Goal: Task Accomplishment & Management: Use online tool/utility

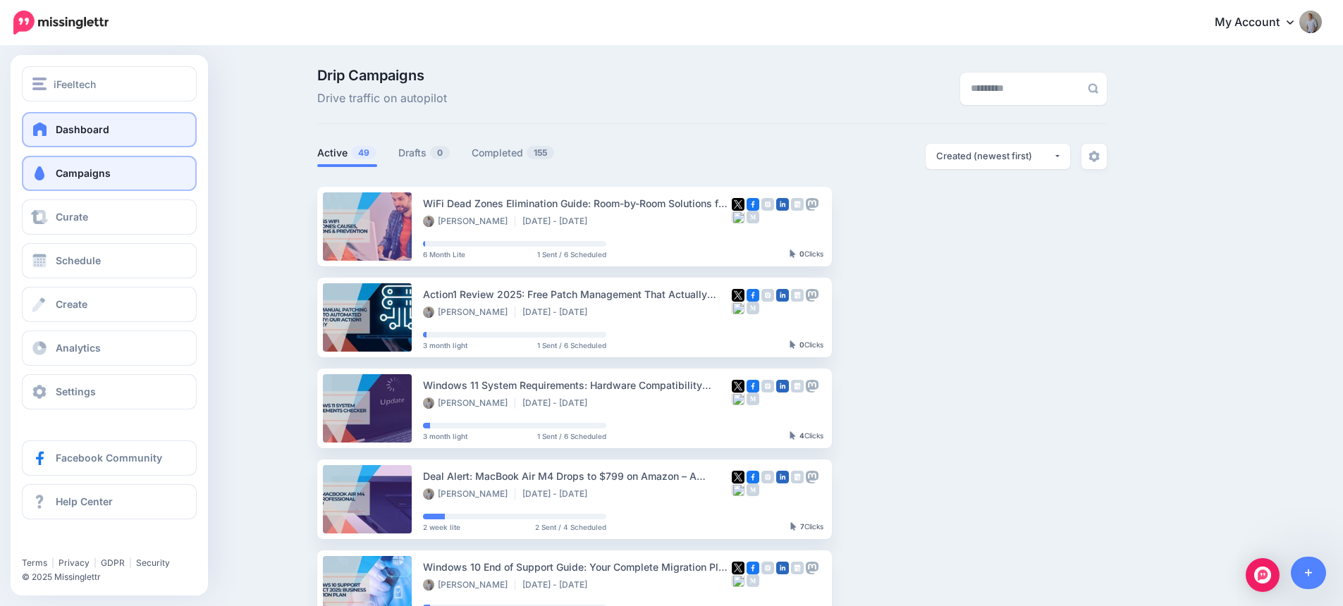
click at [68, 123] on span "Dashboard" at bounding box center [83, 129] width 54 height 12
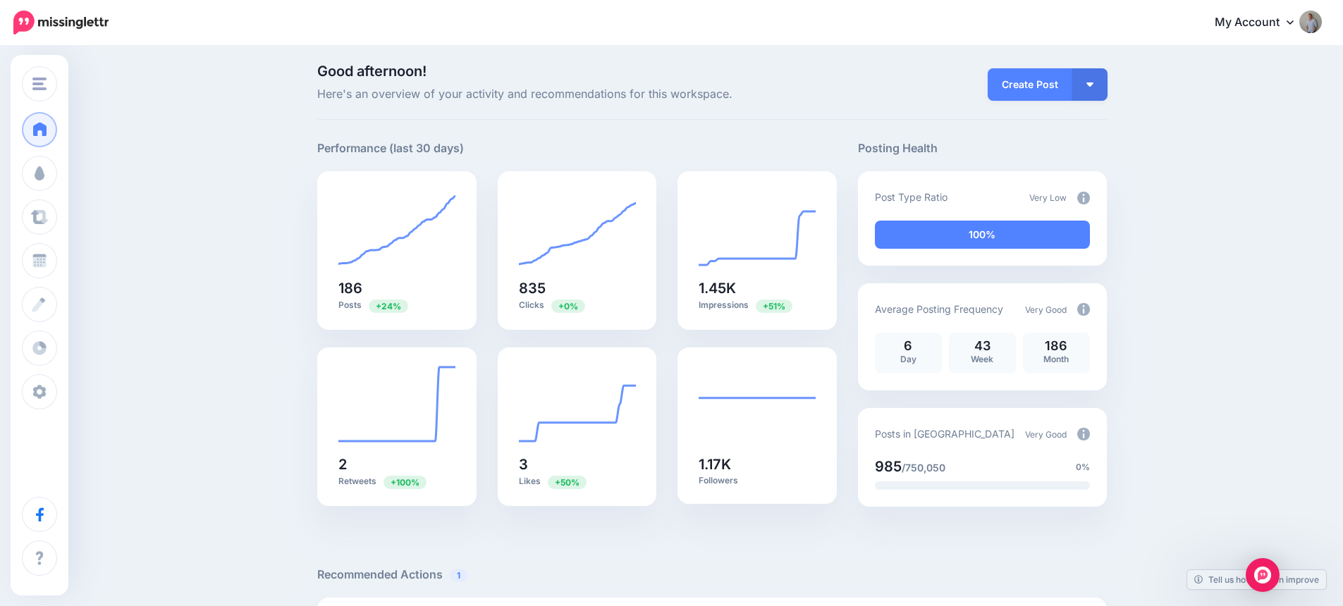
scroll to position [13, 0]
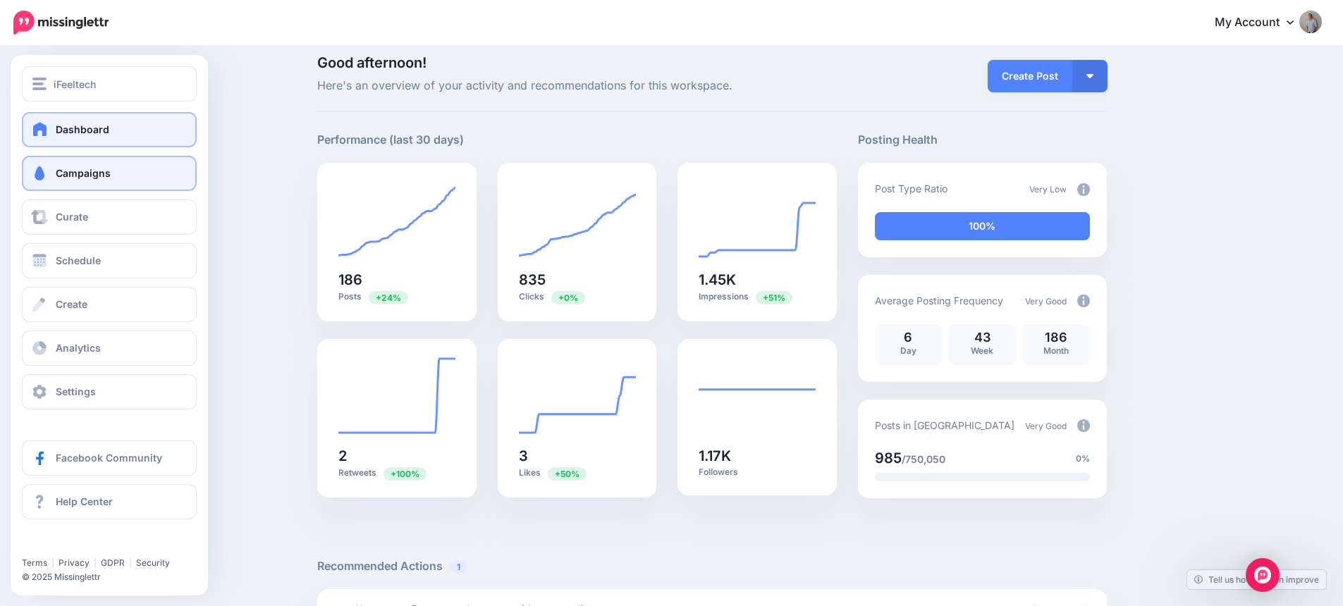
click at [100, 178] on span "Campaigns" at bounding box center [83, 173] width 55 height 12
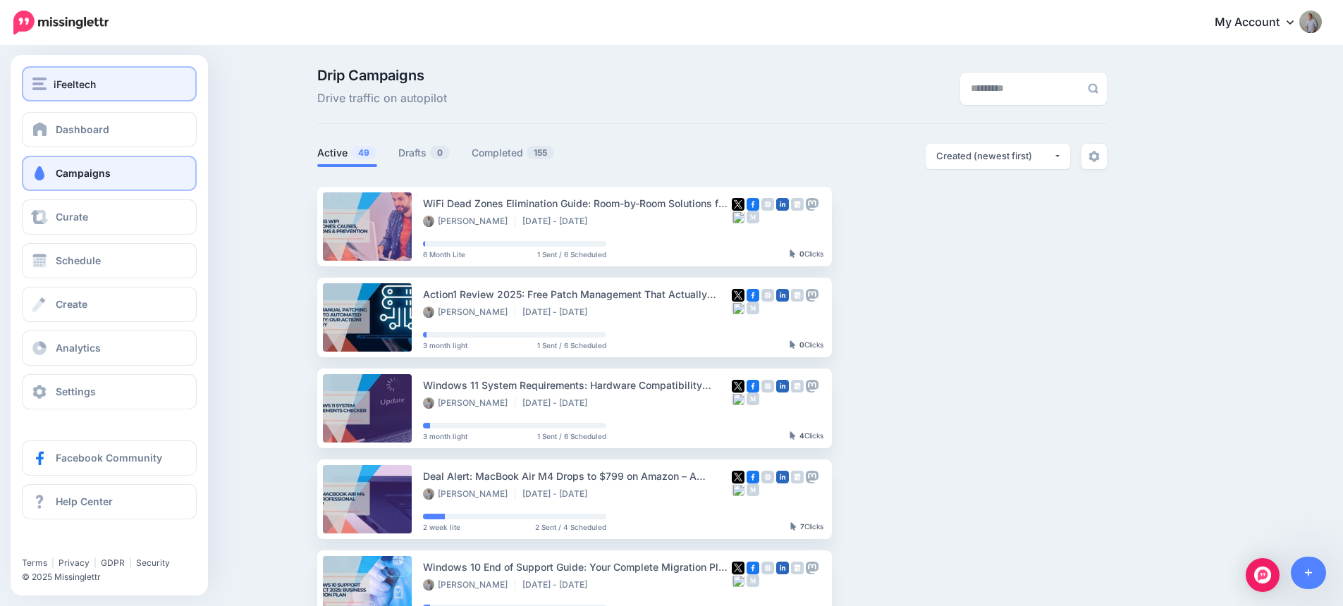
click at [76, 86] on span "iFeeltech" at bounding box center [75, 84] width 42 height 16
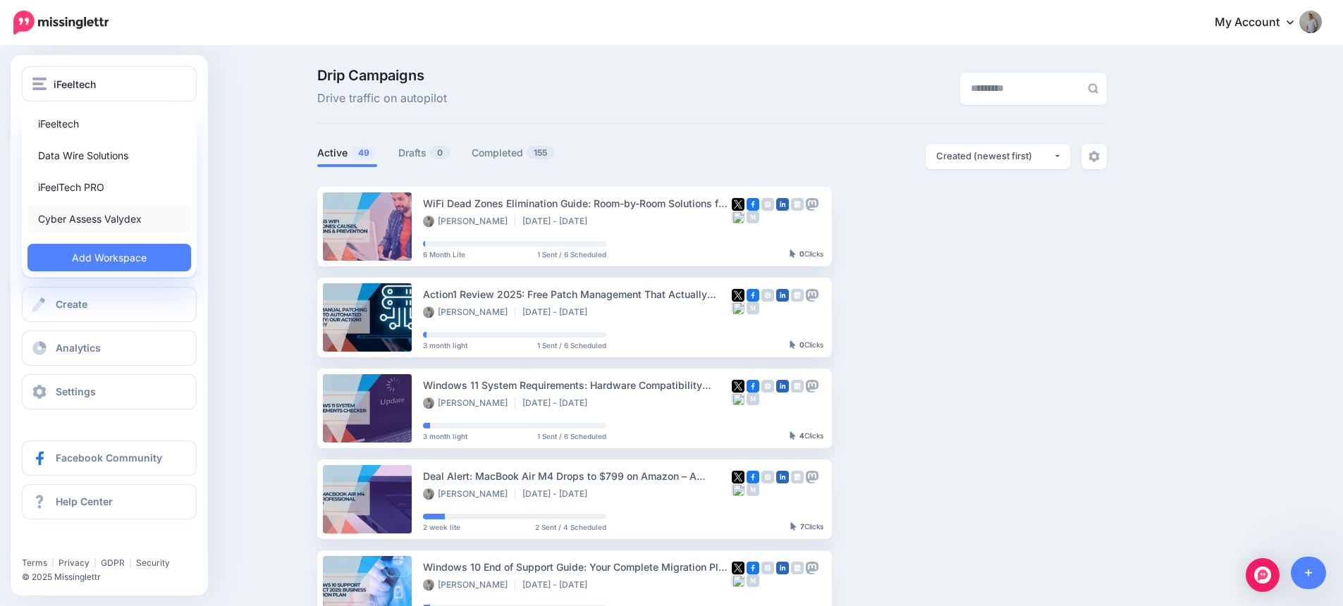
click at [96, 212] on link "Cyber Assess Valydex" at bounding box center [109, 218] width 164 height 27
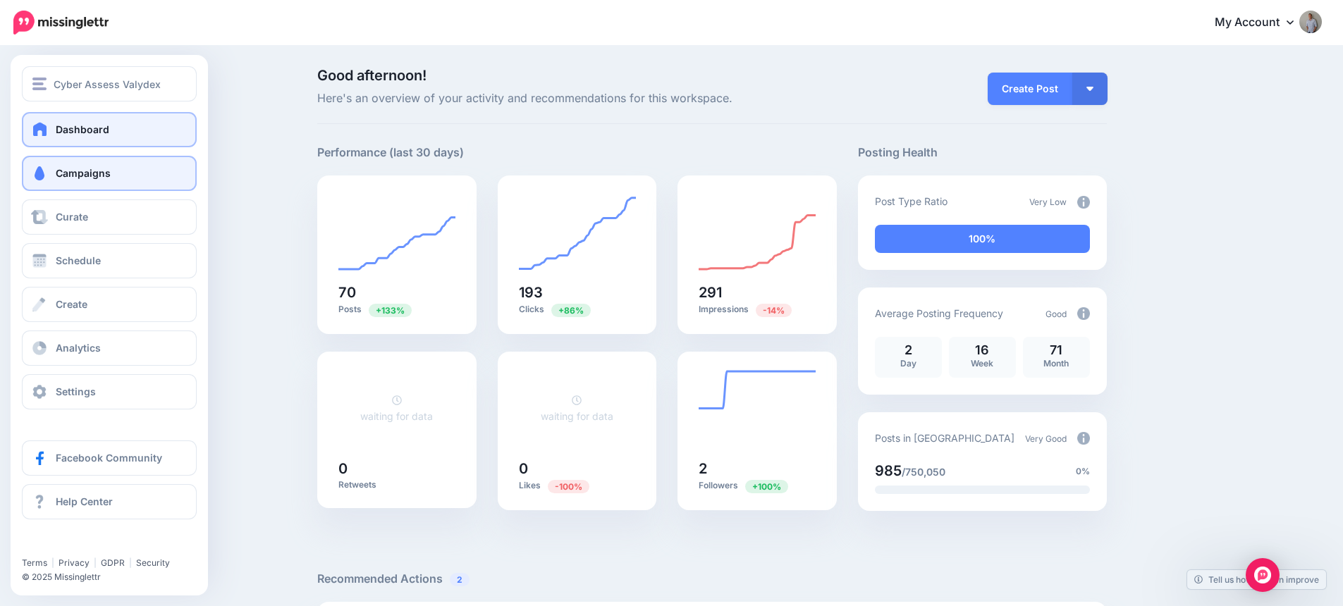
click at [79, 173] on span "Campaigns" at bounding box center [83, 173] width 55 height 12
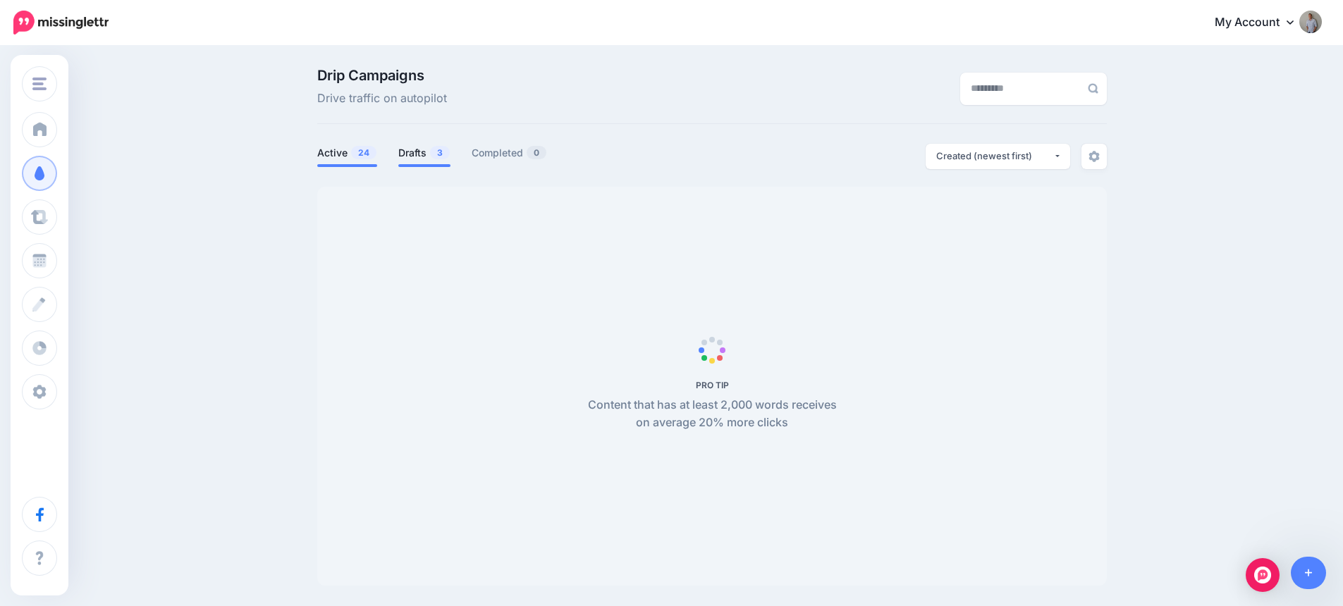
click at [427, 155] on link "Drafts 3" at bounding box center [424, 152] width 52 height 17
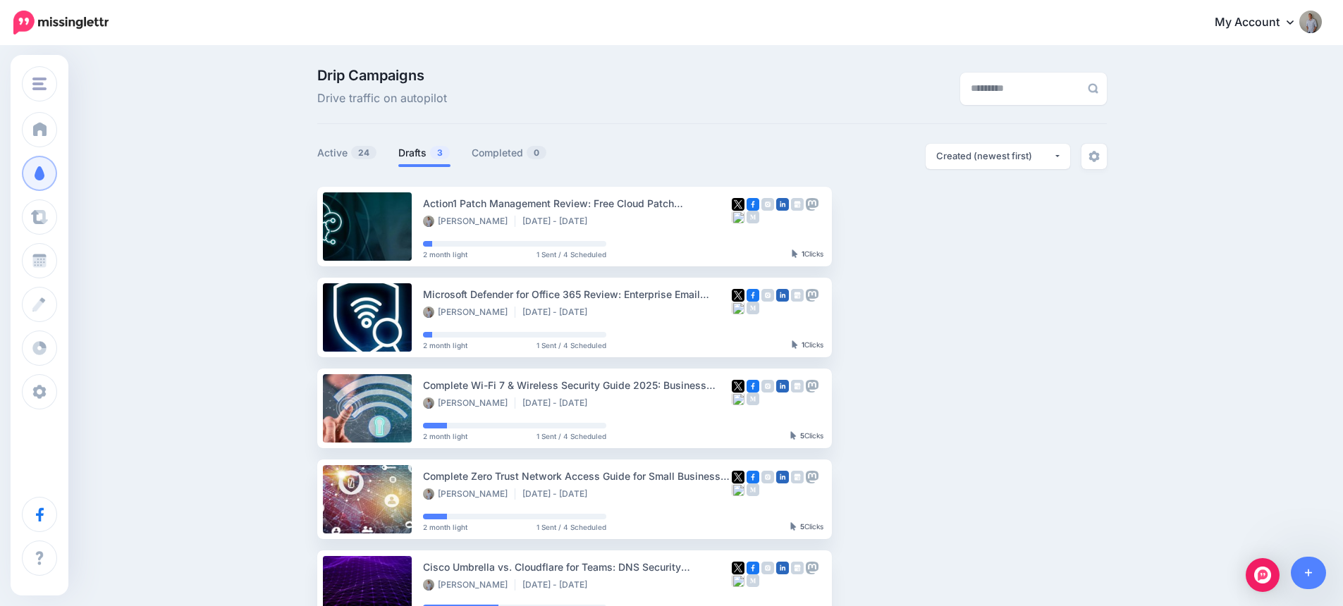
click at [427, 155] on link "Drafts 3" at bounding box center [424, 152] width 52 height 17
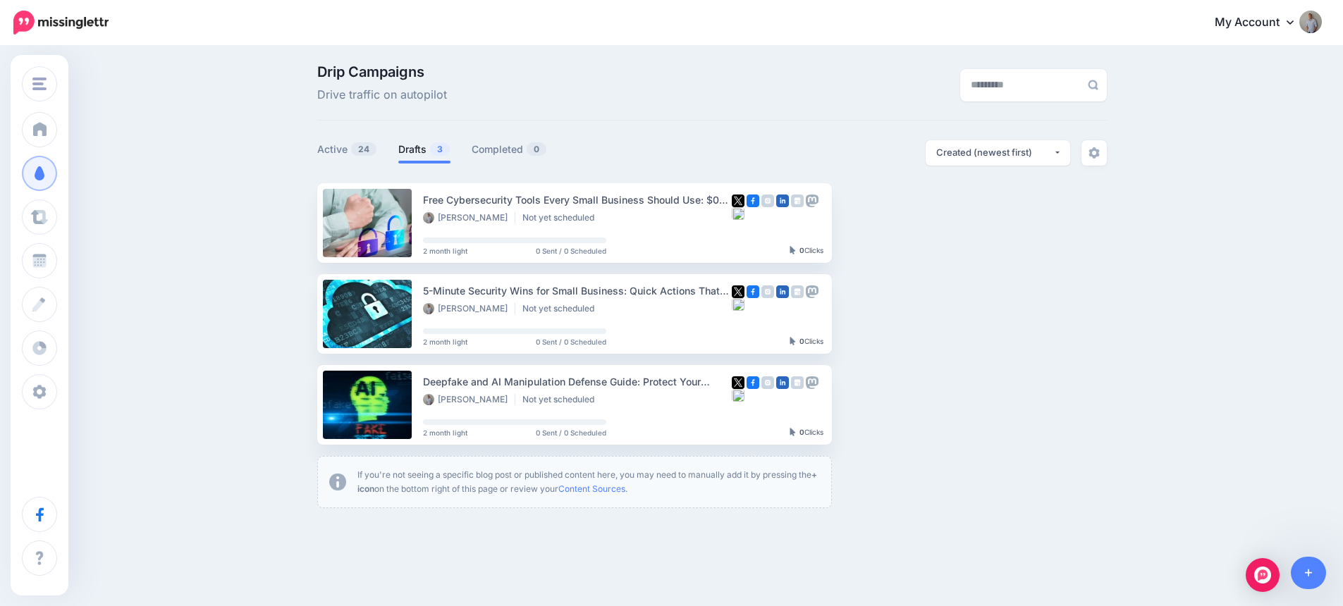
scroll to position [6, 0]
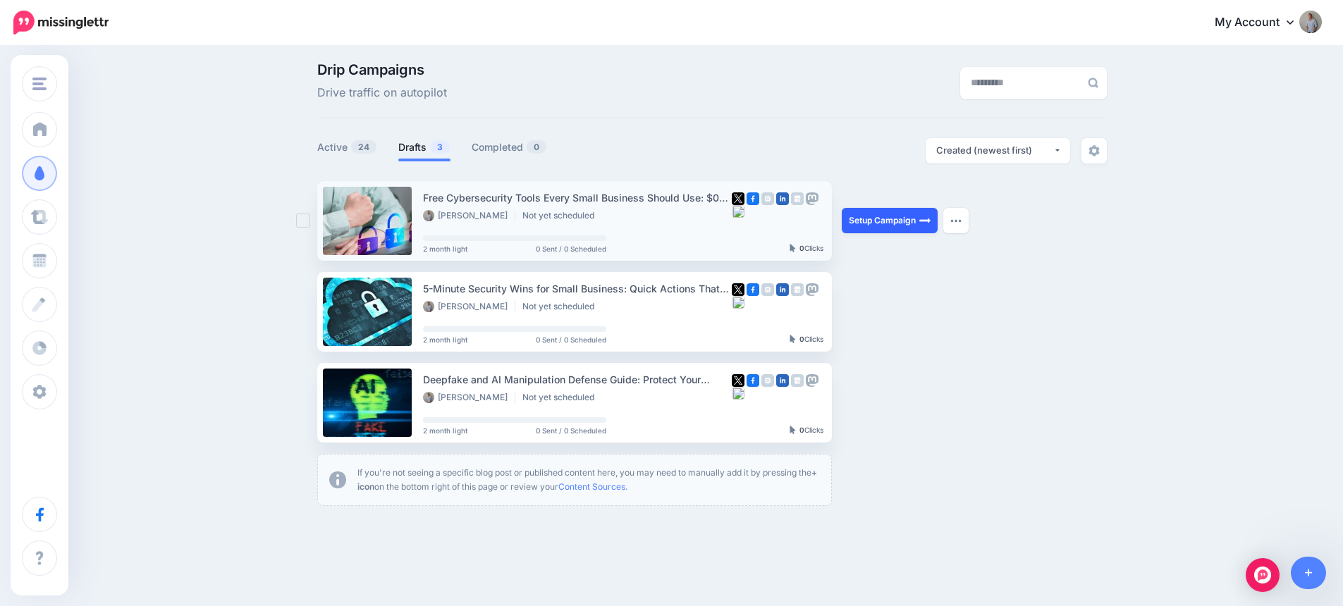
click at [897, 223] on link "Setup Campaign" at bounding box center [890, 220] width 96 height 25
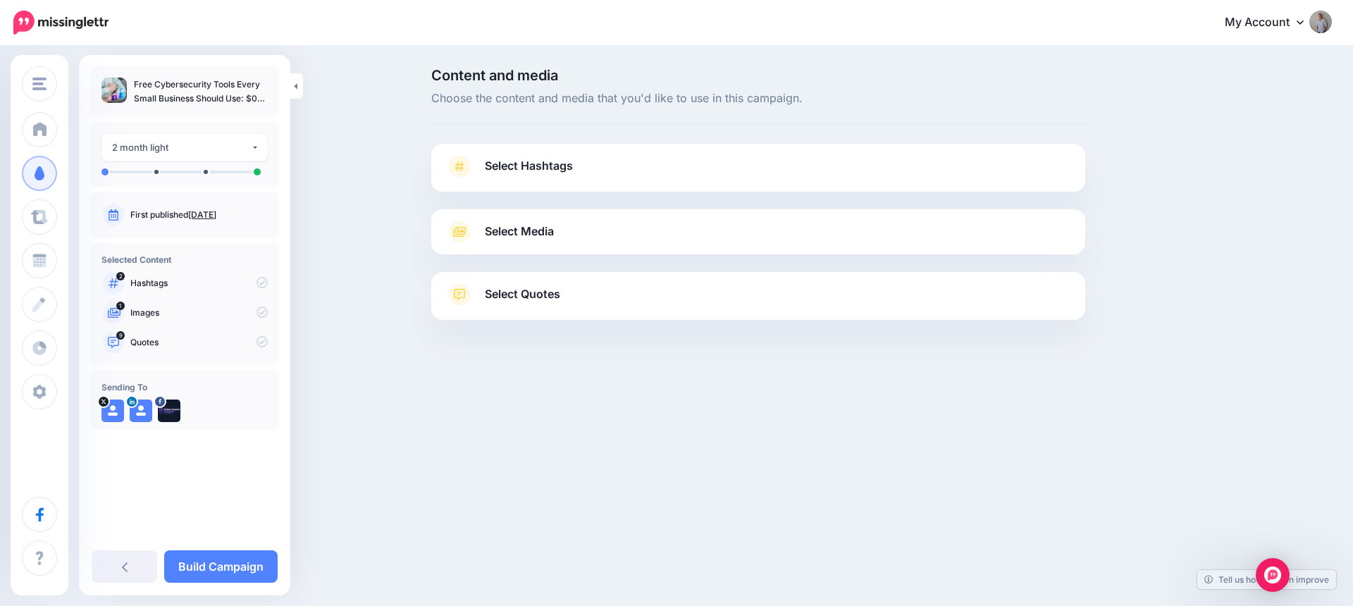
click at [500, 161] on span "Select Hashtags" at bounding box center [529, 165] width 88 height 19
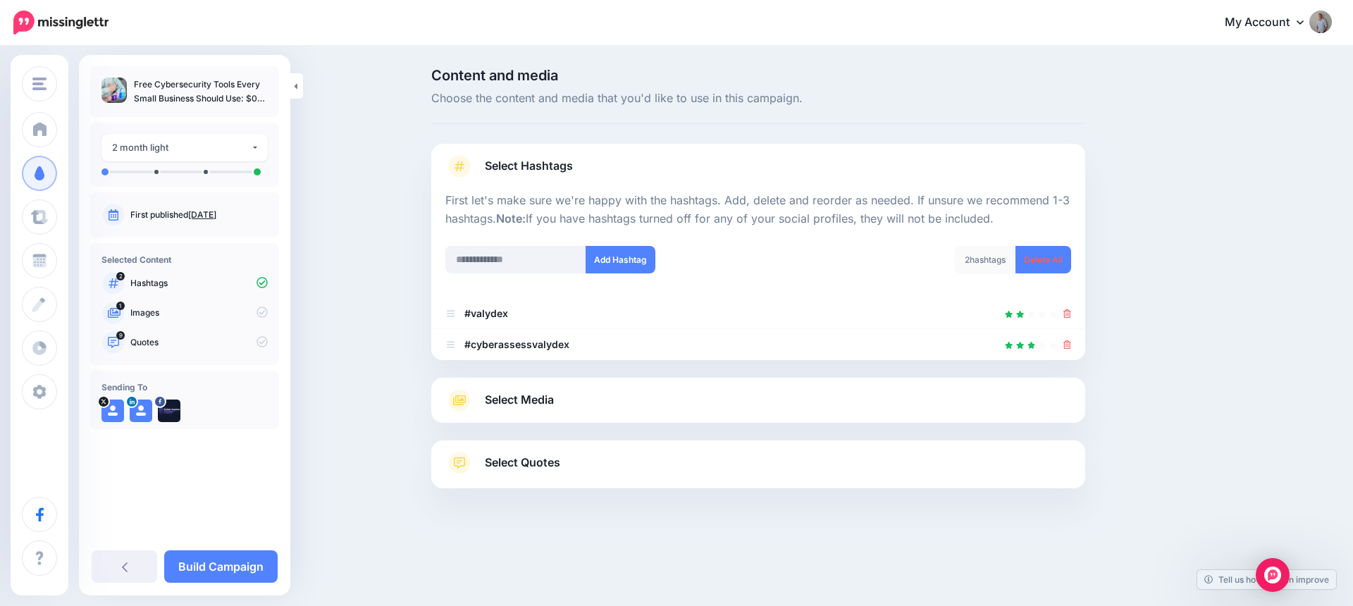
click at [548, 400] on span "Select Media" at bounding box center [519, 399] width 69 height 19
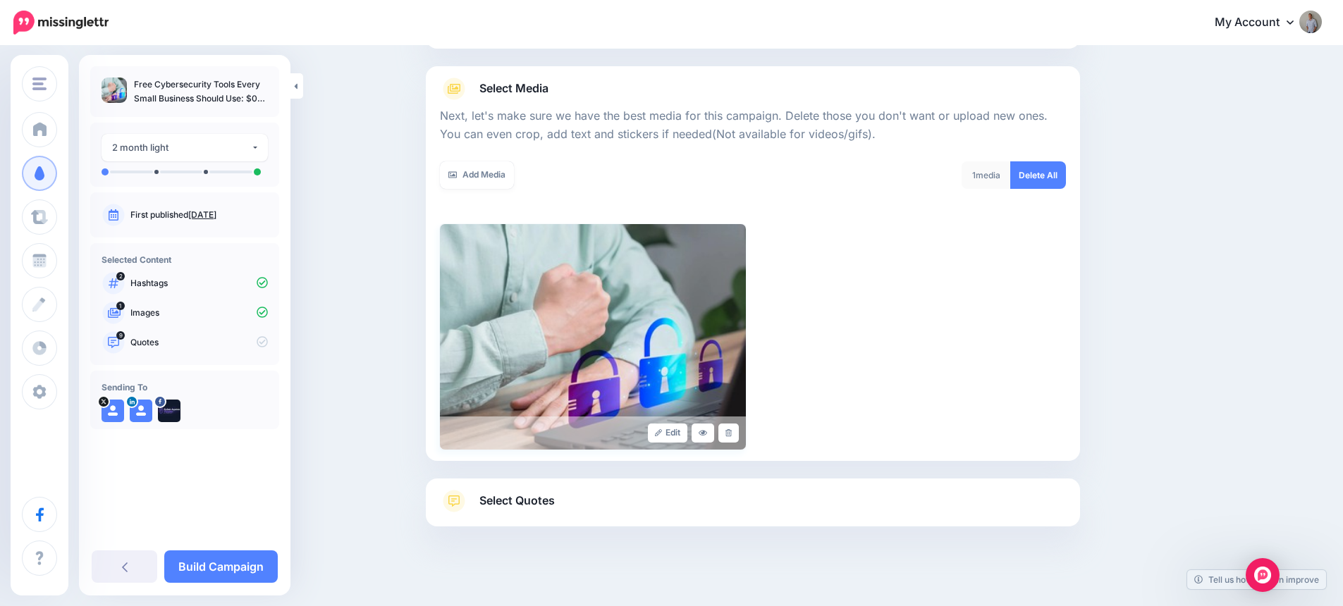
scroll to position [155, 0]
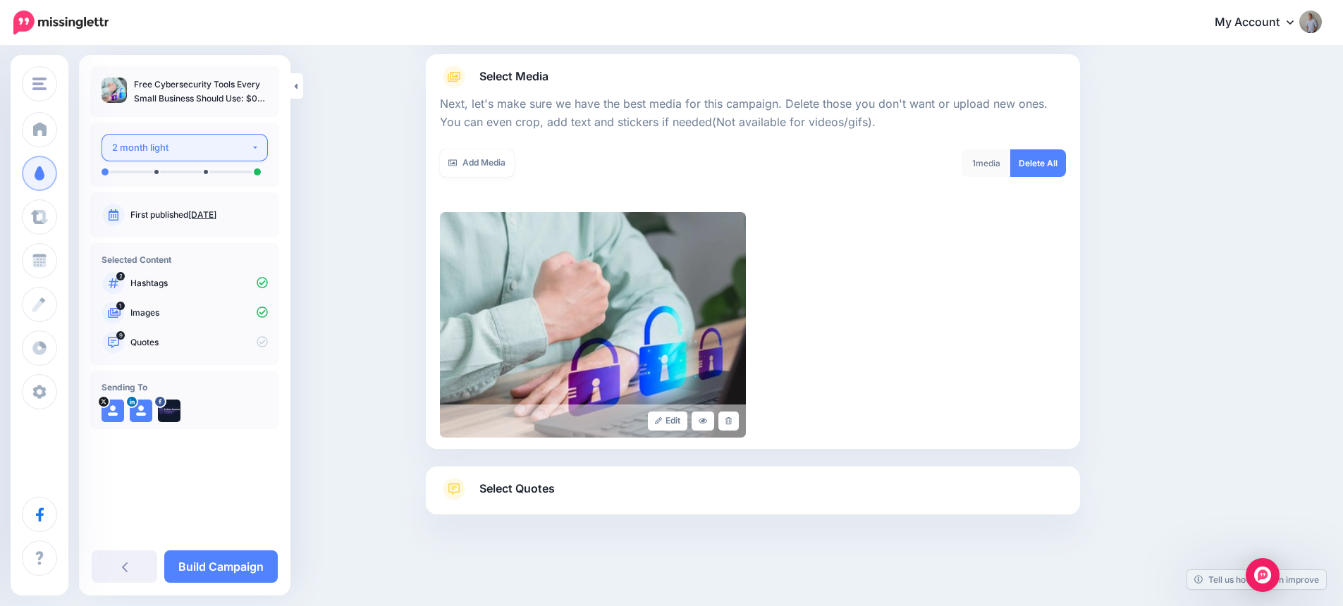
click at [175, 148] on div "2 month light" at bounding box center [181, 148] width 139 height 16
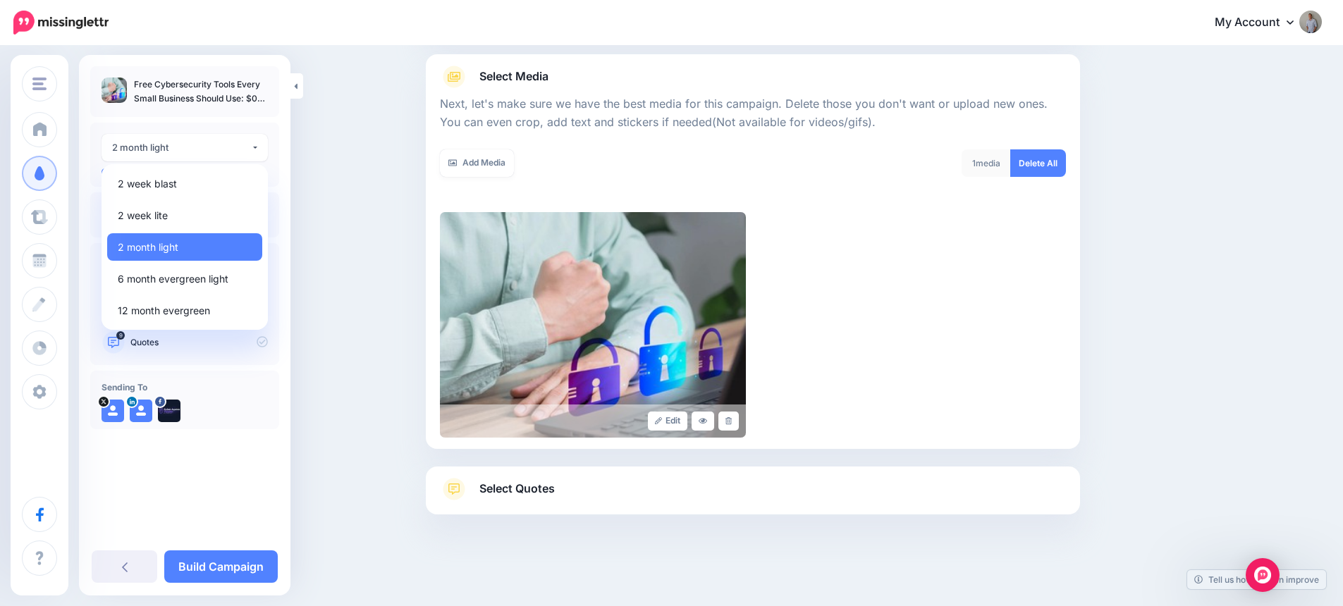
click at [365, 169] on div "Content and media Choose the content and media that you'd like to use in this c…" at bounding box center [671, 249] width 1343 height 714
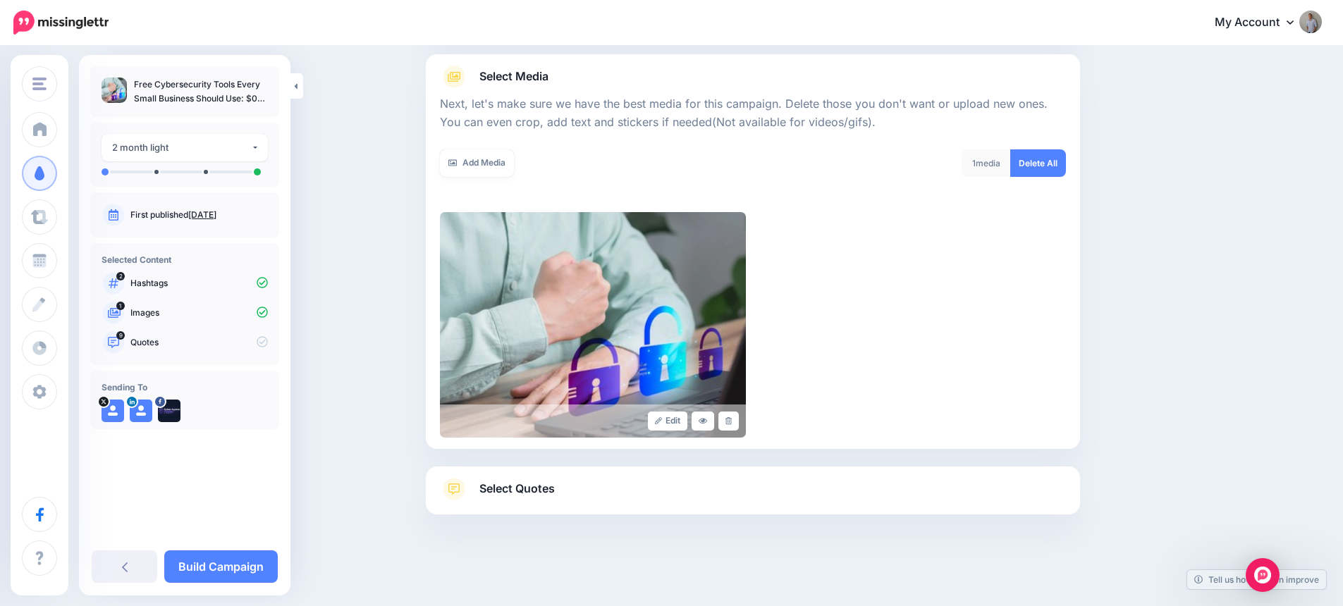
click at [555, 484] on span "Select Quotes" at bounding box center [516, 488] width 75 height 19
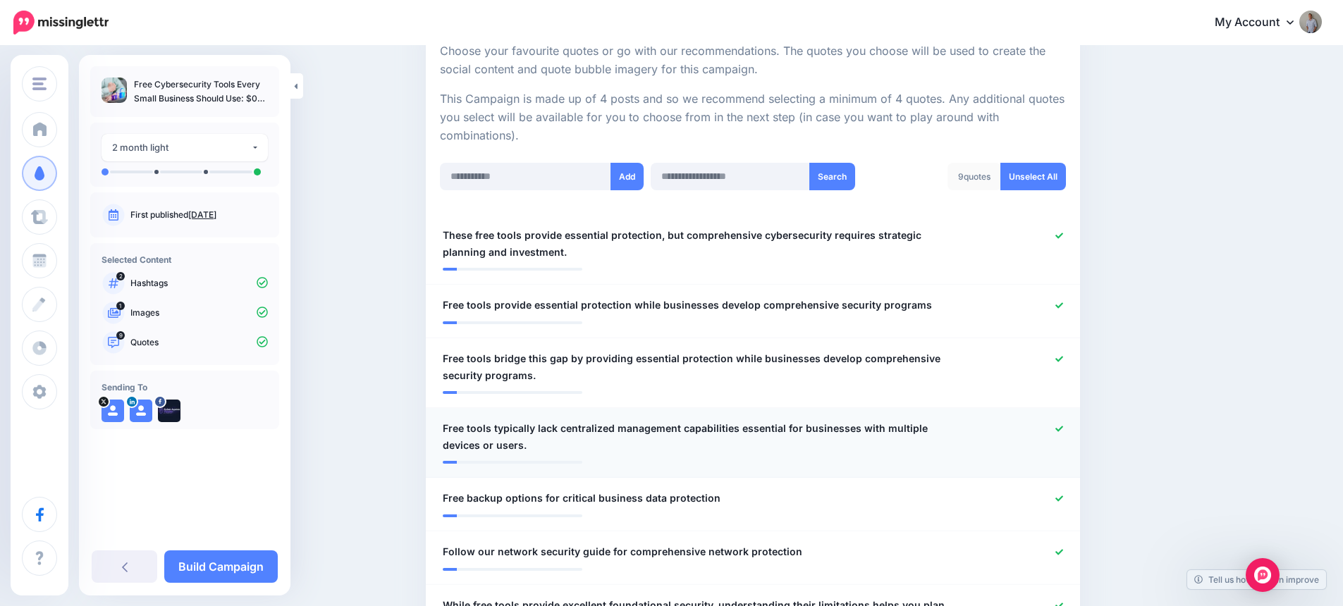
scroll to position [283, 0]
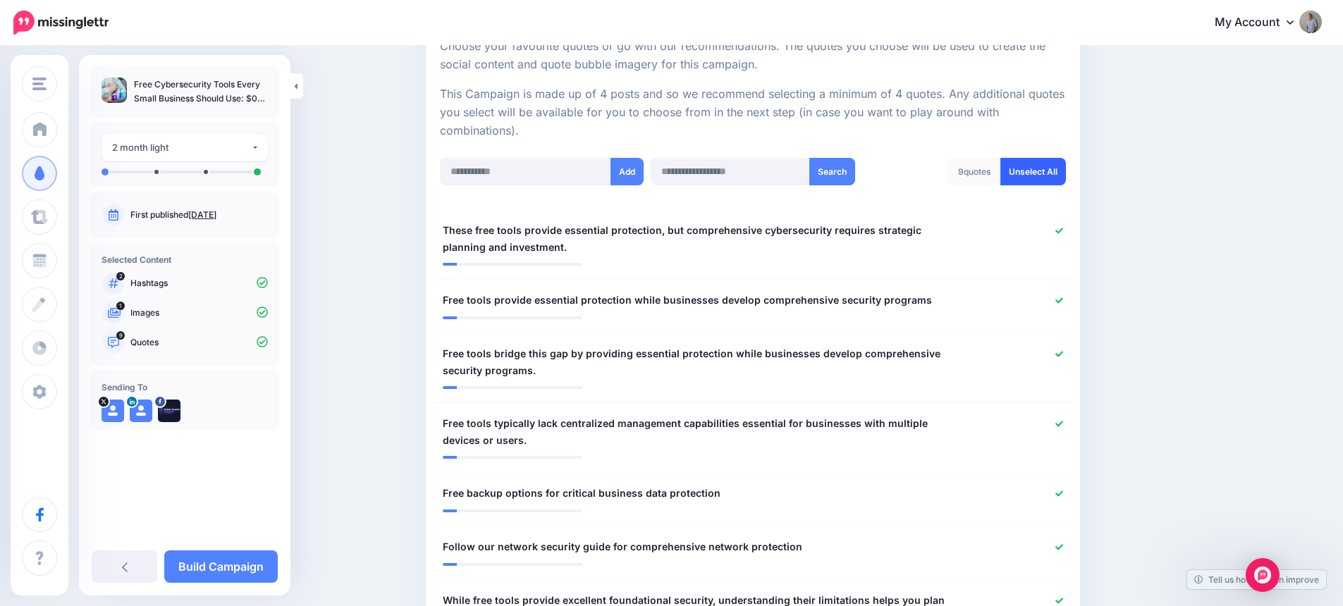
click at [1039, 171] on link "Unselect All" at bounding box center [1033, 171] width 66 height 27
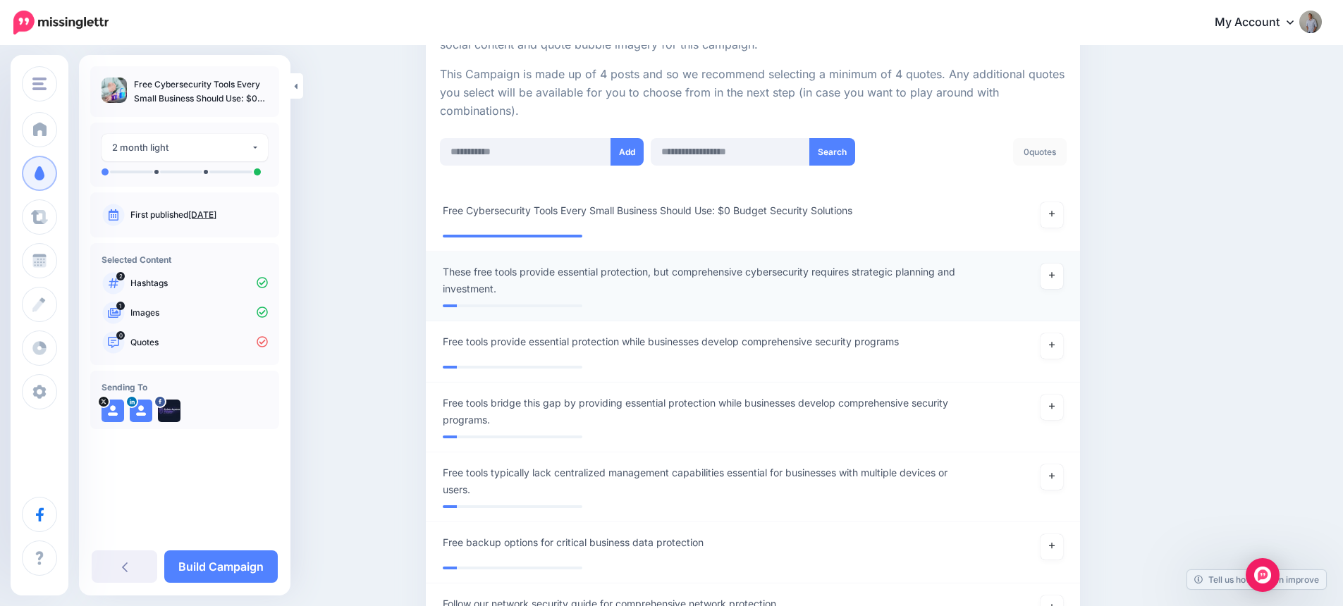
scroll to position [293, 0]
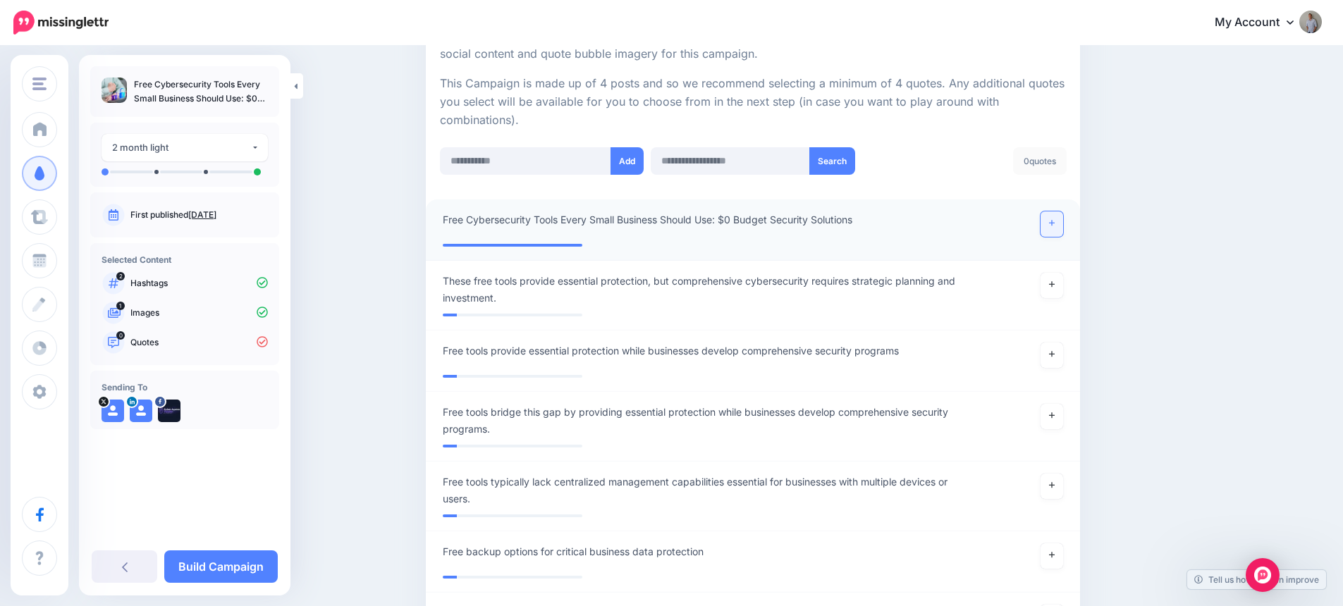
click at [1060, 226] on link at bounding box center [1051, 223] width 23 height 25
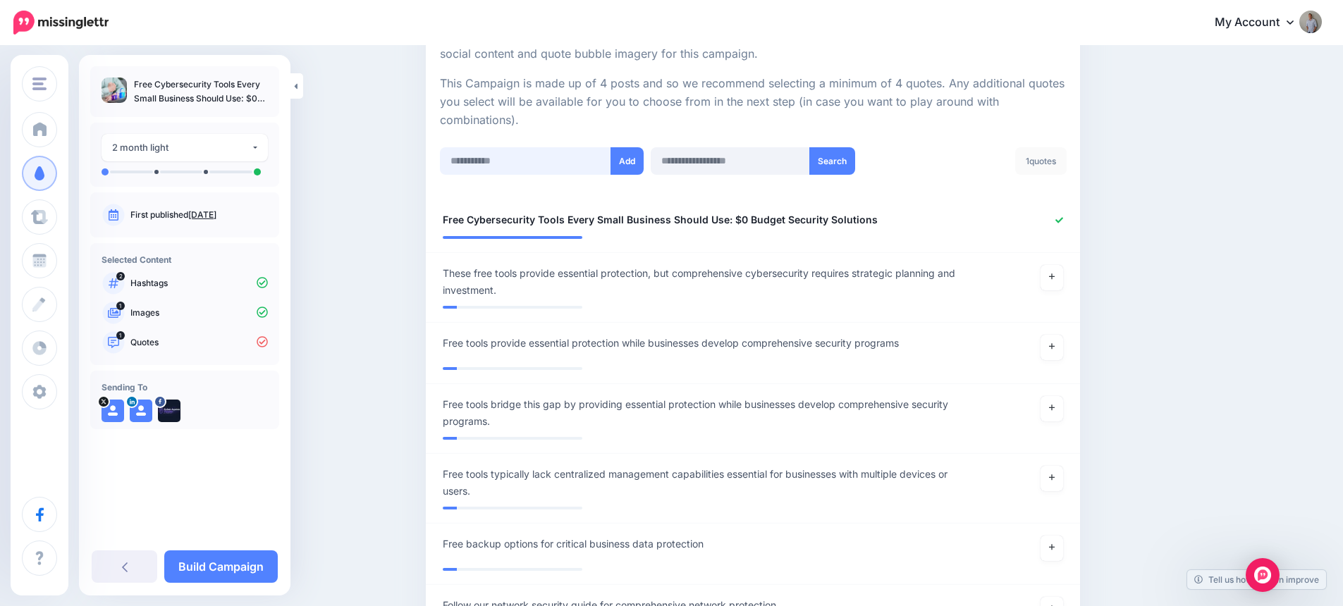
click at [498, 152] on input "text" at bounding box center [525, 160] width 171 height 27
paste input "**********"
type input "**********"
click at [644, 164] on button "Add" at bounding box center [626, 160] width 33 height 27
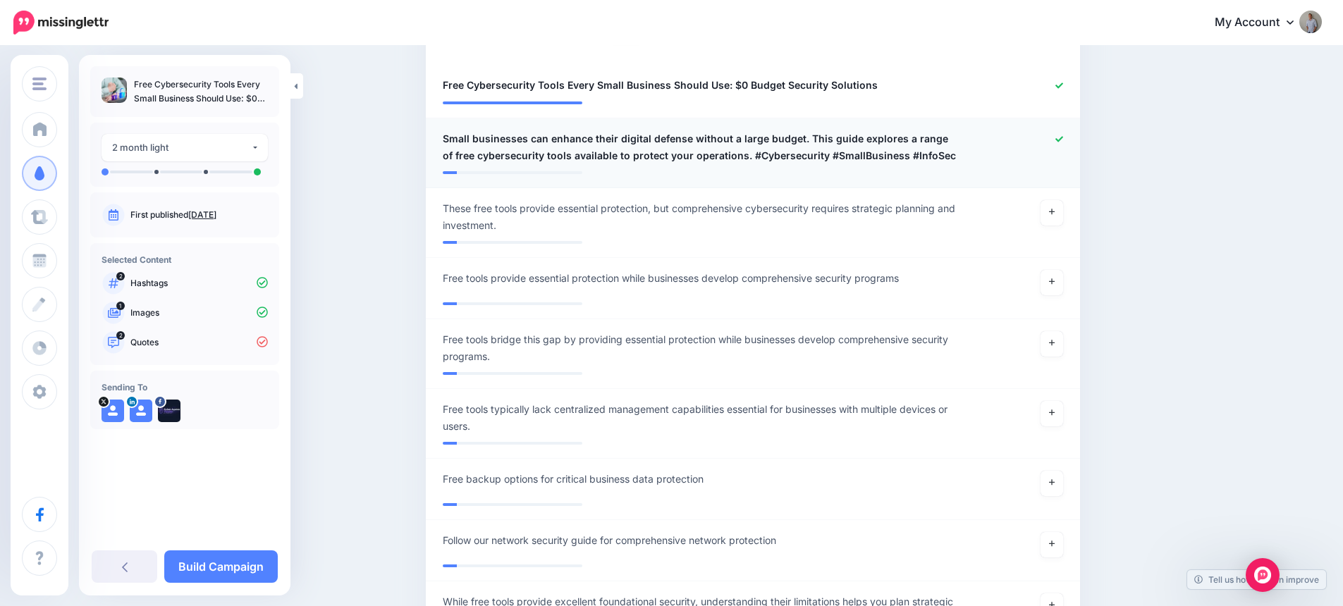
scroll to position [381, 0]
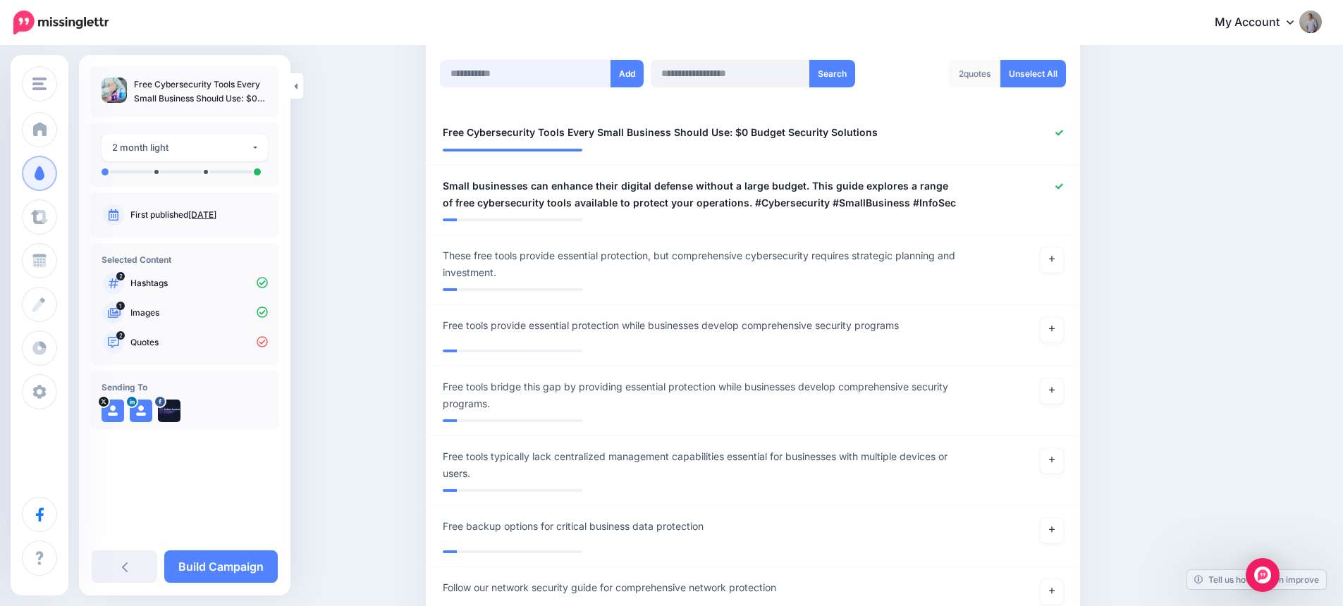
click at [526, 73] on input "text" at bounding box center [525, 73] width 171 height 27
paste input "**********"
type input "**********"
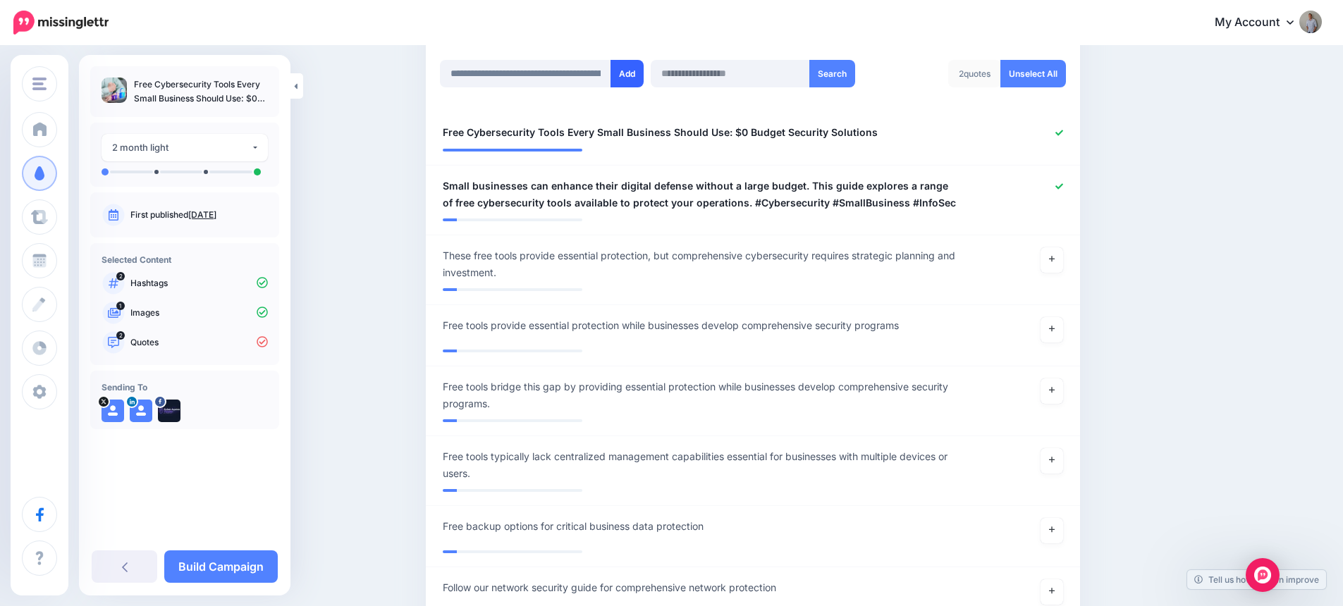
click at [634, 73] on button "Add" at bounding box center [626, 73] width 33 height 27
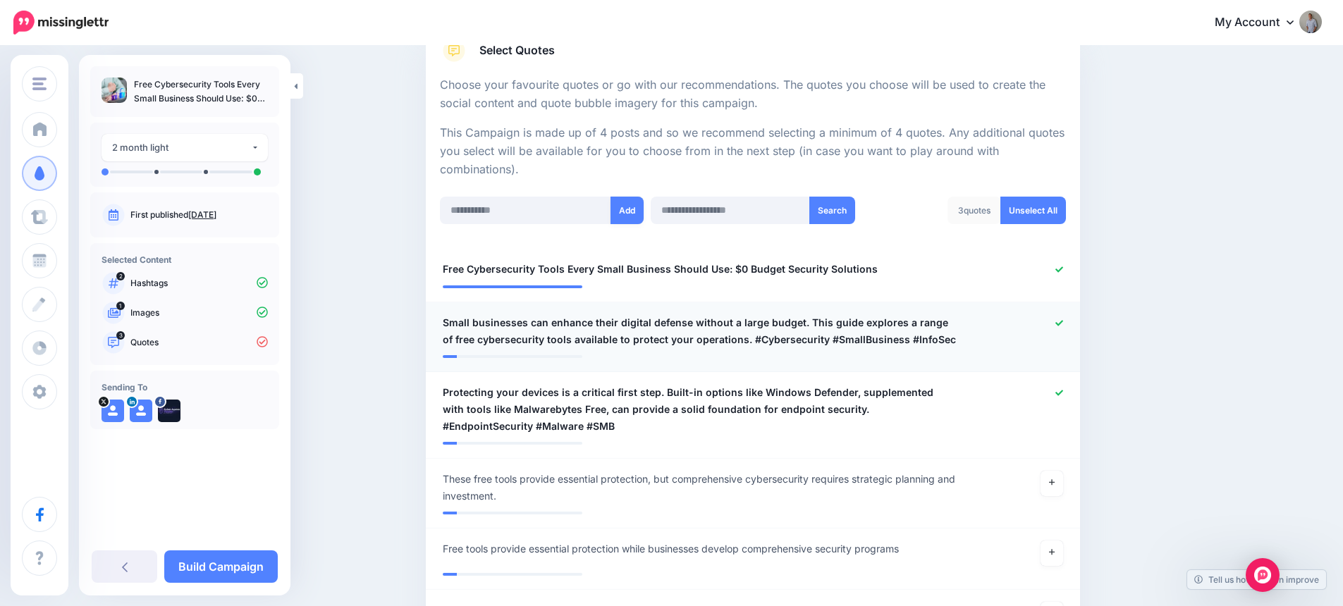
scroll to position [175, 0]
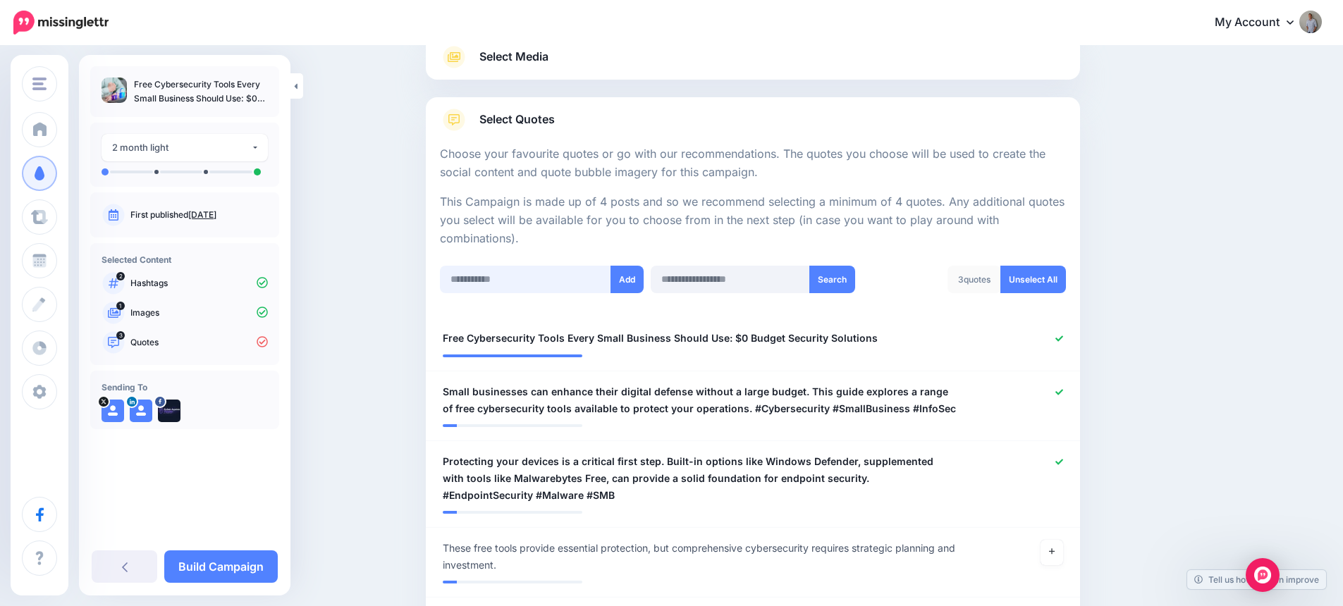
click at [500, 276] on input "text" at bounding box center [525, 279] width 171 height 27
paste input "**********"
type input "**********"
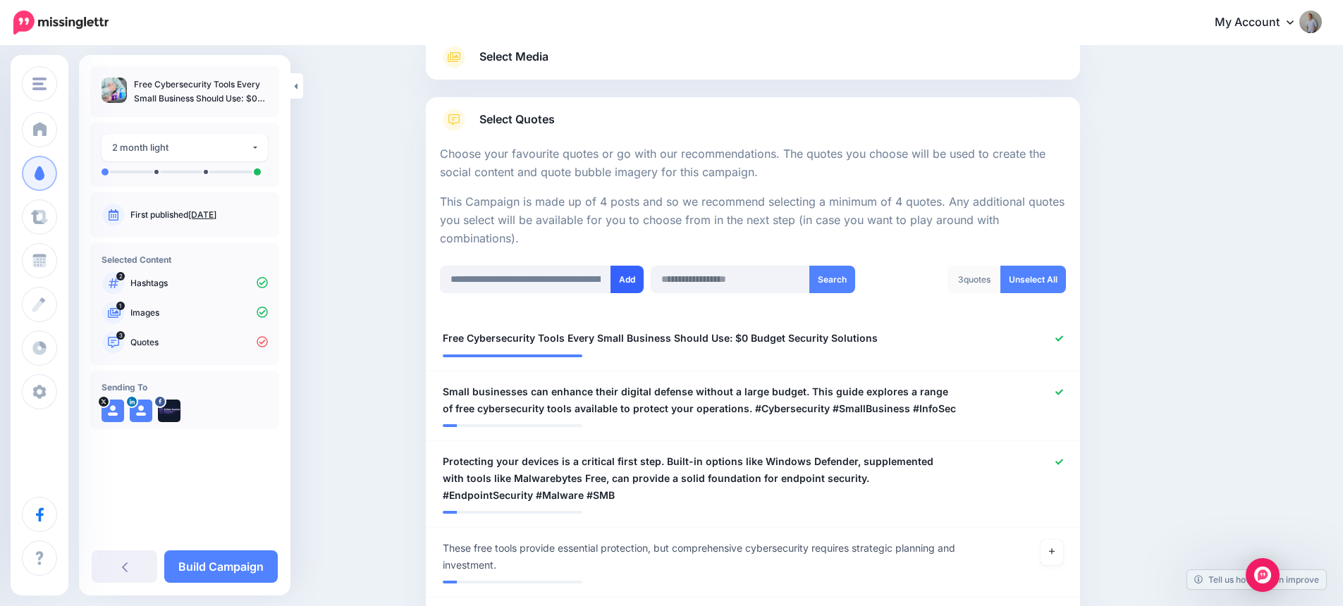
click at [633, 278] on button "Add" at bounding box center [626, 279] width 33 height 27
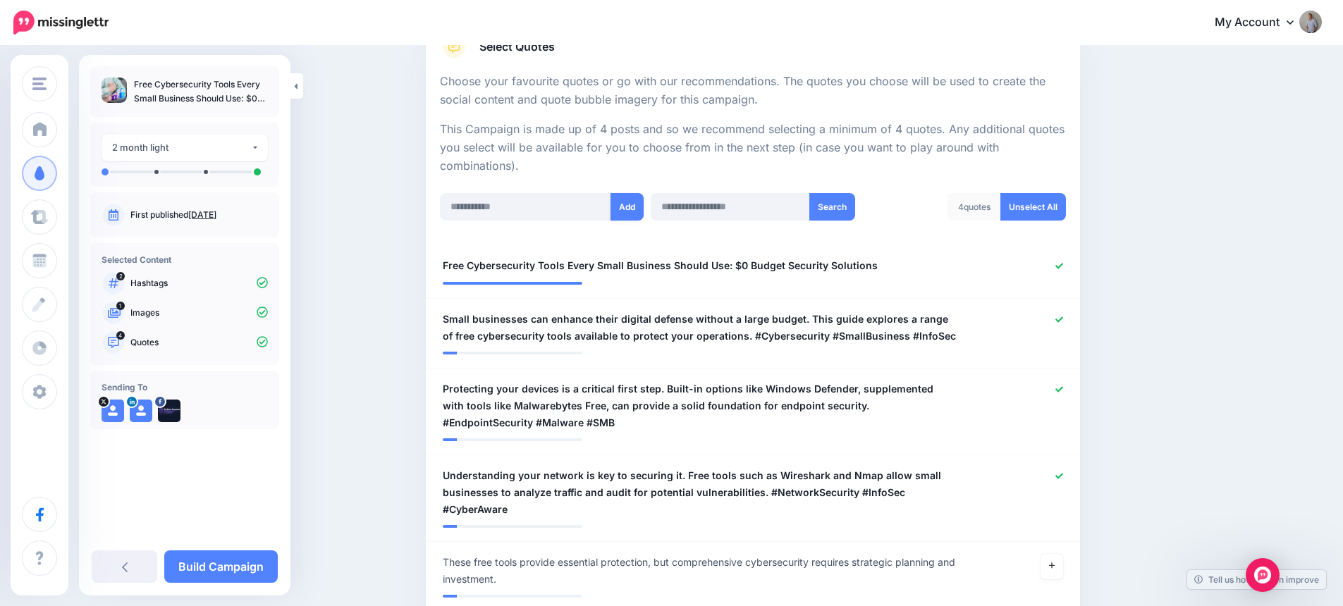
scroll to position [178, 0]
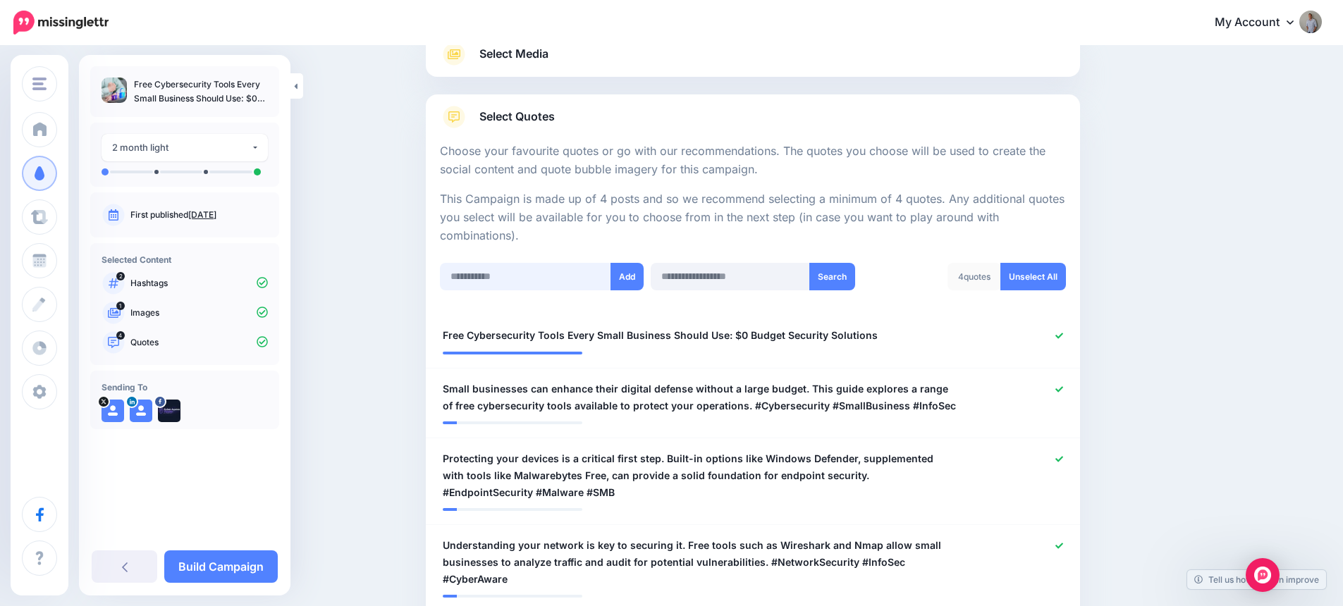
click at [528, 271] on input "text" at bounding box center [525, 276] width 171 height 27
paste input "**********"
type input "**********"
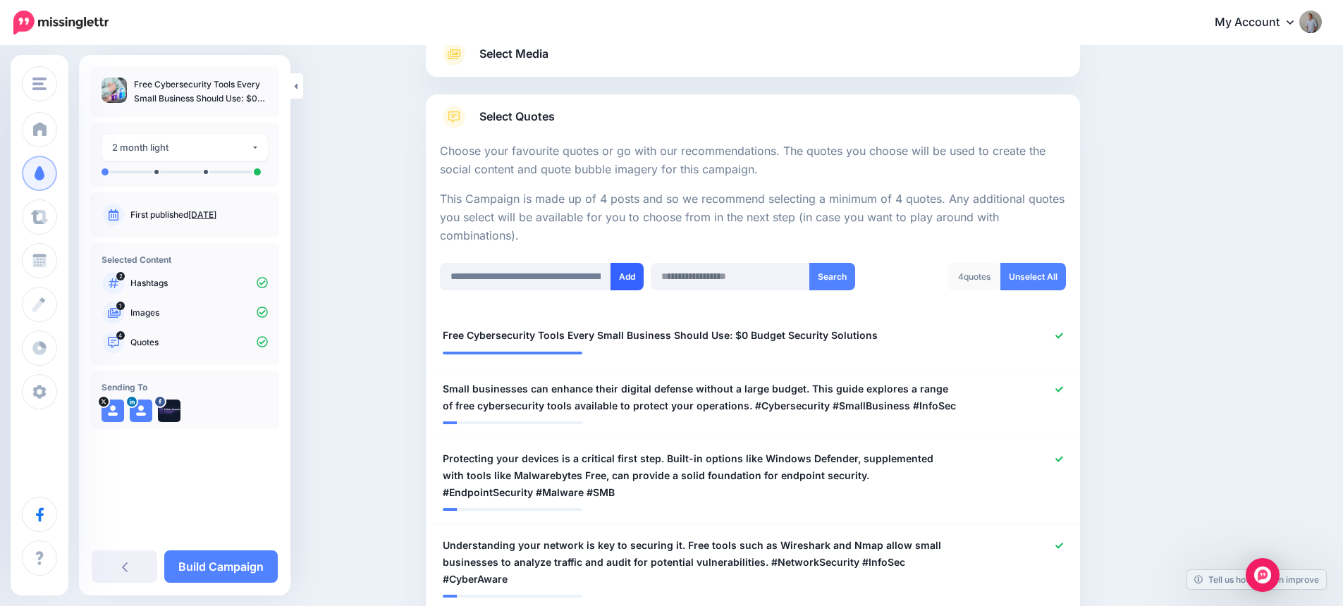
click at [629, 277] on button "Add" at bounding box center [626, 276] width 33 height 27
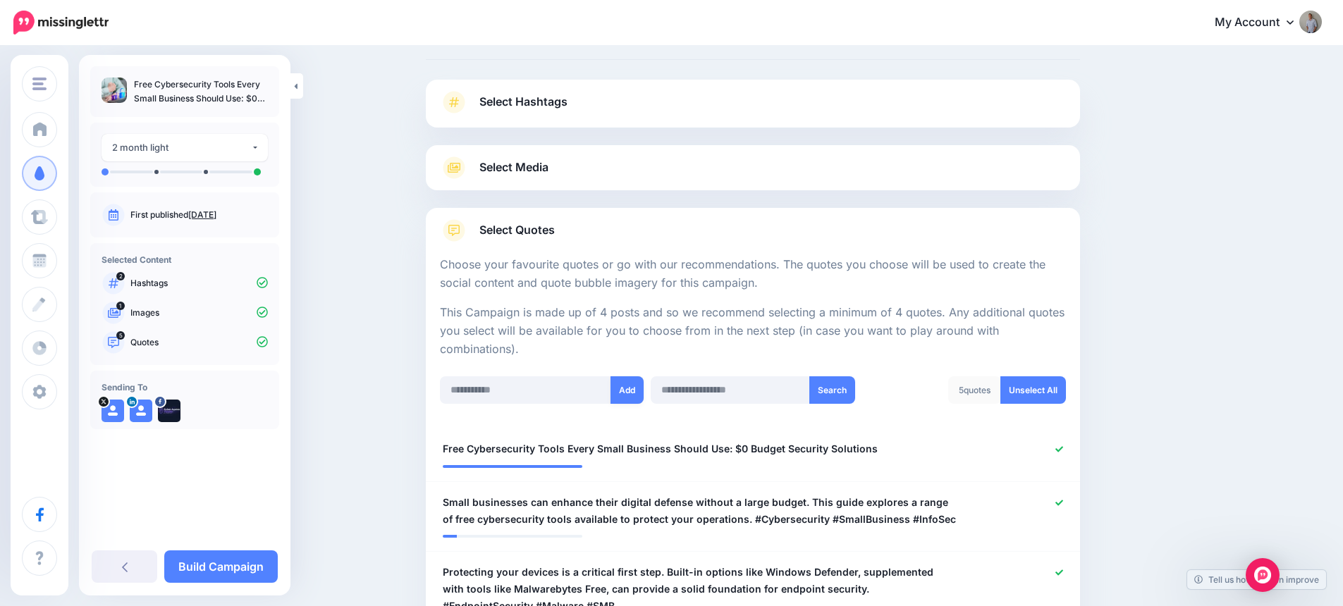
scroll to position [85, 0]
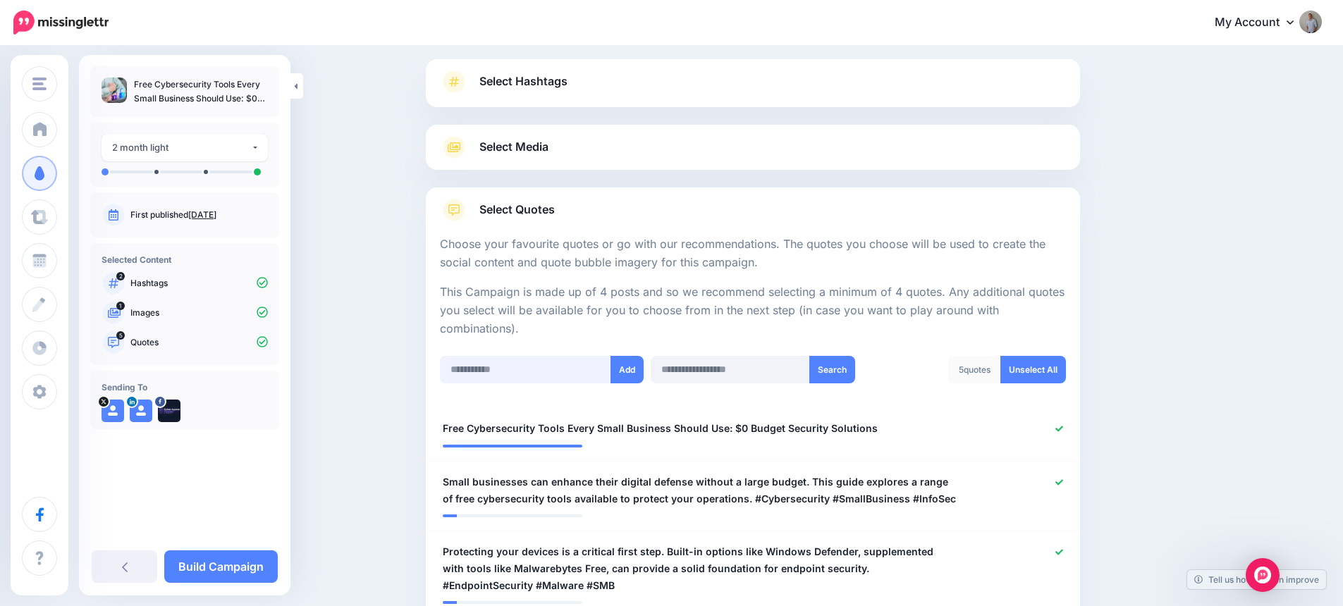
click at [521, 369] on input "text" at bounding box center [525, 369] width 171 height 27
paste input "**********"
type input "**********"
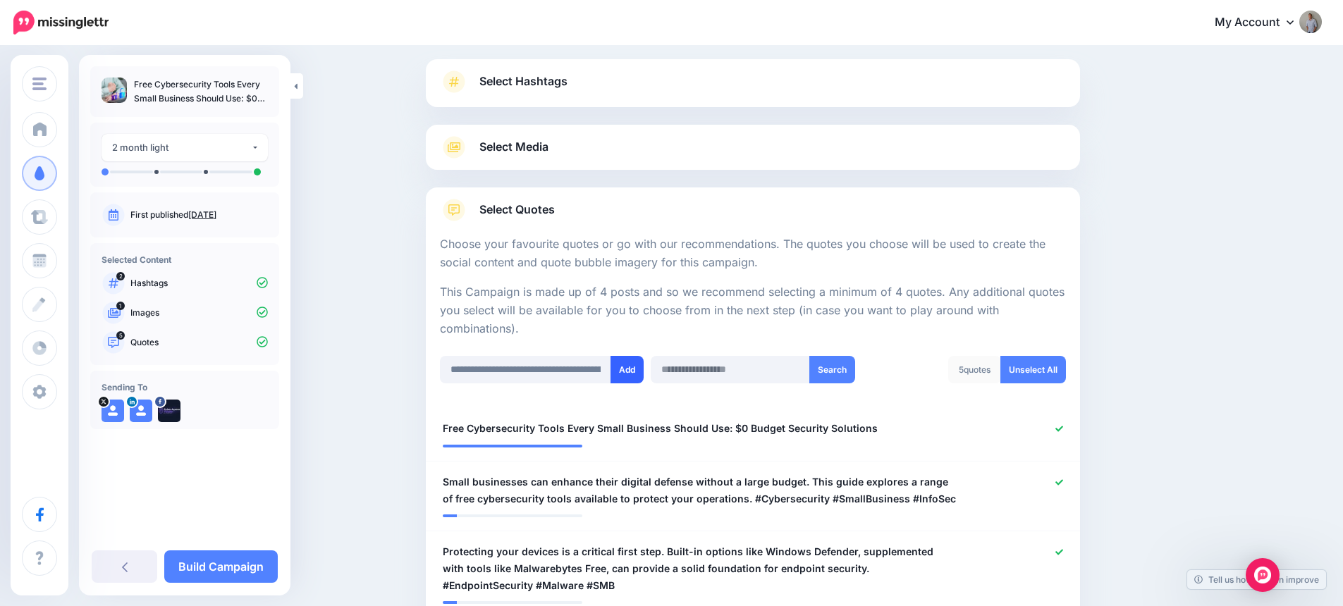
click at [629, 367] on button "Add" at bounding box center [626, 369] width 33 height 27
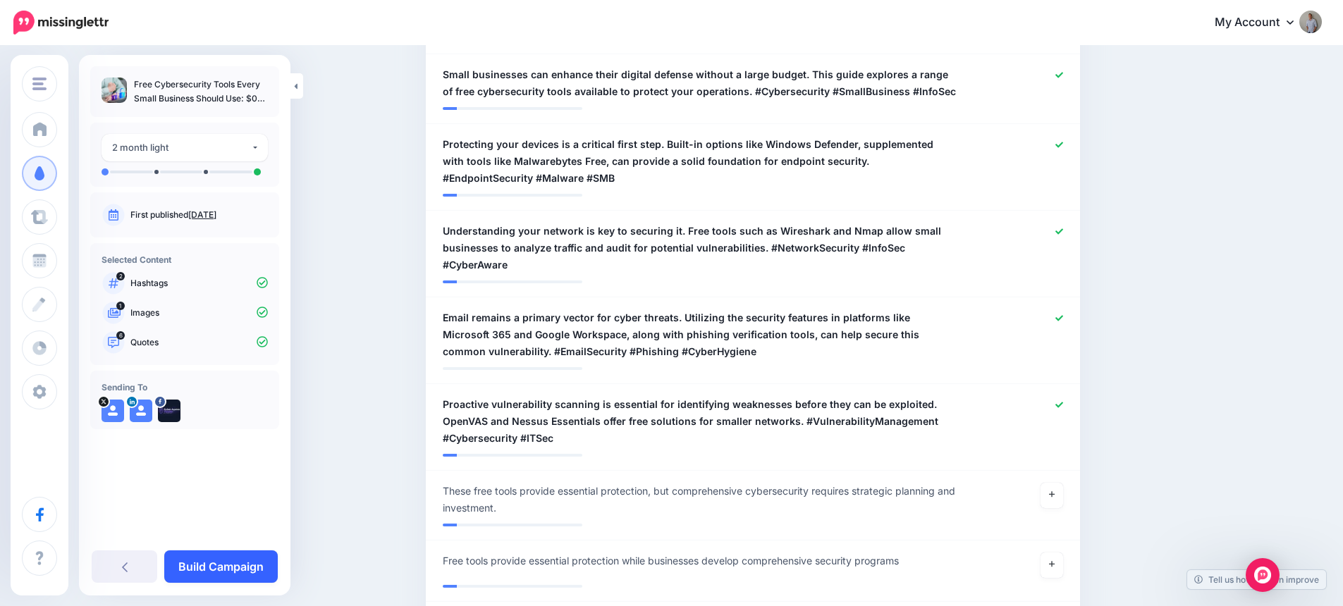
click at [235, 564] on link "Build Campaign" at bounding box center [220, 567] width 113 height 32
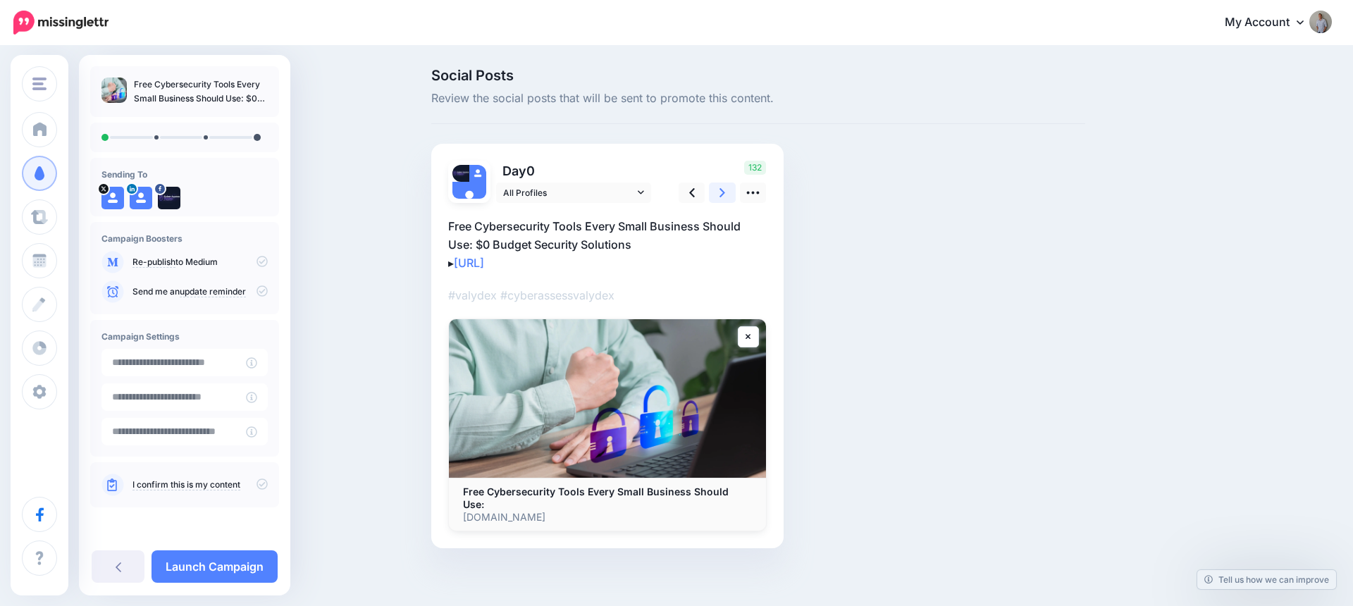
click at [723, 194] on icon at bounding box center [723, 192] width 6 height 9
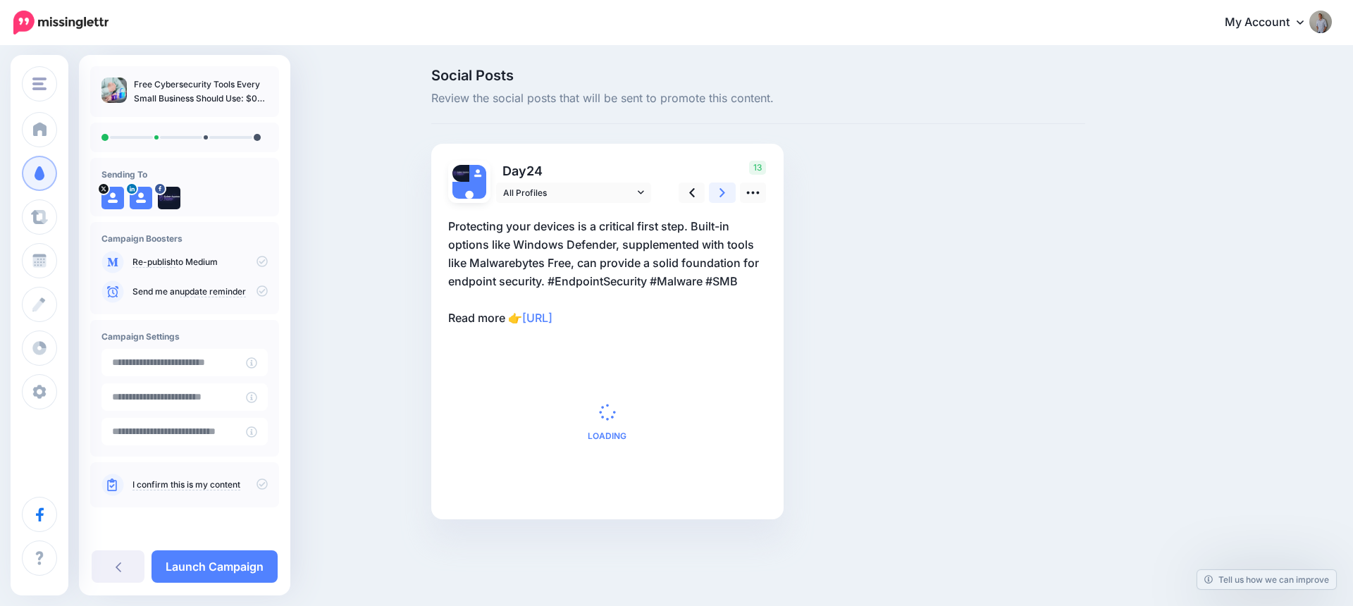
click at [723, 194] on icon at bounding box center [723, 192] width 6 height 9
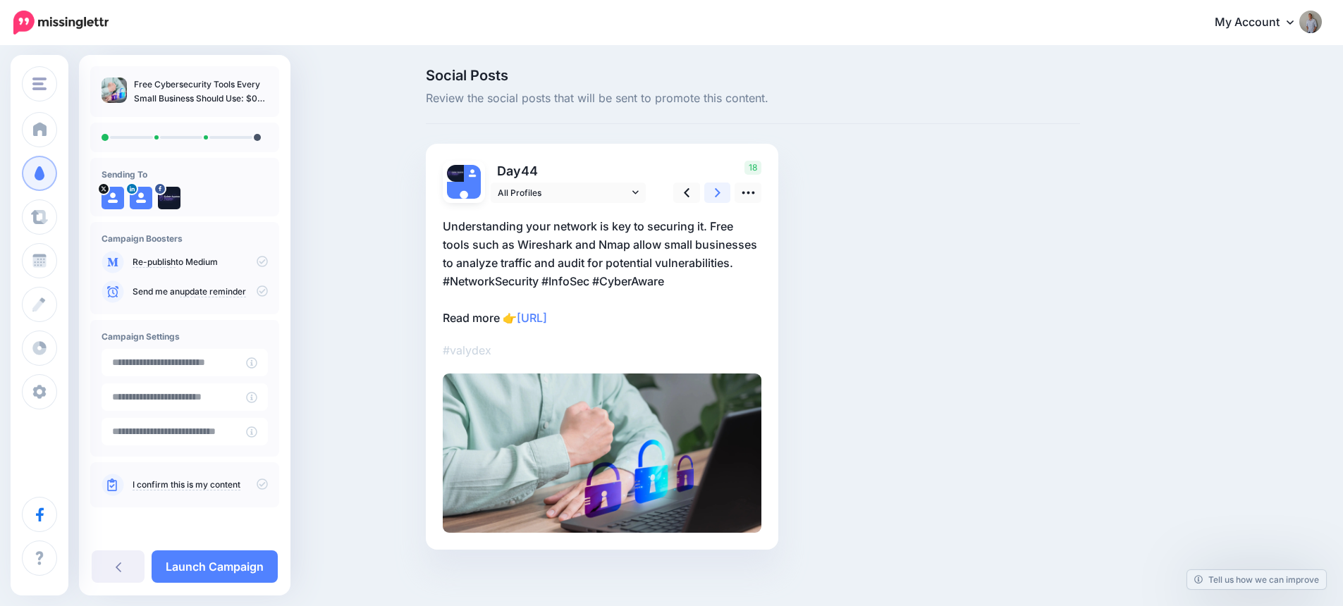
click at [720, 194] on icon at bounding box center [718, 192] width 6 height 9
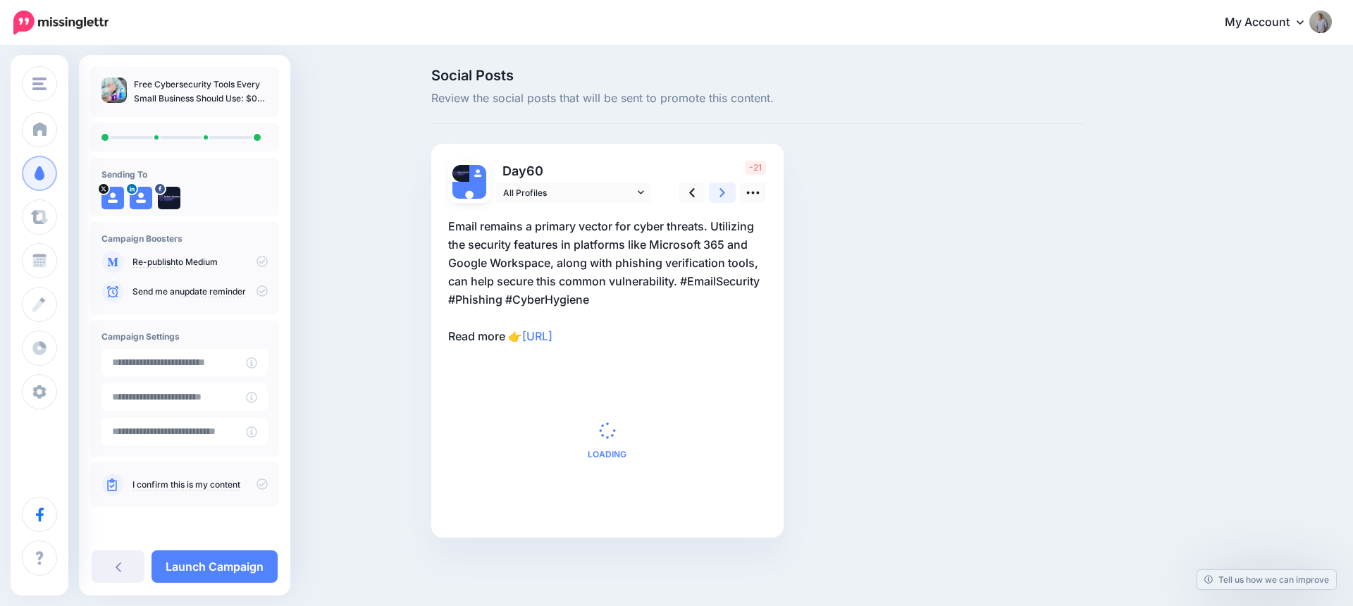
click at [723, 194] on icon at bounding box center [723, 192] width 6 height 9
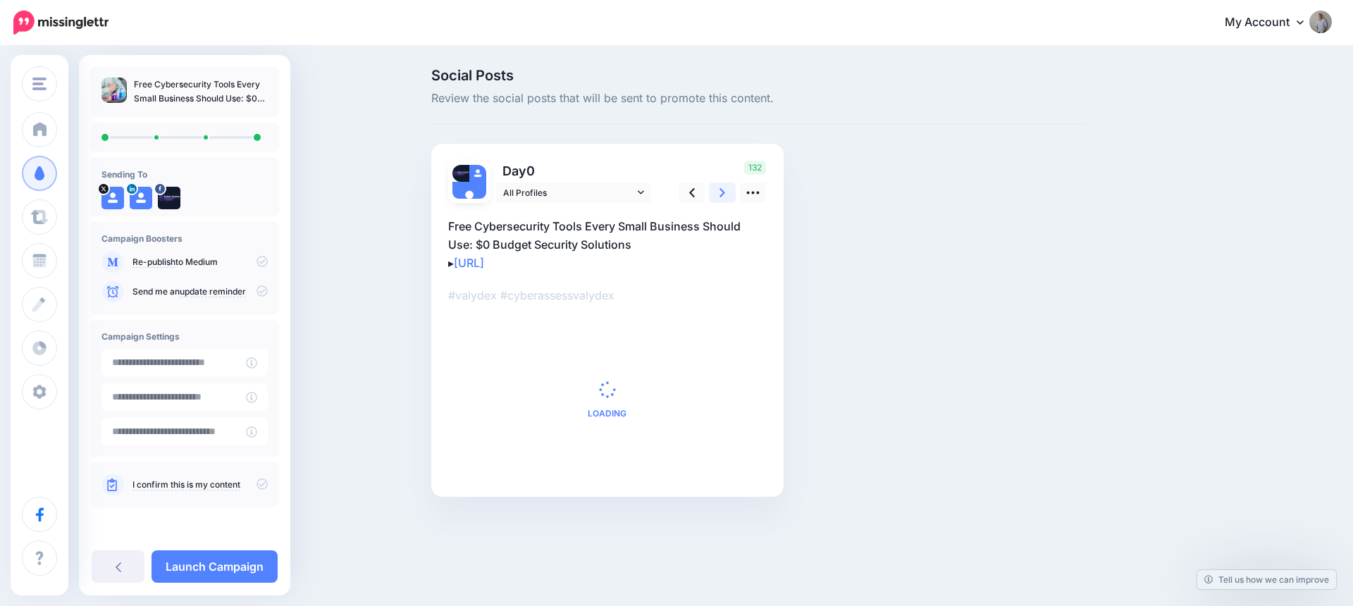
click at [723, 194] on icon at bounding box center [723, 192] width 6 height 9
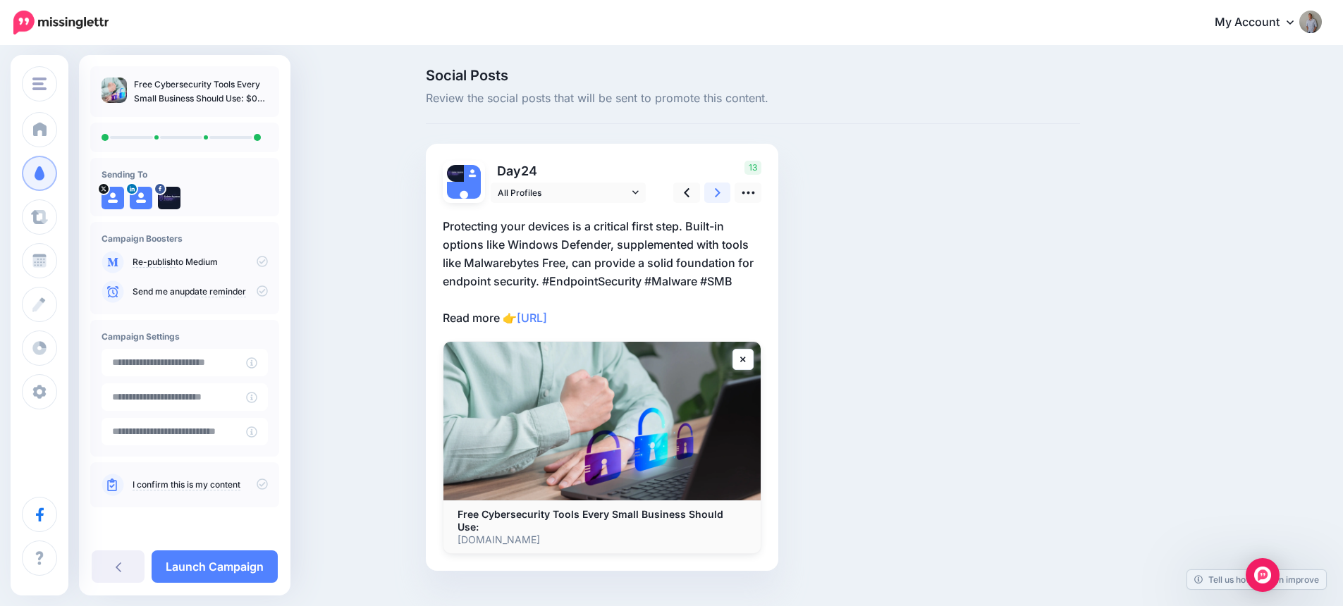
click at [720, 194] on icon at bounding box center [718, 192] width 6 height 9
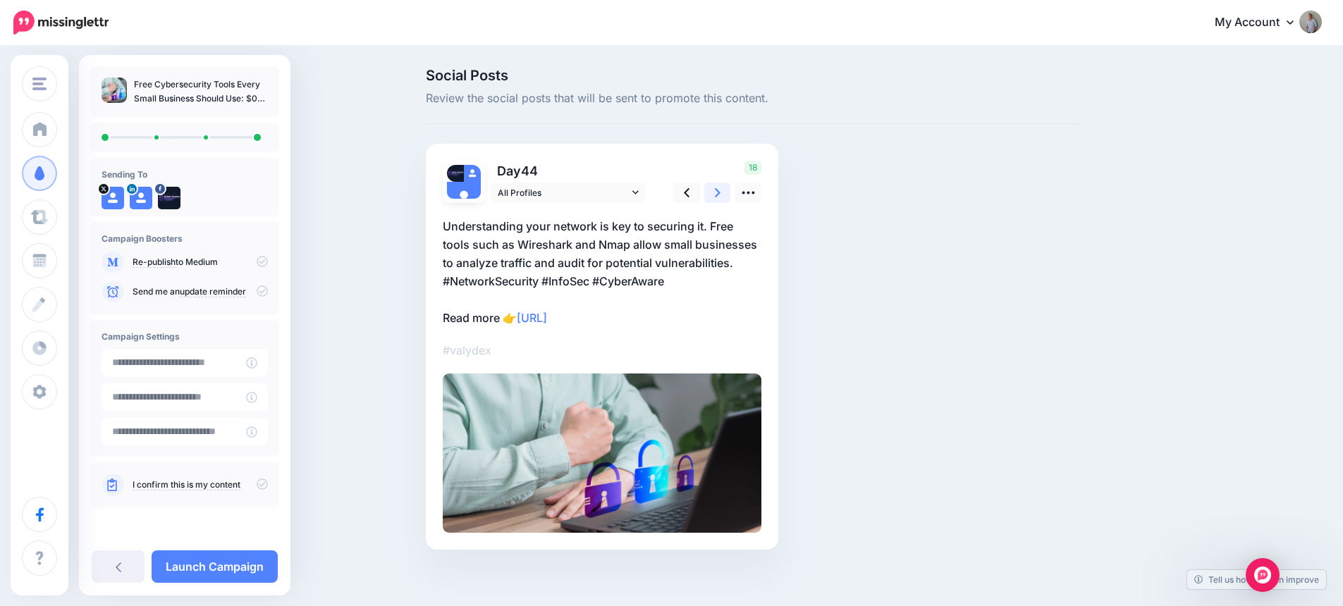
click at [720, 194] on icon at bounding box center [718, 192] width 6 height 9
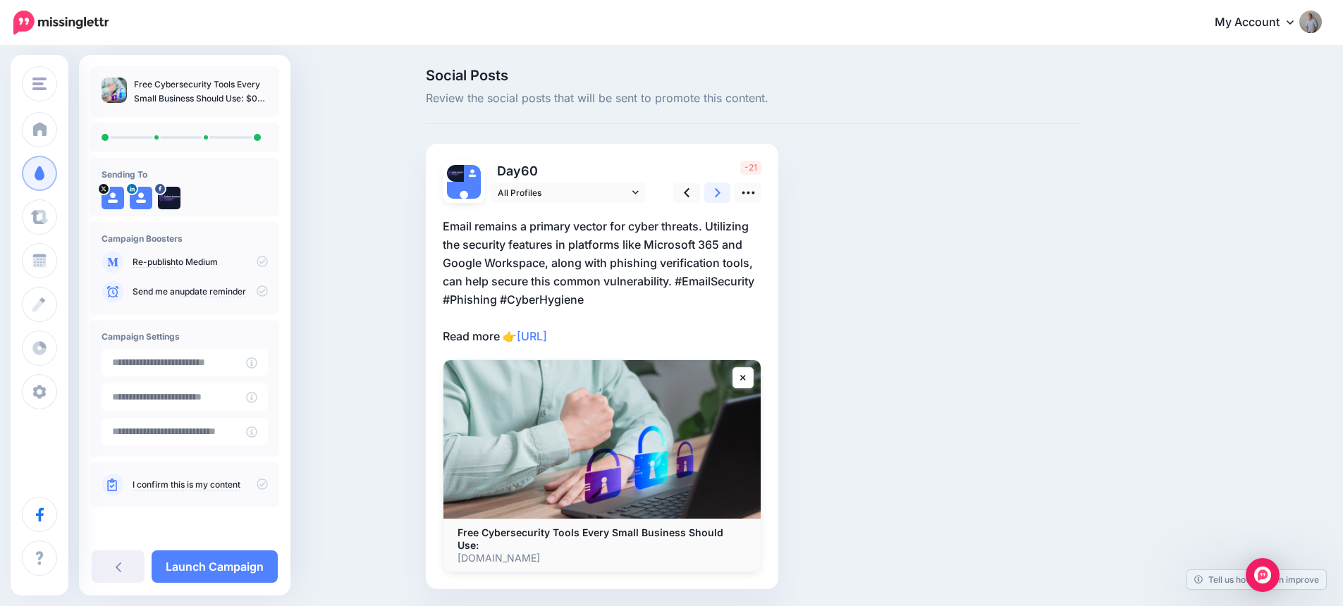
click at [720, 194] on icon at bounding box center [718, 192] width 6 height 9
click at [723, 194] on icon at bounding box center [723, 192] width 6 height 9
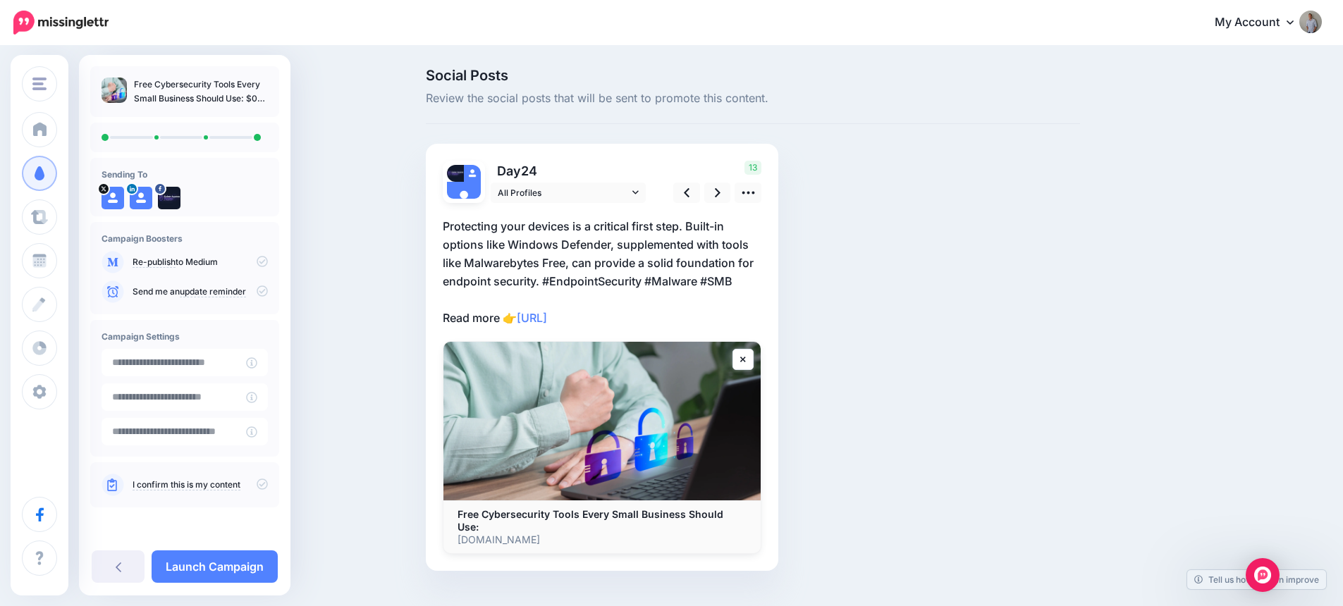
click at [265, 486] on icon at bounding box center [262, 484] width 11 height 11
click at [259, 258] on icon at bounding box center [262, 261] width 11 height 11
click at [262, 261] on icon at bounding box center [262, 261] width 11 height 11
click at [233, 560] on link "Launch Campaign" at bounding box center [215, 567] width 126 height 32
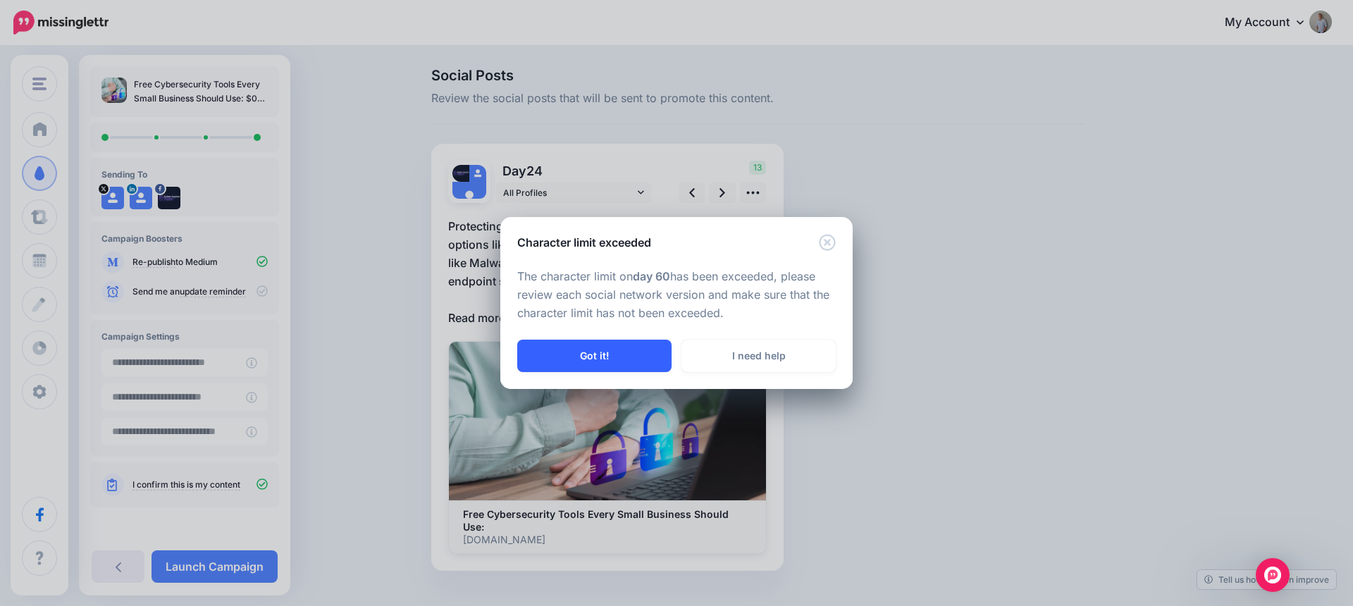
click at [608, 350] on button "Got it!" at bounding box center [594, 356] width 154 height 32
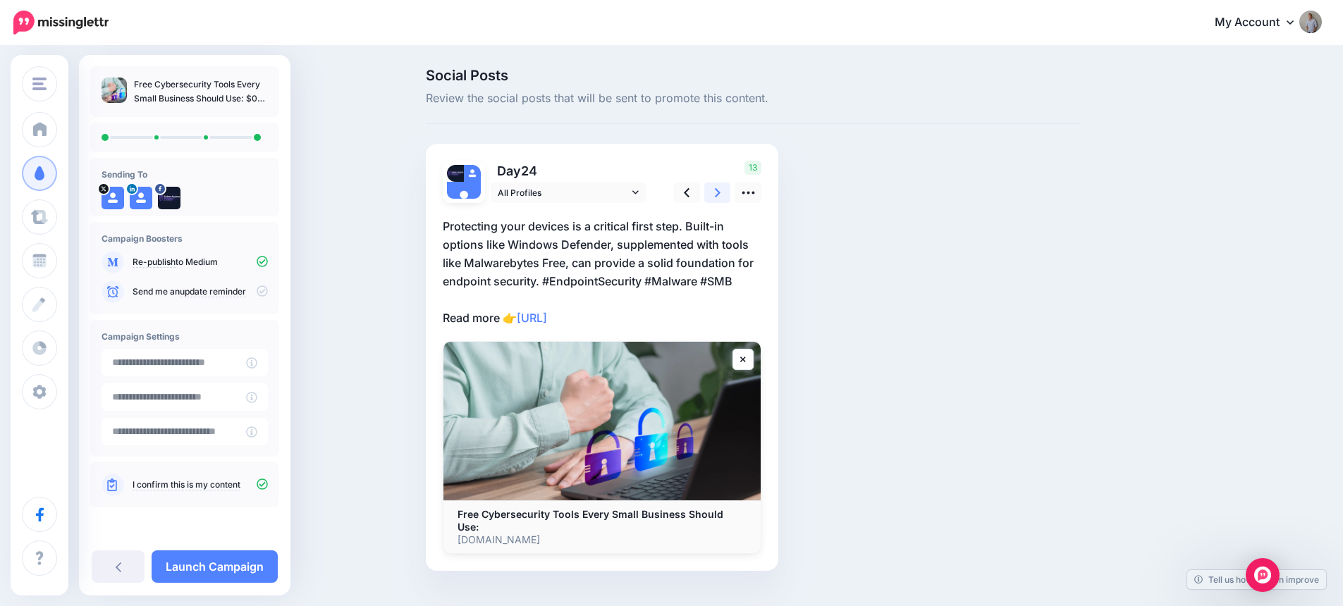
click at [720, 191] on icon at bounding box center [718, 192] width 6 height 9
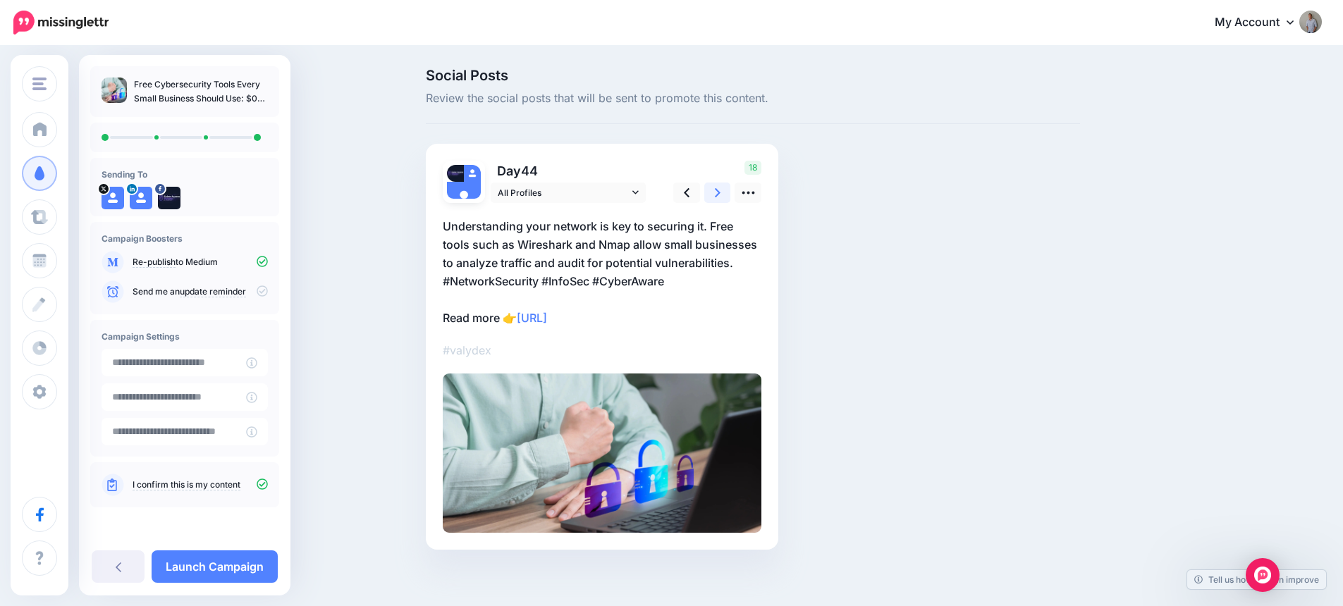
click at [720, 191] on icon at bounding box center [718, 192] width 6 height 9
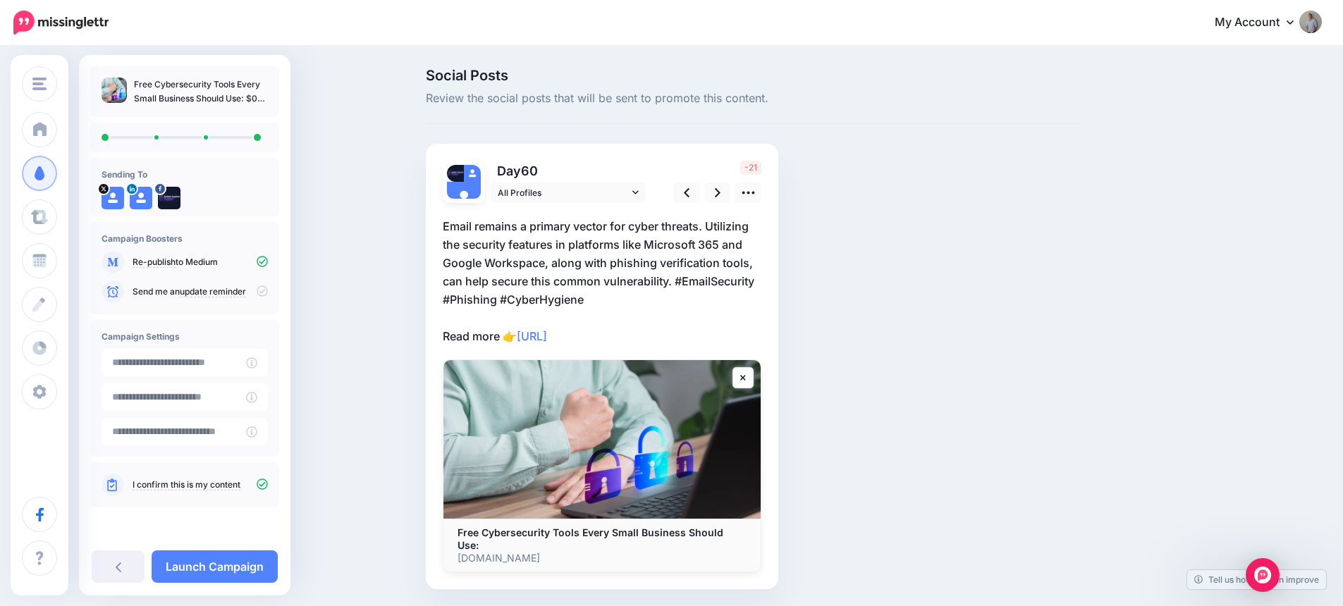
click at [755, 266] on p "Email remains a primary vector for cyber threats. Utilizing the security featur…" at bounding box center [602, 281] width 319 height 128
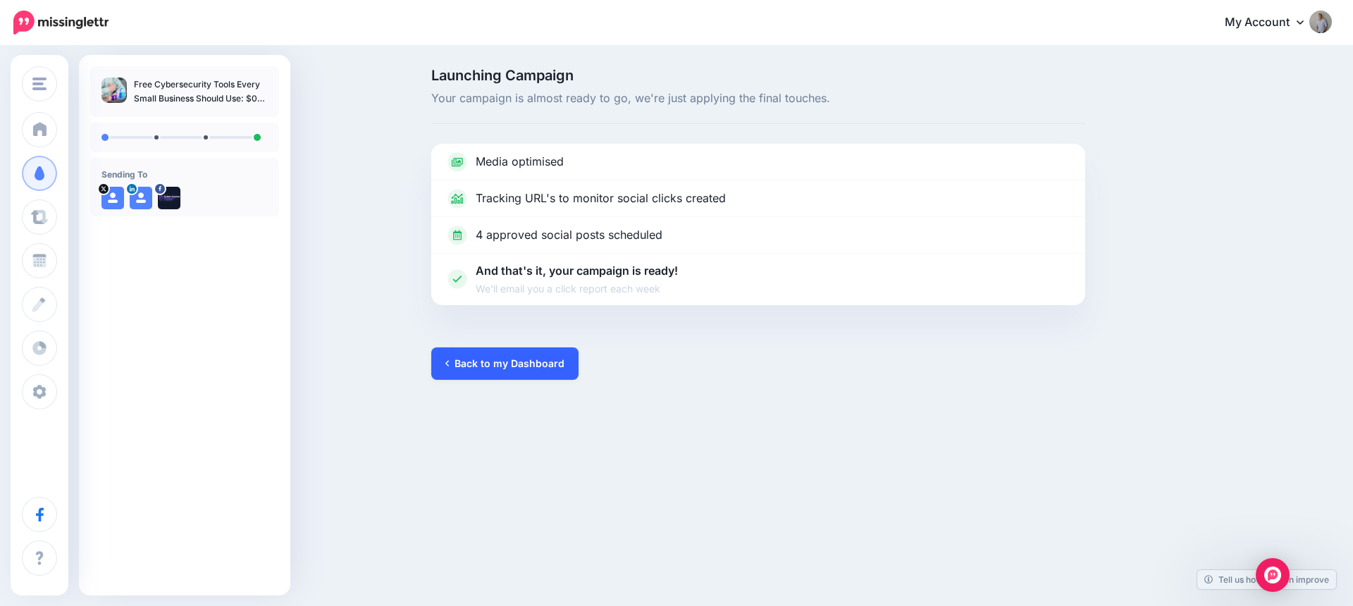
click at [519, 368] on link "Back to my Dashboard" at bounding box center [504, 363] width 147 height 32
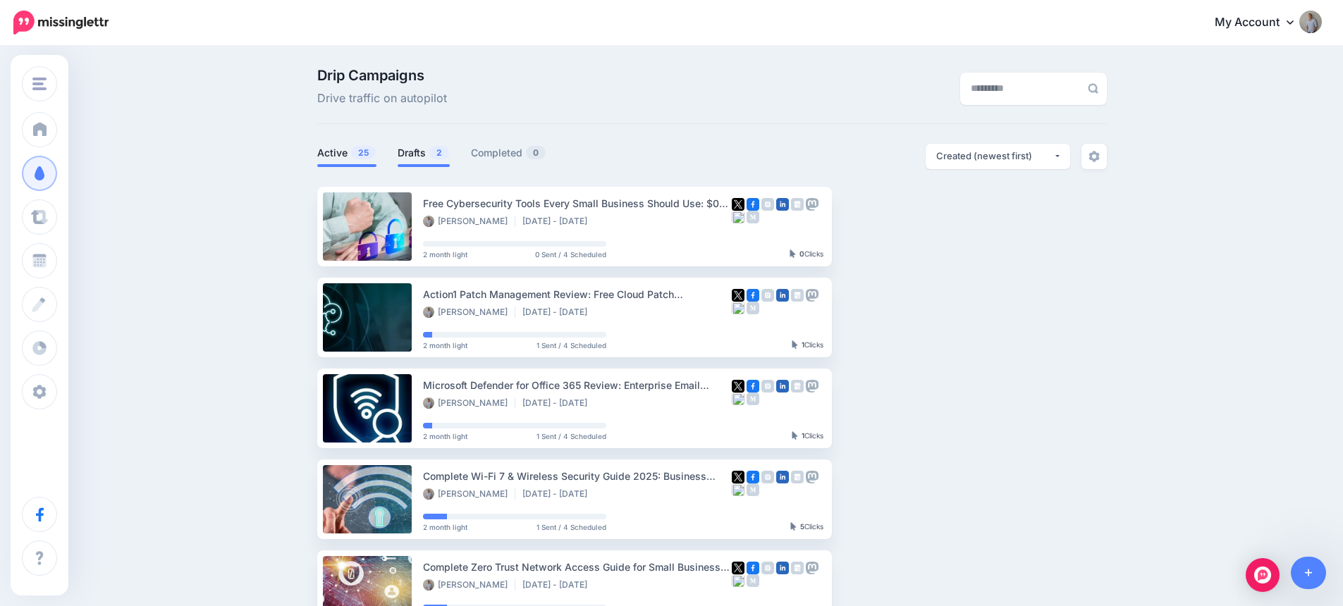
click at [426, 159] on link "Drafts 2" at bounding box center [424, 152] width 52 height 17
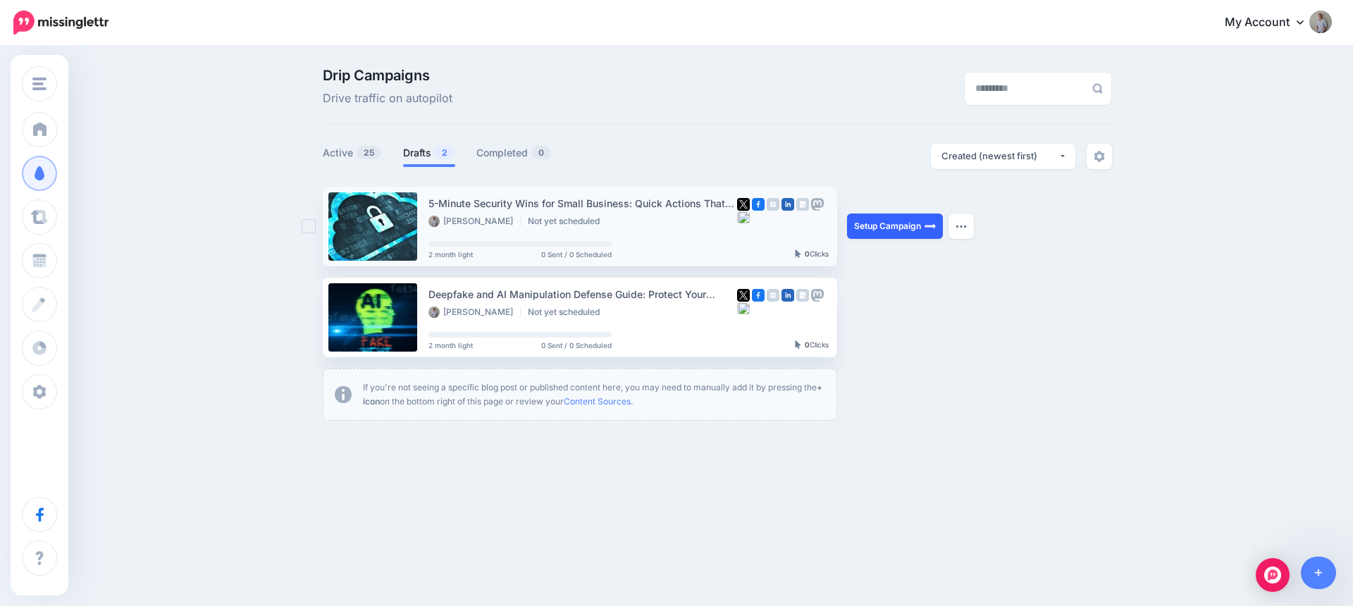
click at [887, 223] on link "Setup Campaign" at bounding box center [895, 226] width 96 height 25
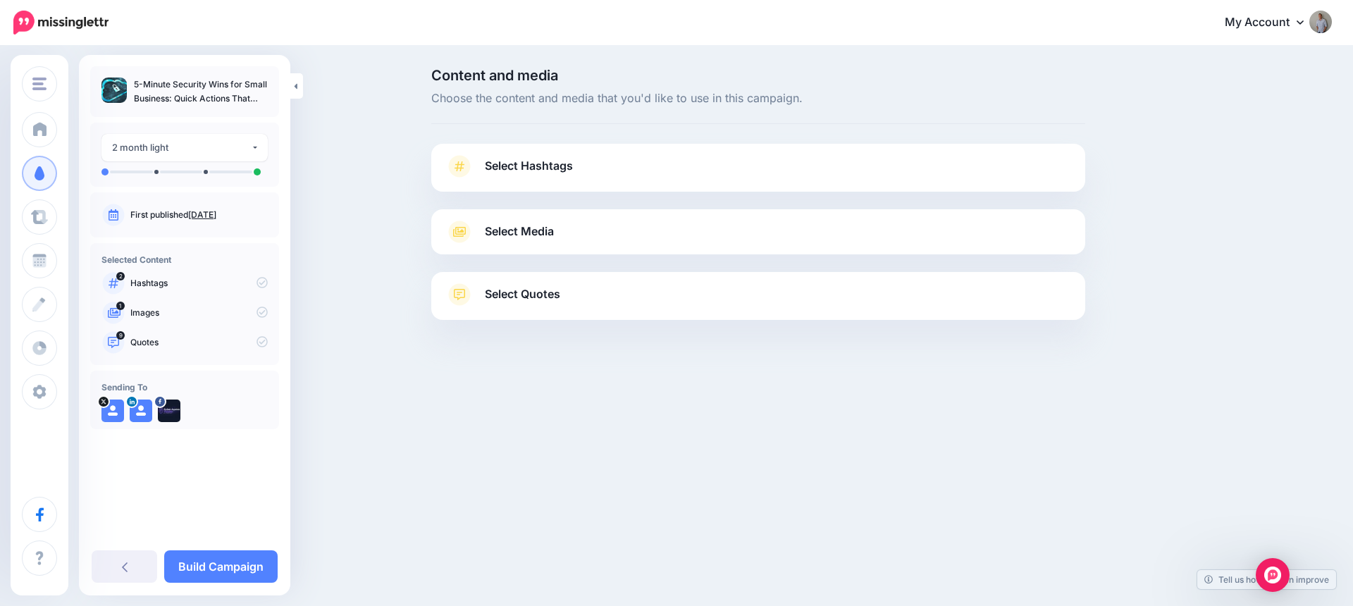
click at [649, 164] on link "Select Hashtags" at bounding box center [758, 173] width 626 height 37
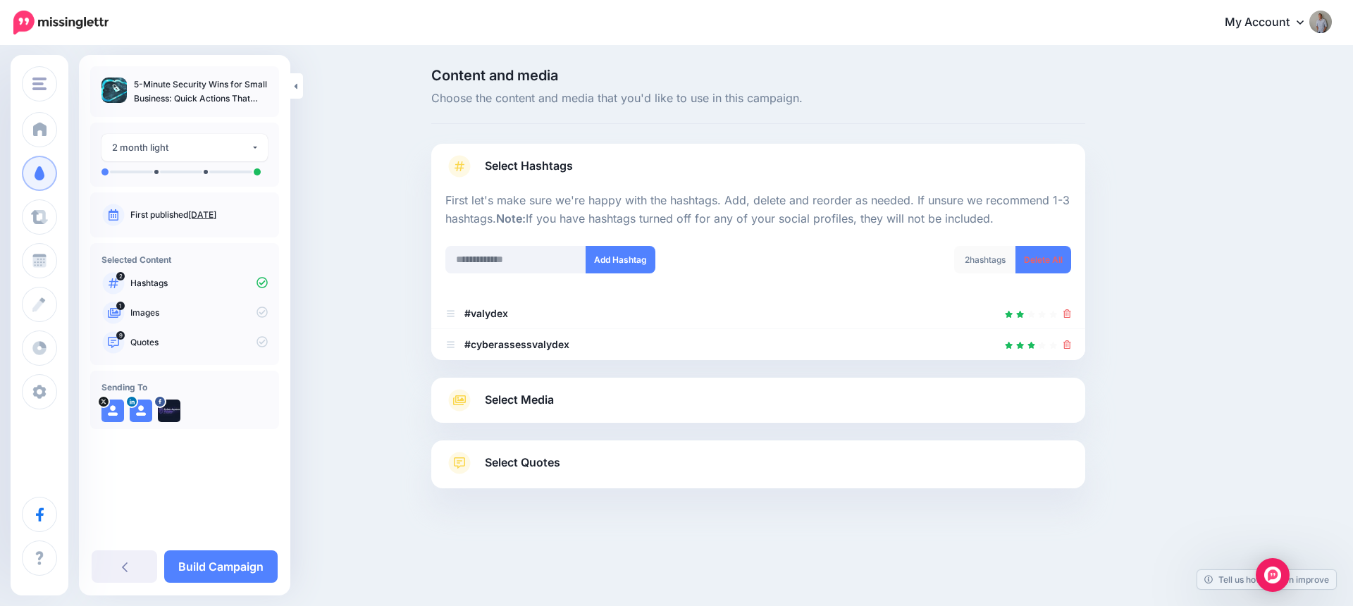
click at [660, 393] on link "Select Media" at bounding box center [758, 400] width 626 height 23
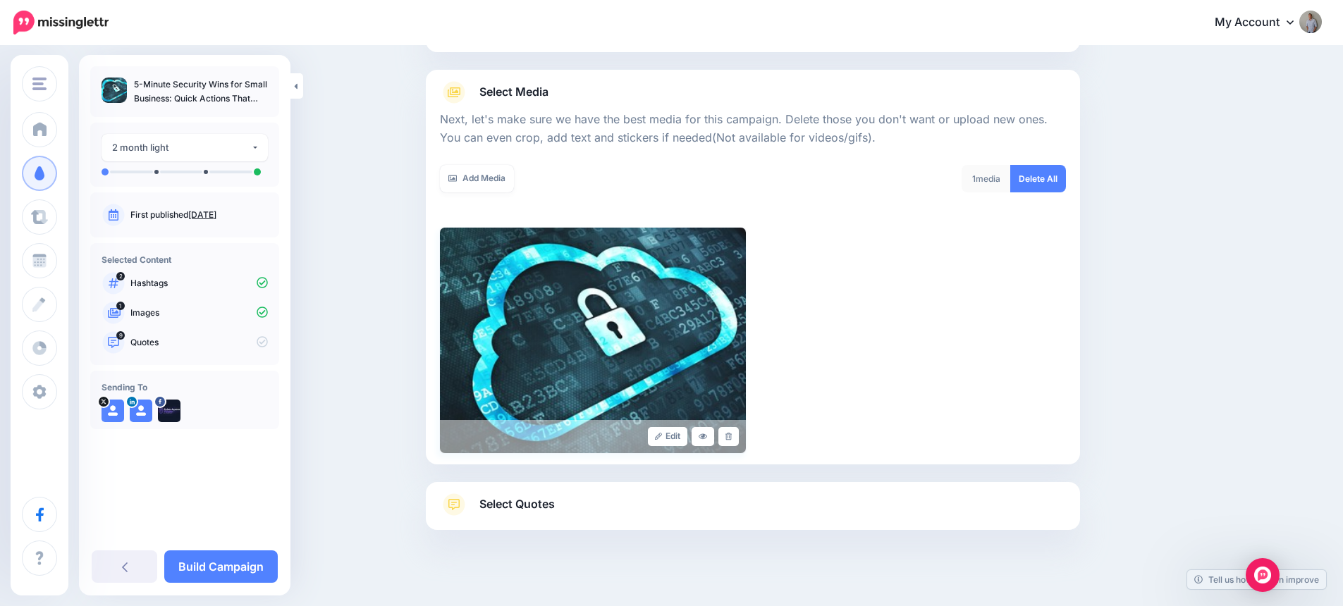
scroll to position [155, 0]
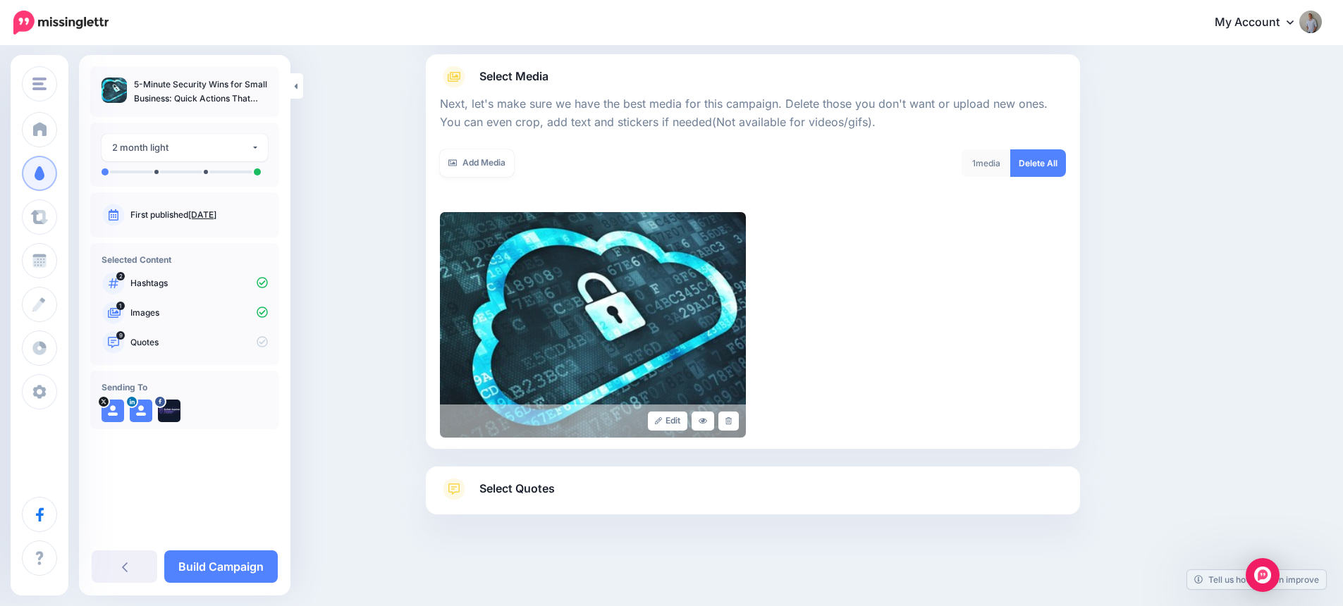
click at [641, 496] on link "Select Quotes" at bounding box center [753, 496] width 626 height 37
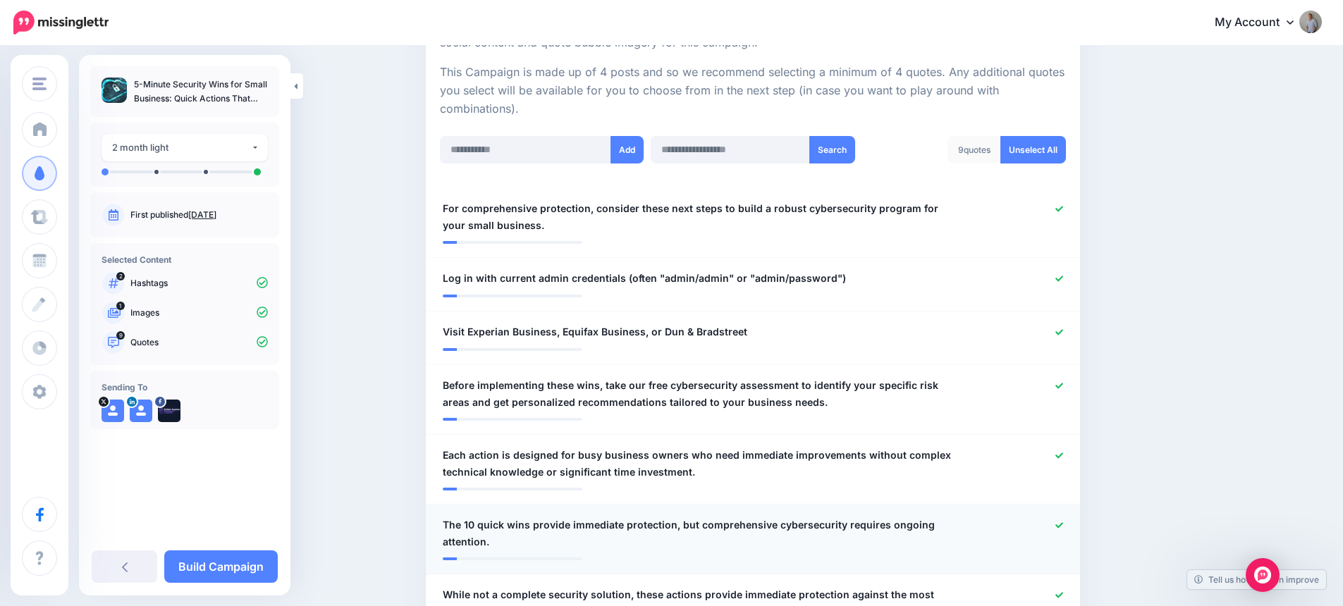
scroll to position [405, 0]
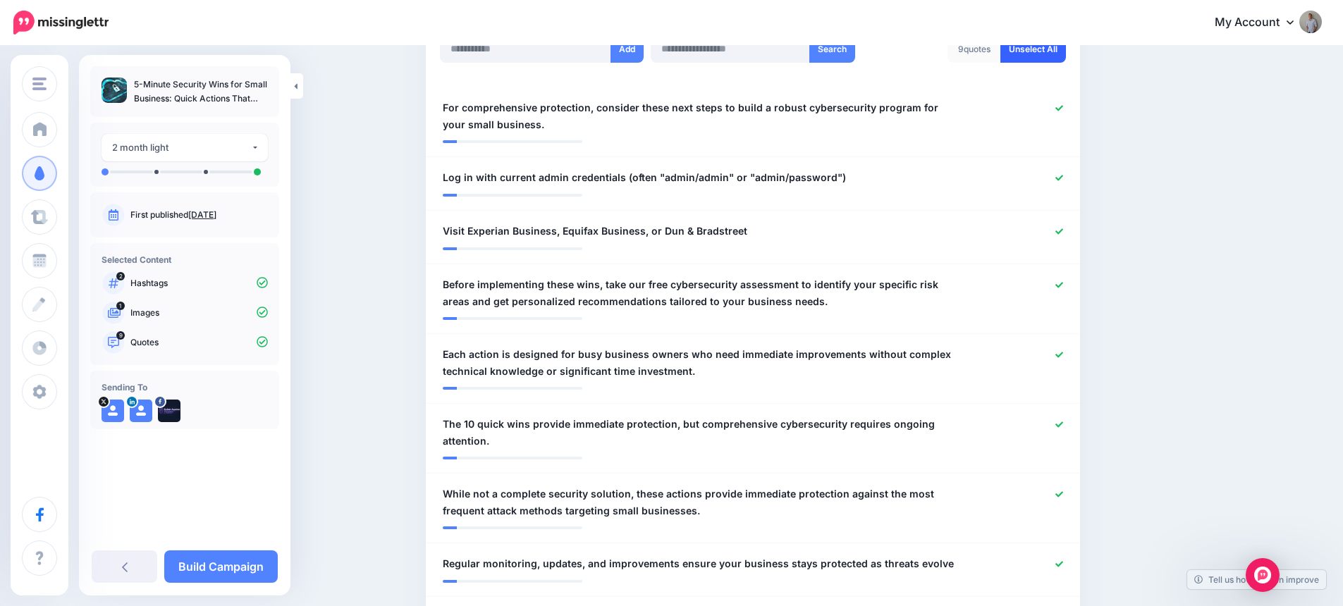
click at [1021, 52] on link "Unselect All" at bounding box center [1033, 48] width 66 height 27
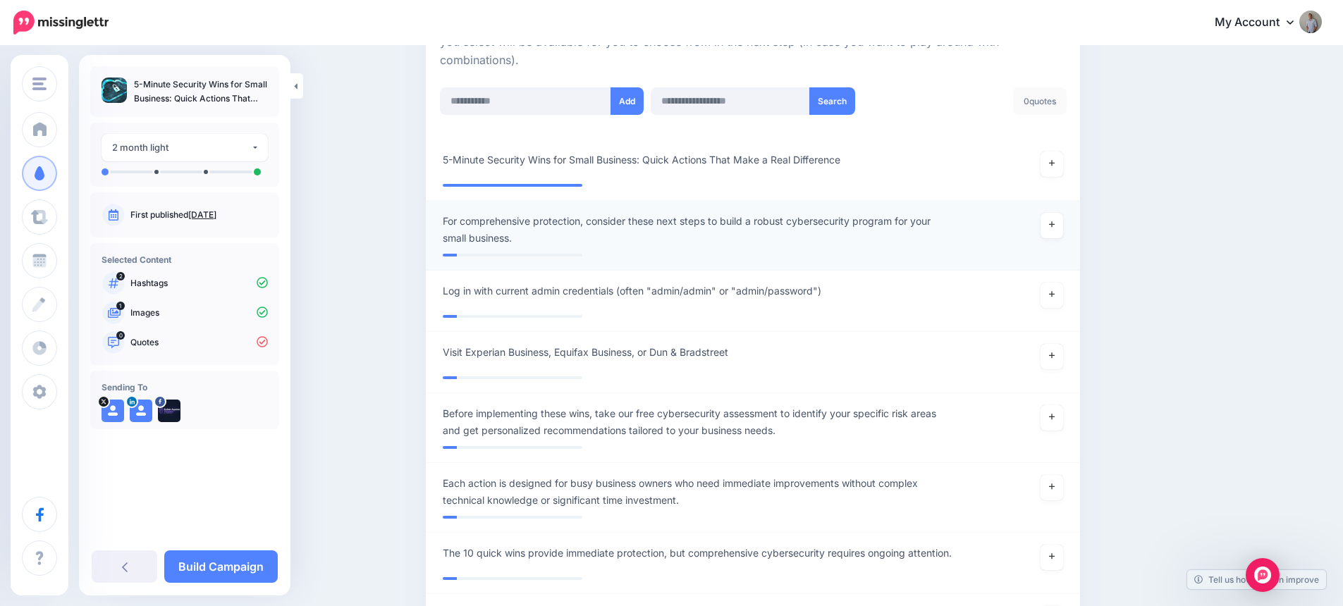
scroll to position [237, 0]
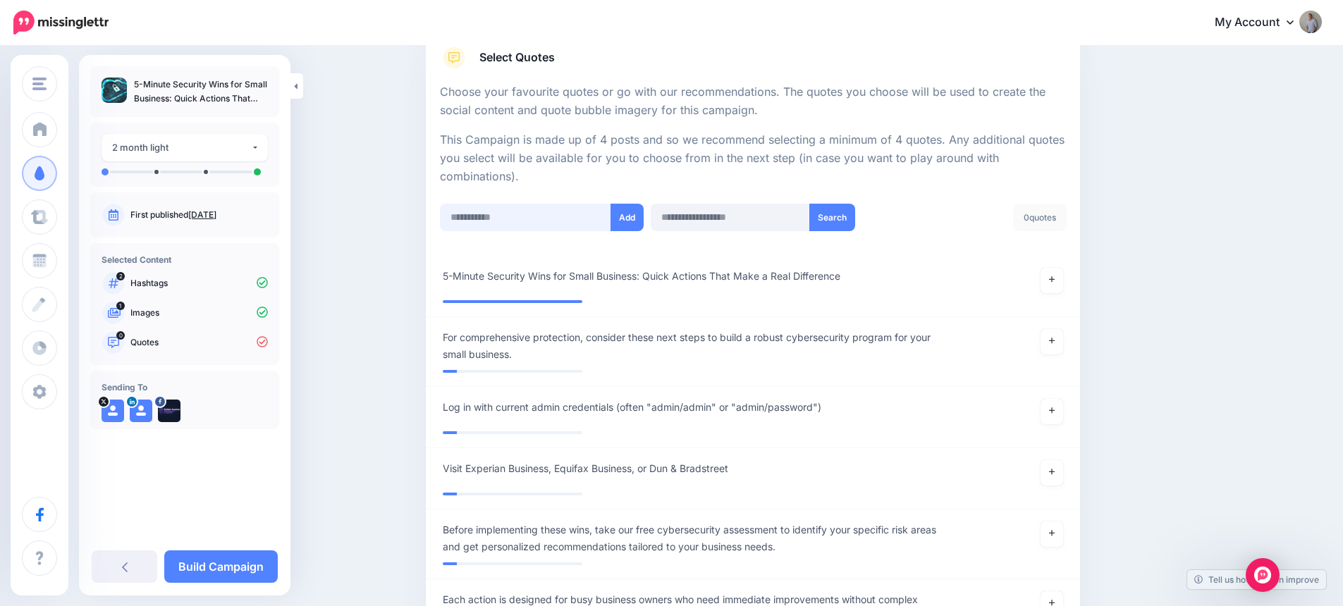
click at [534, 209] on input "text" at bounding box center [525, 217] width 171 height 27
paste input "**********"
type input "**********"
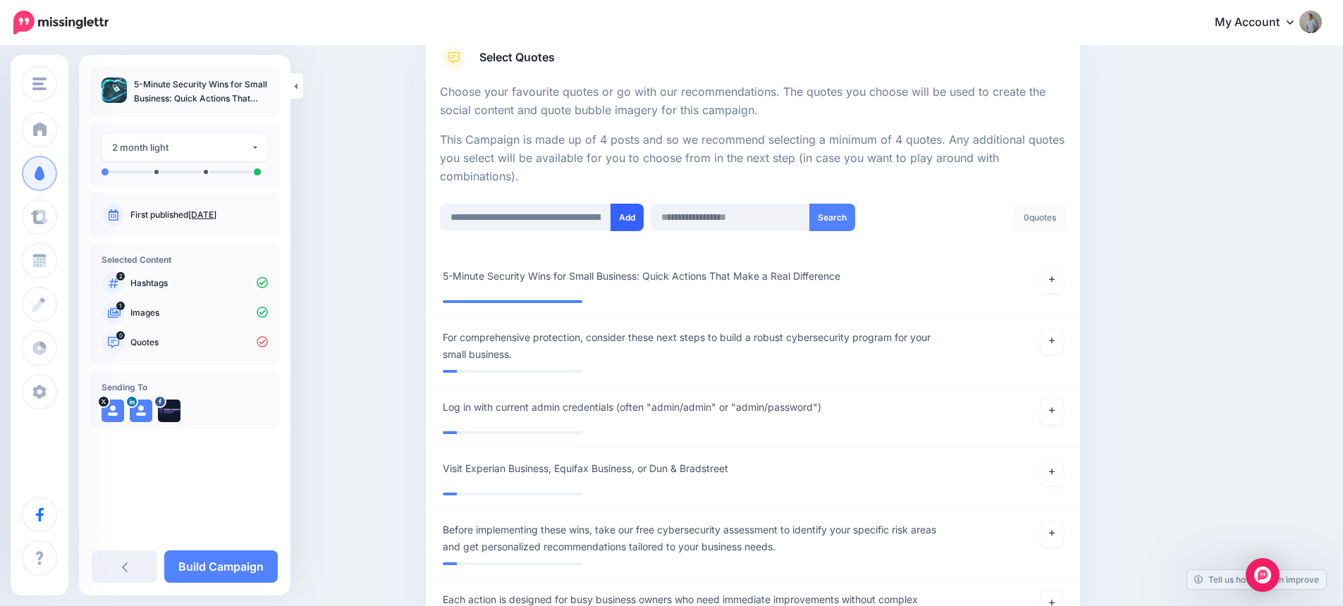
click at [631, 216] on button "Add" at bounding box center [626, 217] width 33 height 27
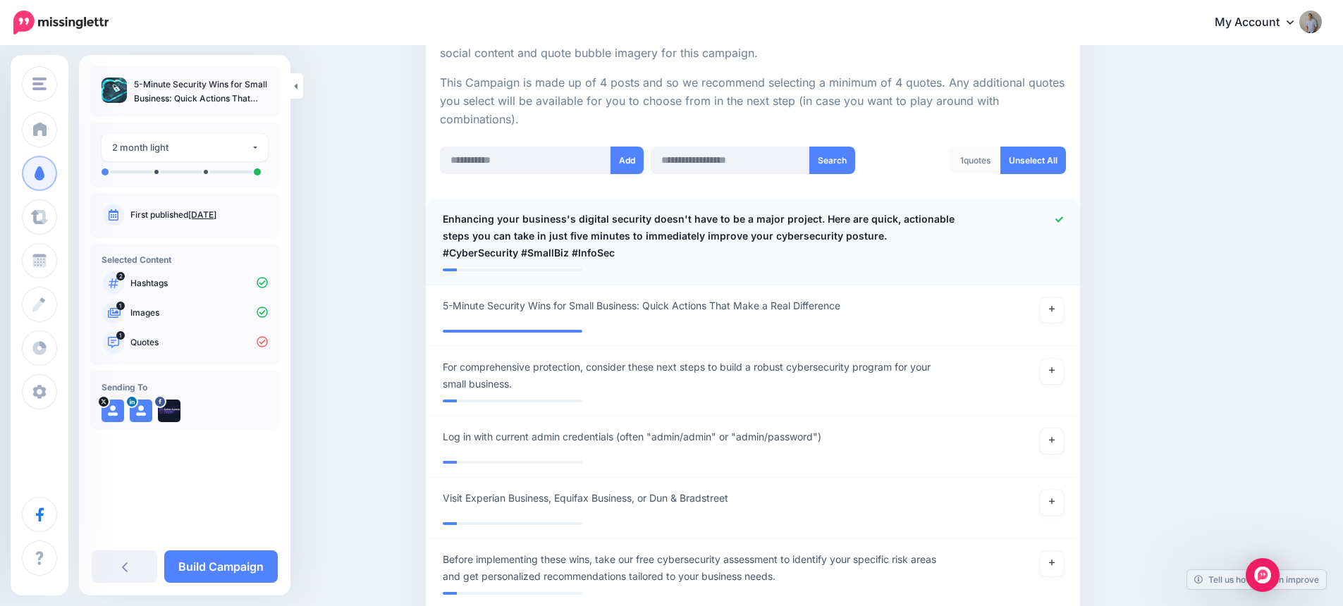
scroll to position [222, 0]
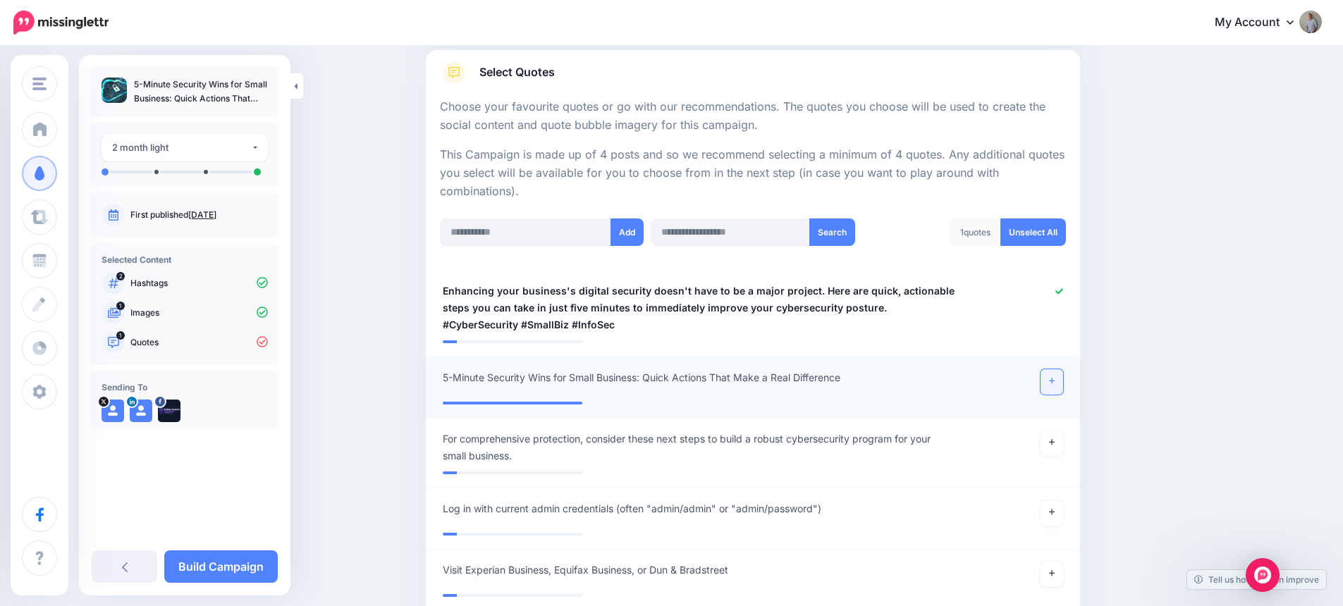
click at [1054, 379] on icon at bounding box center [1052, 381] width 6 height 8
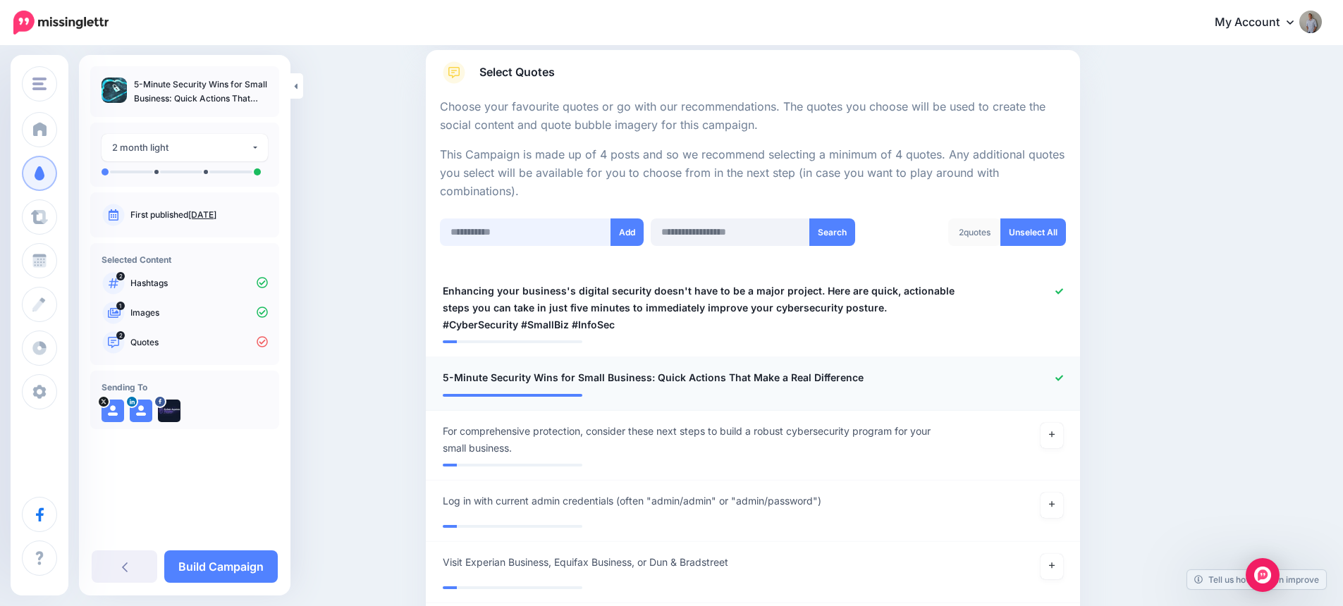
click at [567, 229] on input "text" at bounding box center [525, 232] width 171 height 27
paste input "**********"
type input "**********"
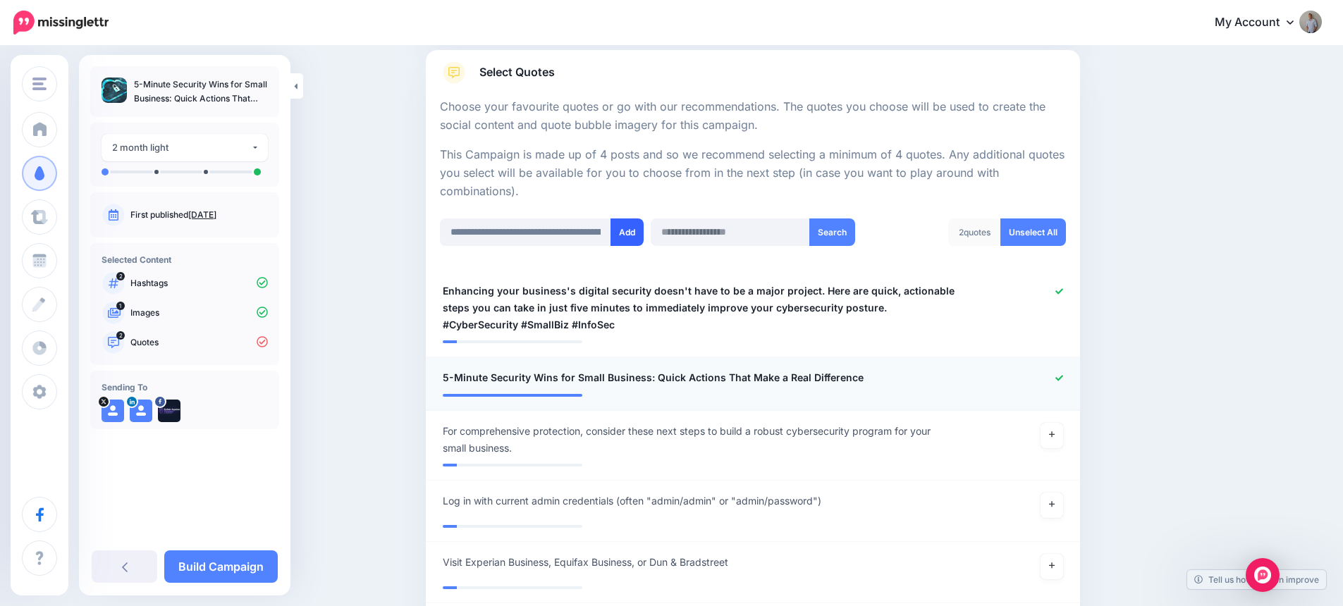
click at [625, 235] on button "Add" at bounding box center [626, 232] width 33 height 27
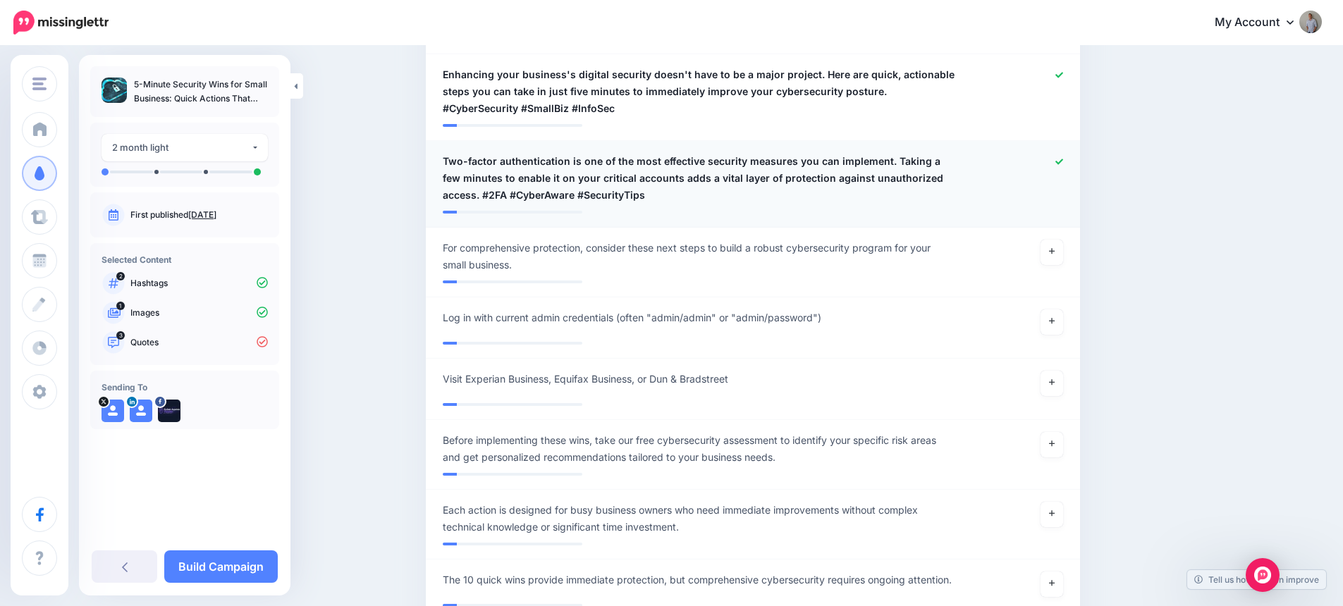
scroll to position [371, 0]
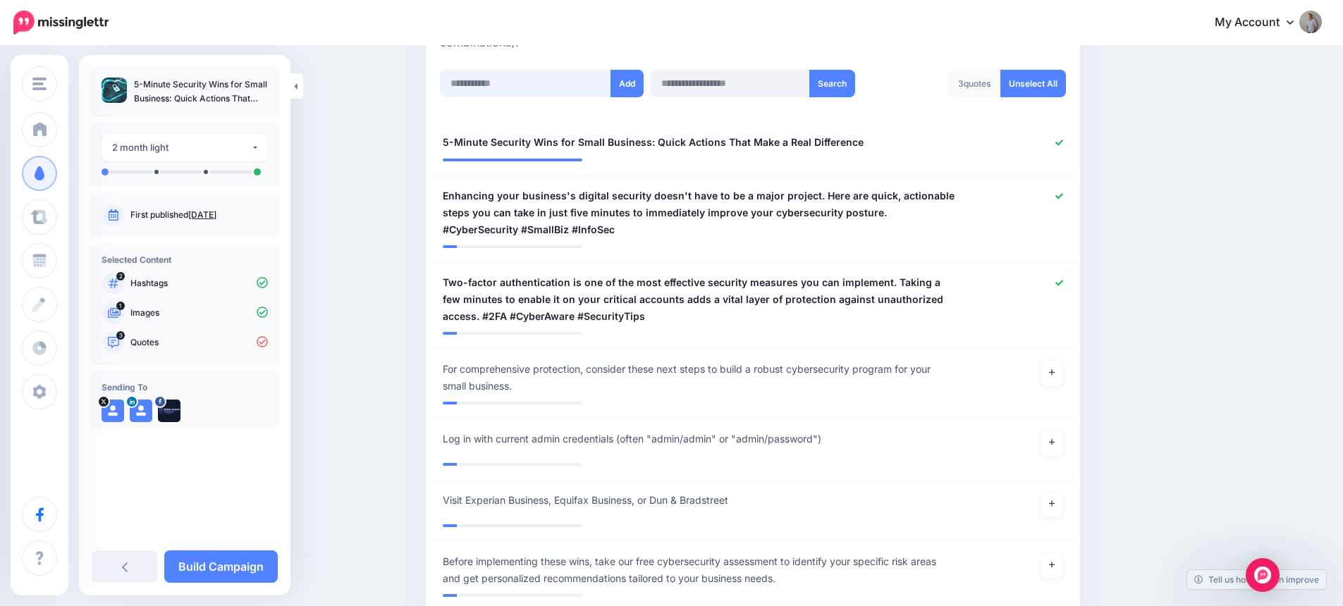
click at [557, 78] on input "text" at bounding box center [525, 83] width 171 height 27
paste input "**********"
type input "**********"
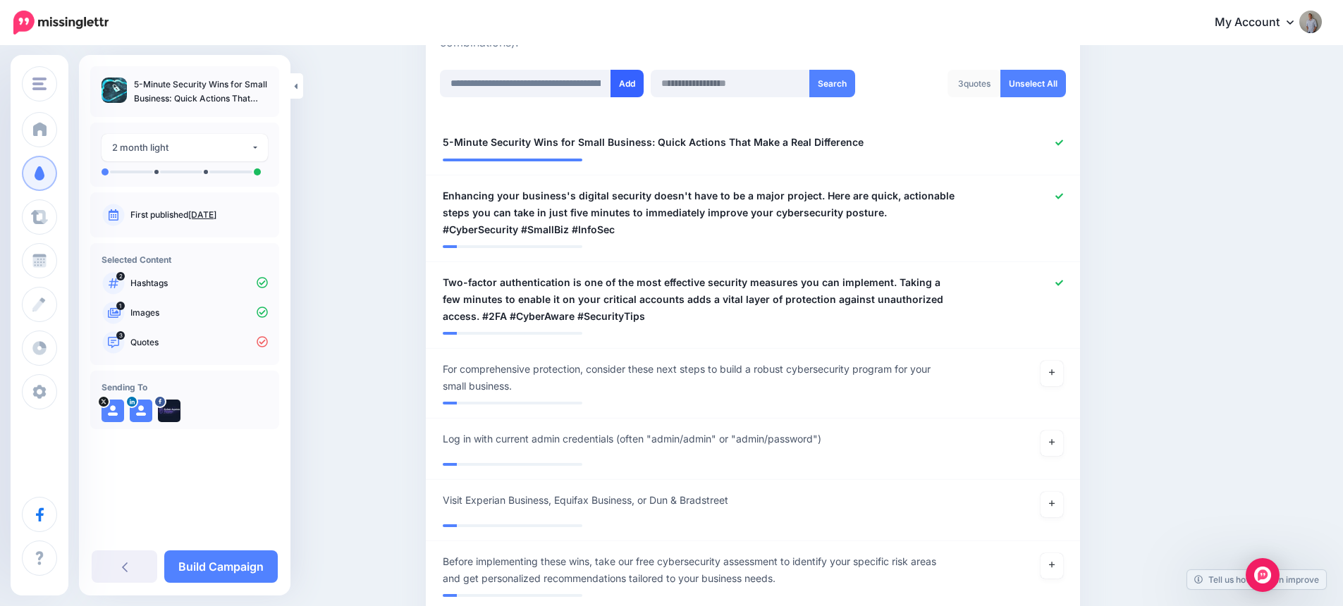
click at [634, 90] on button "Add" at bounding box center [626, 83] width 33 height 27
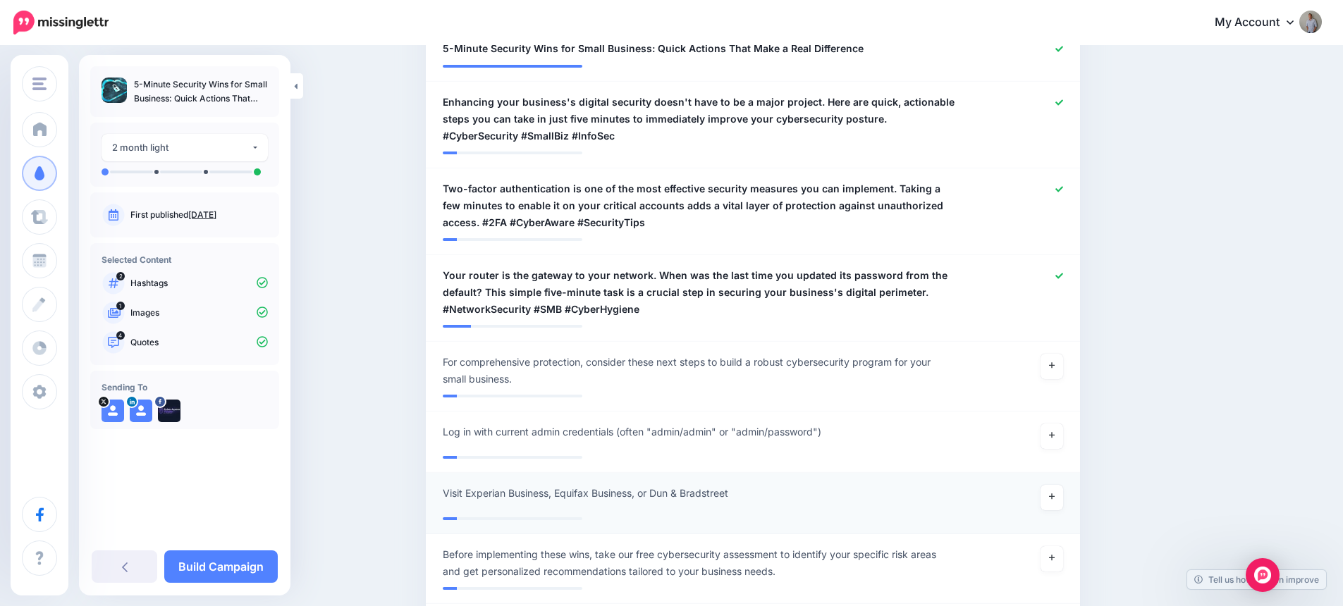
scroll to position [305, 0]
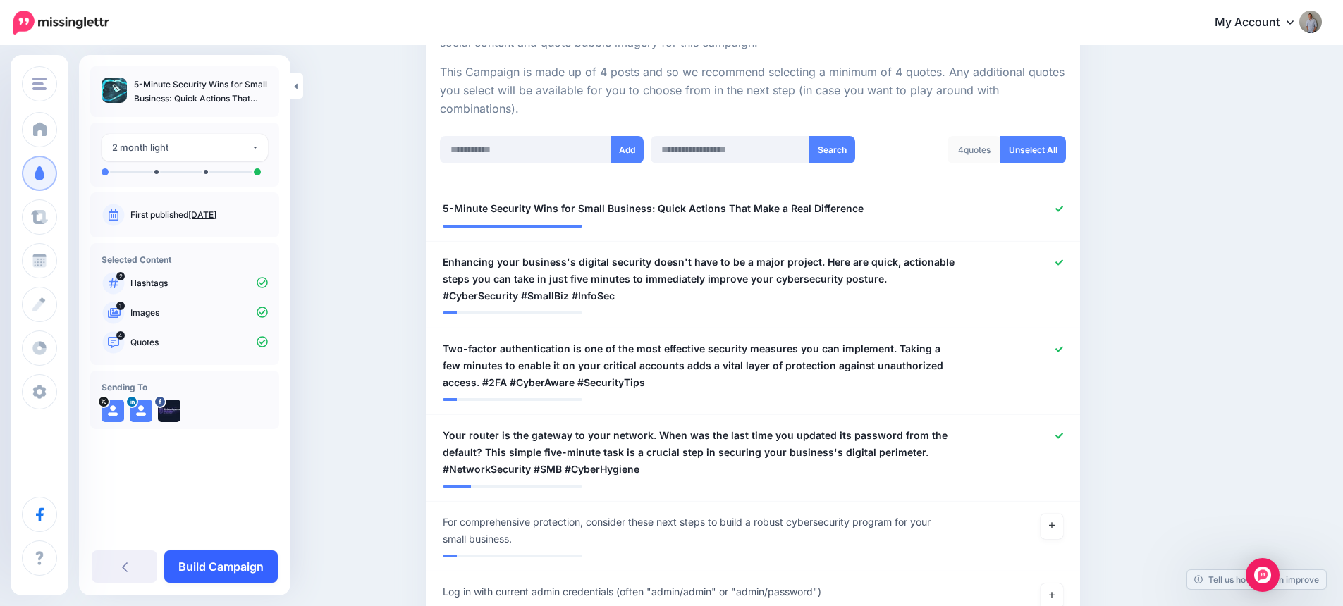
click at [253, 568] on link "Build Campaign" at bounding box center [220, 567] width 113 height 32
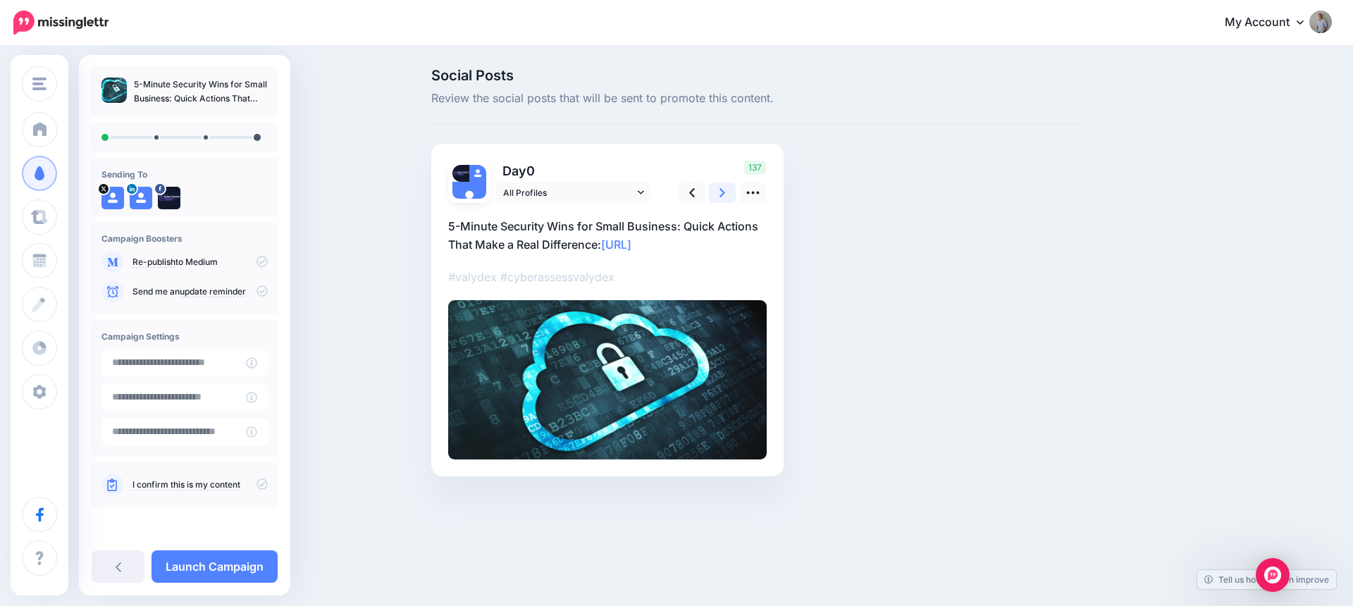
click at [725, 192] on link at bounding box center [722, 193] width 27 height 20
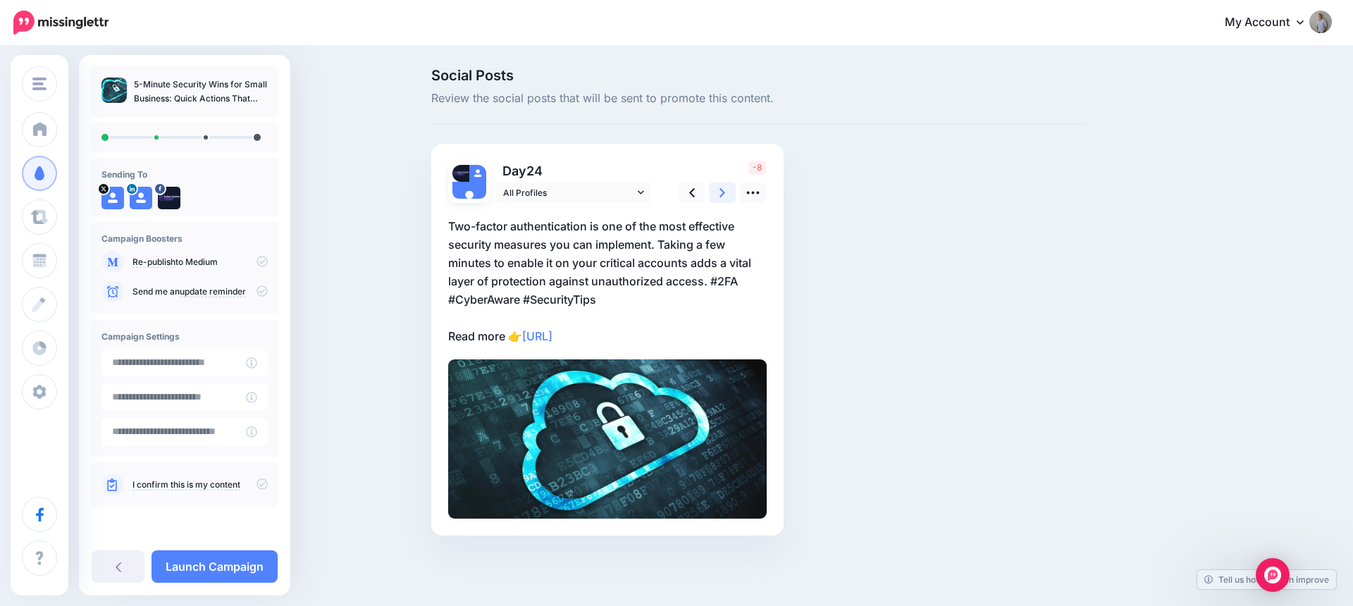
click at [725, 192] on link at bounding box center [722, 193] width 27 height 20
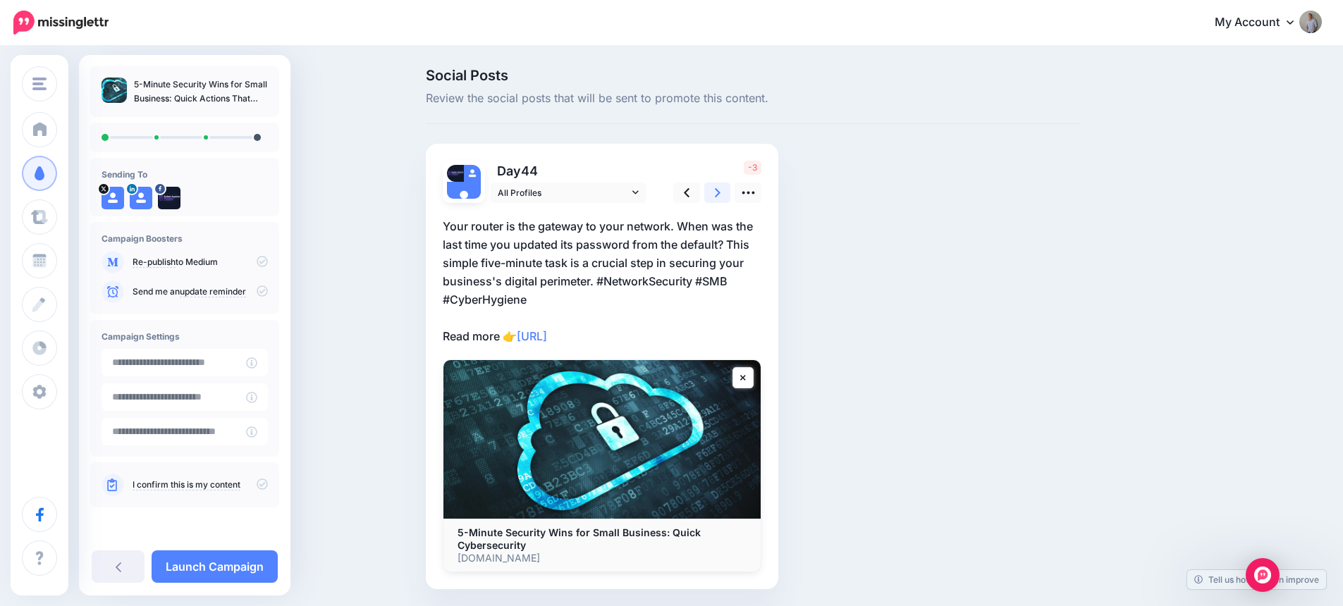
click at [725, 192] on link at bounding box center [717, 193] width 27 height 20
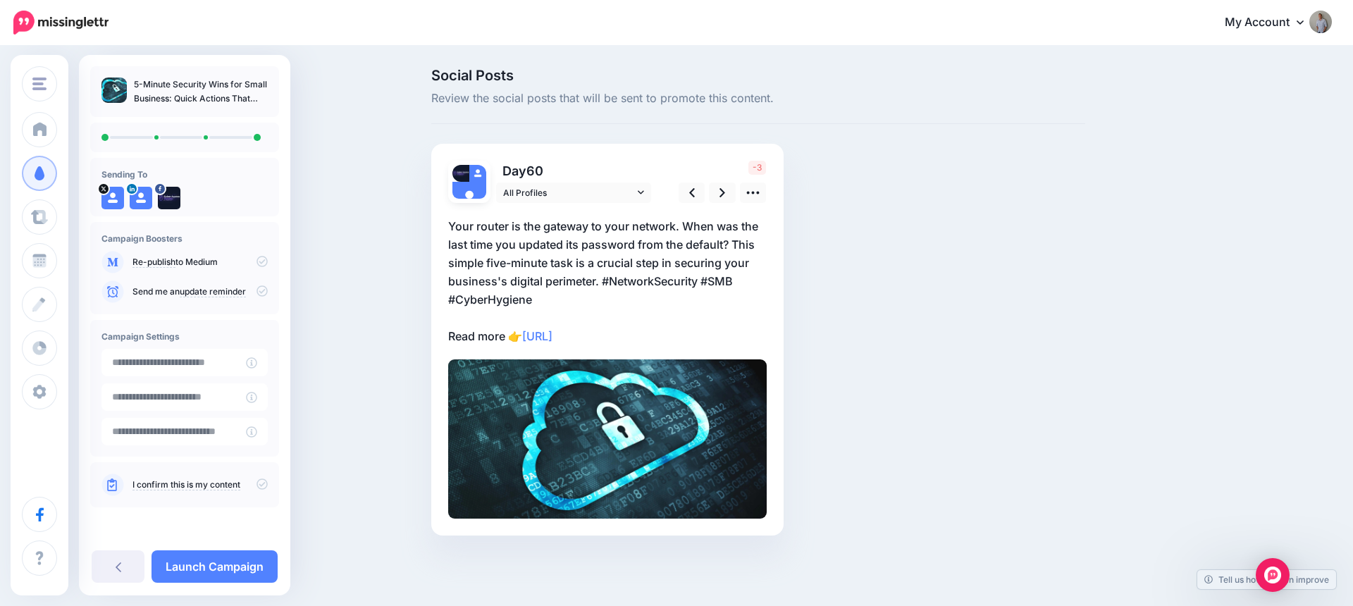
click at [582, 276] on p "Your router is the gateway to your network. When was the last time you updated …" at bounding box center [607, 281] width 319 height 128
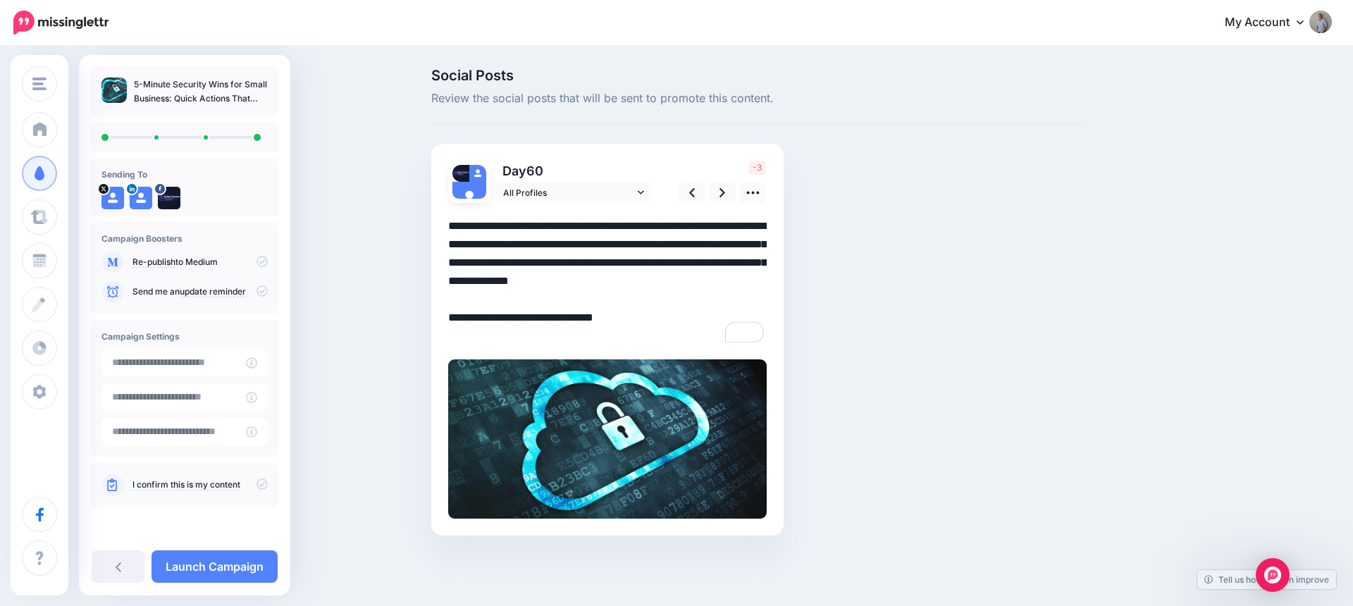
click at [596, 281] on textarea "**********" at bounding box center [607, 281] width 319 height 128
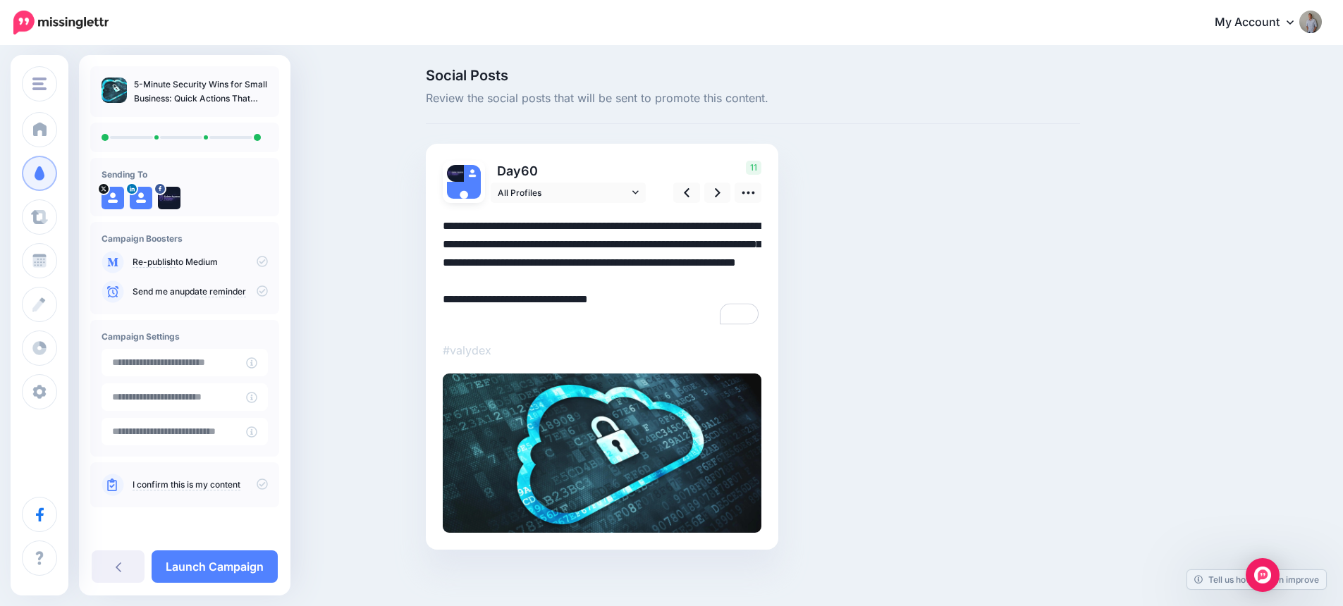
drag, startPoint x: 254, startPoint y: 254, endPoint x: 252, endPoint y: 292, distance: 38.2
click at [254, 254] on div "Re-publish to Medium" at bounding box center [185, 262] width 166 height 23
click at [262, 260] on icon at bounding box center [262, 261] width 11 height 11
click at [262, 259] on icon at bounding box center [262, 261] width 11 height 11
click at [262, 481] on icon at bounding box center [262, 484] width 11 height 11
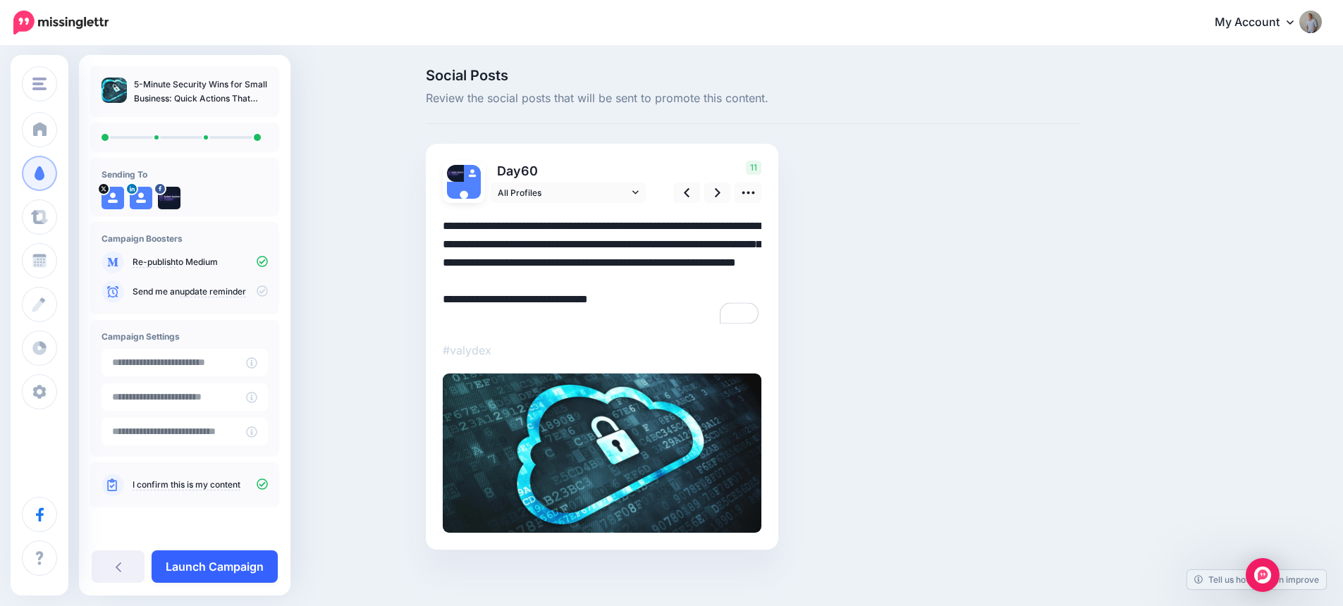
click at [246, 558] on link "Launch Campaign" at bounding box center [215, 567] width 126 height 32
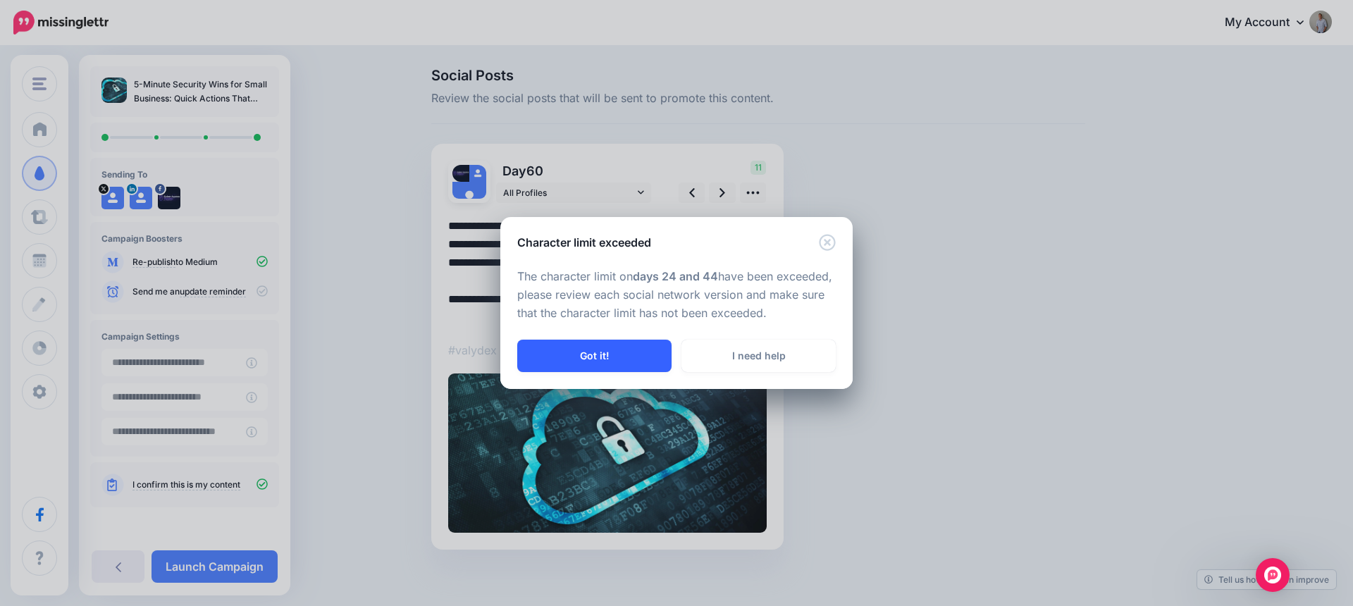
click at [615, 353] on button "Got it!" at bounding box center [594, 356] width 154 height 32
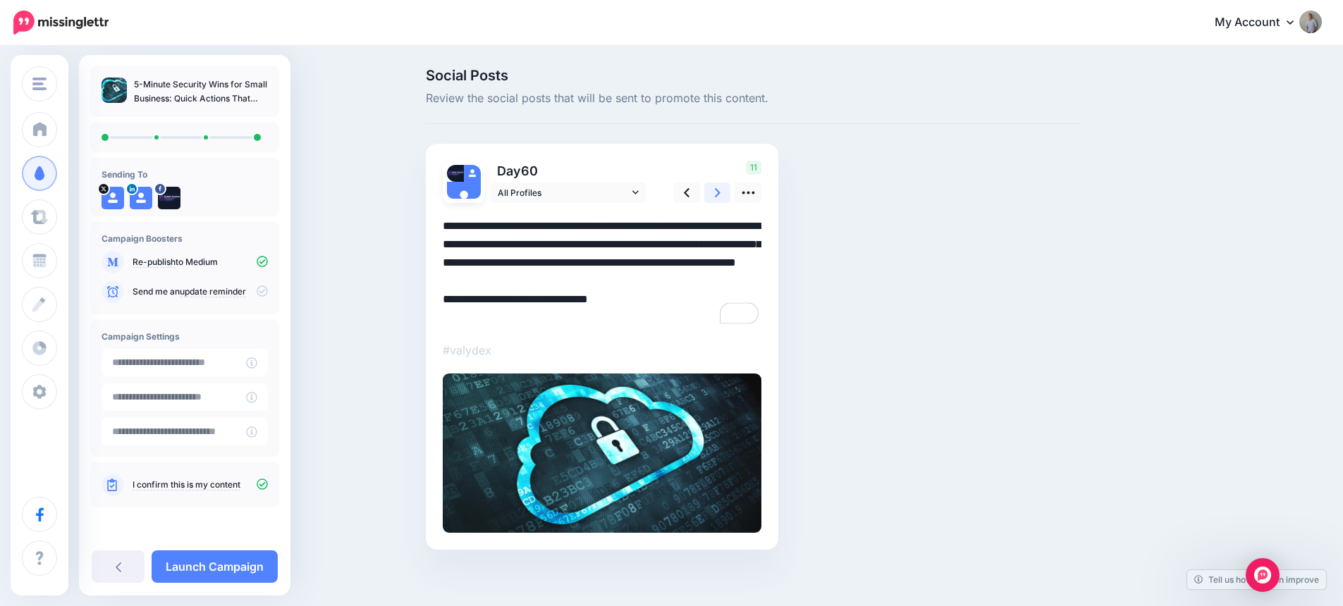
click at [720, 194] on icon at bounding box center [718, 192] width 6 height 15
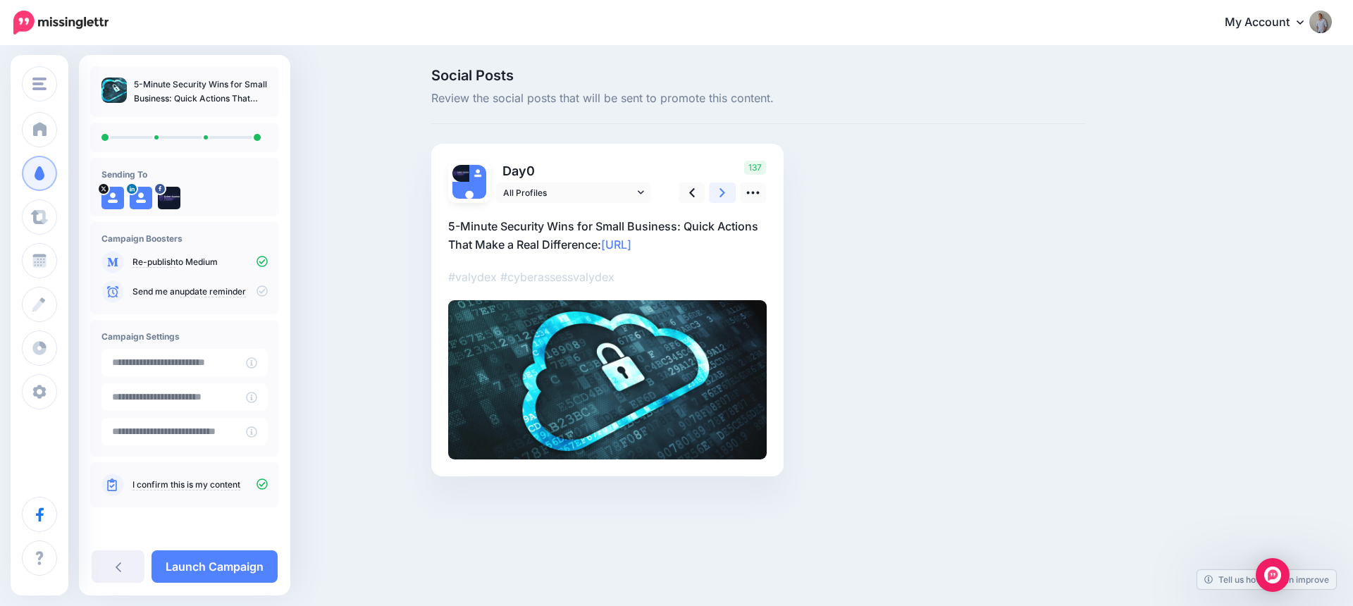
click at [721, 194] on icon at bounding box center [723, 192] width 6 height 15
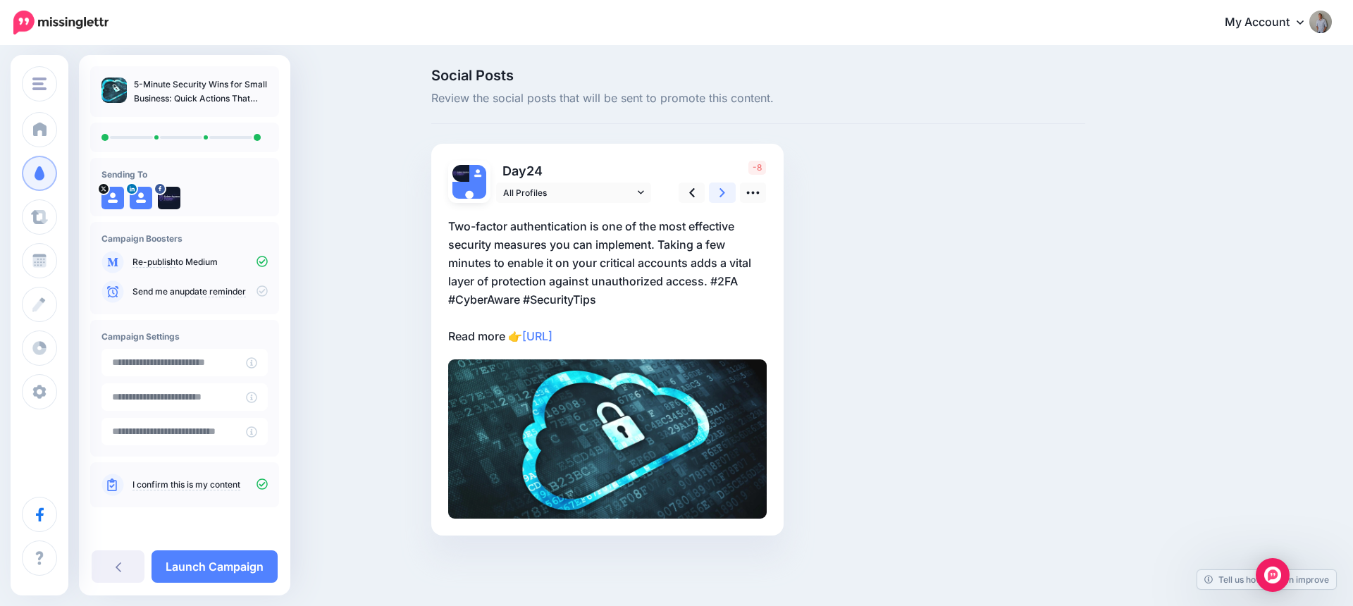
click at [721, 194] on icon at bounding box center [723, 192] width 6 height 15
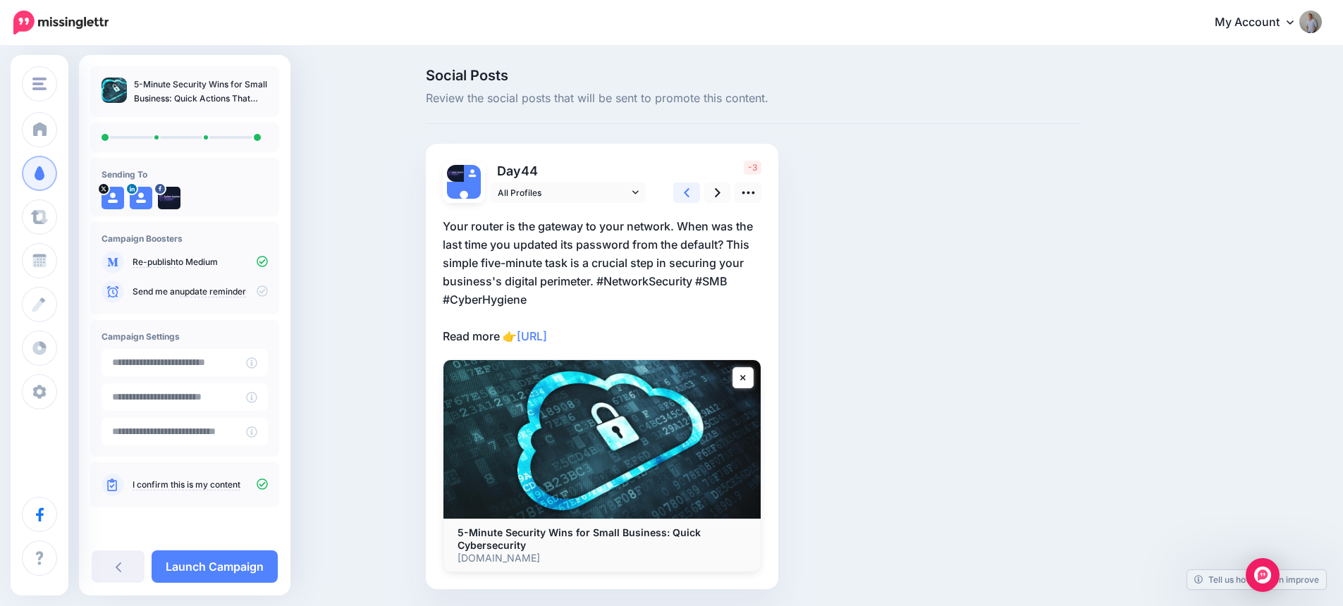
click at [689, 196] on link at bounding box center [686, 193] width 27 height 20
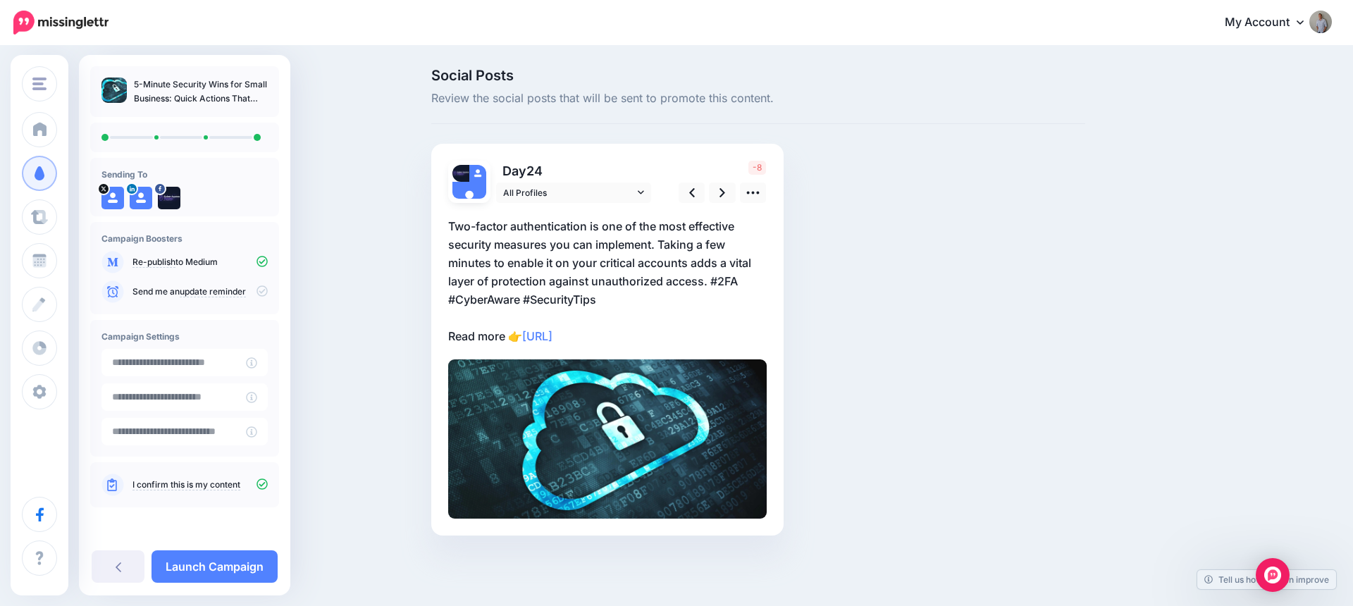
click at [658, 253] on p "Two-factor authentication is one of the most effective security measures you ca…" at bounding box center [607, 281] width 319 height 128
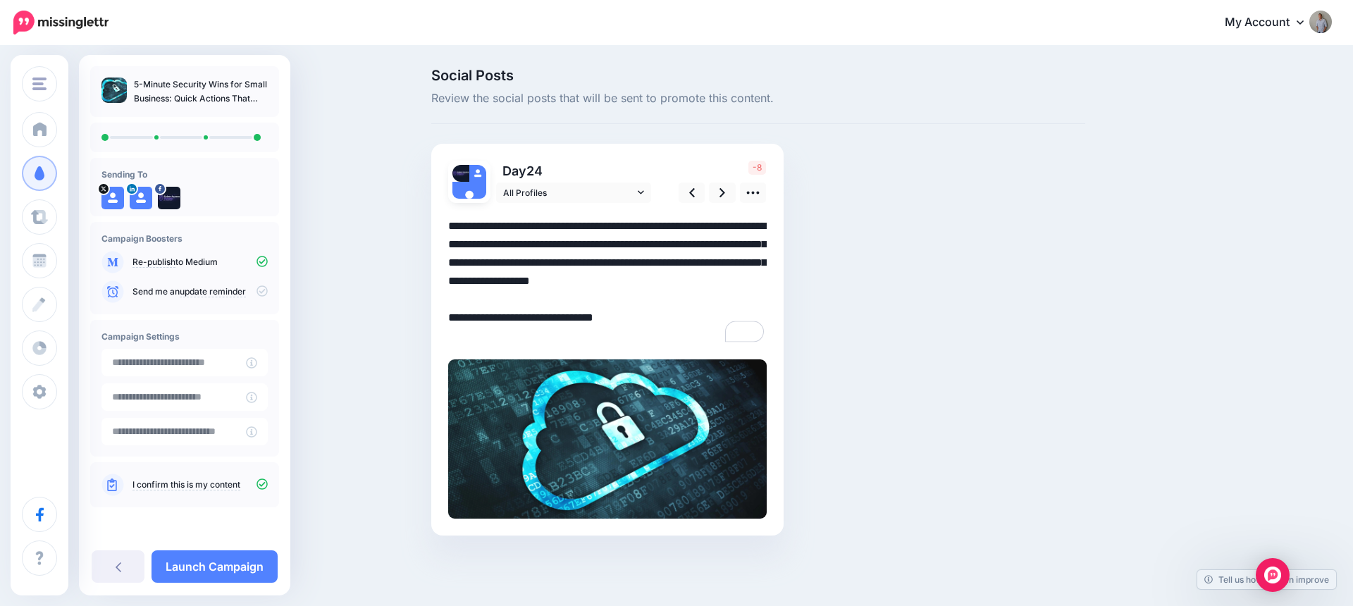
click at [522, 300] on textarea "**********" at bounding box center [607, 281] width 319 height 128
click at [719, 189] on link at bounding box center [722, 193] width 27 height 20
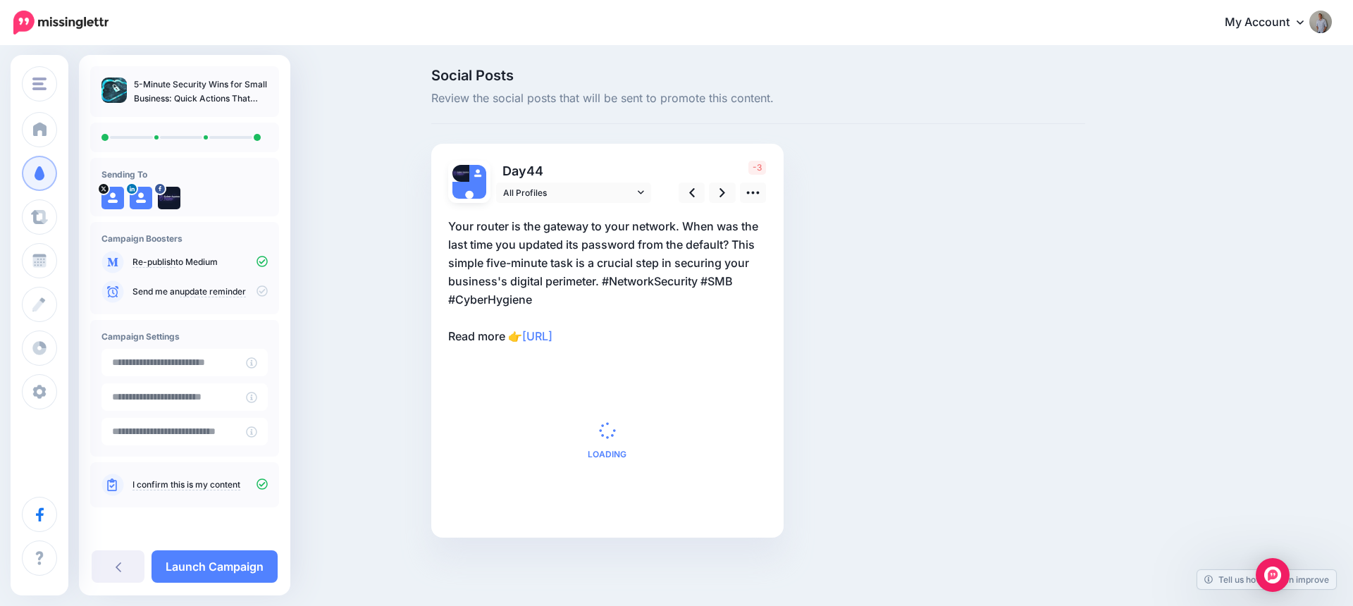
click at [558, 297] on p "Your router is the gateway to your network. When was the last time you updated …" at bounding box center [607, 281] width 319 height 128
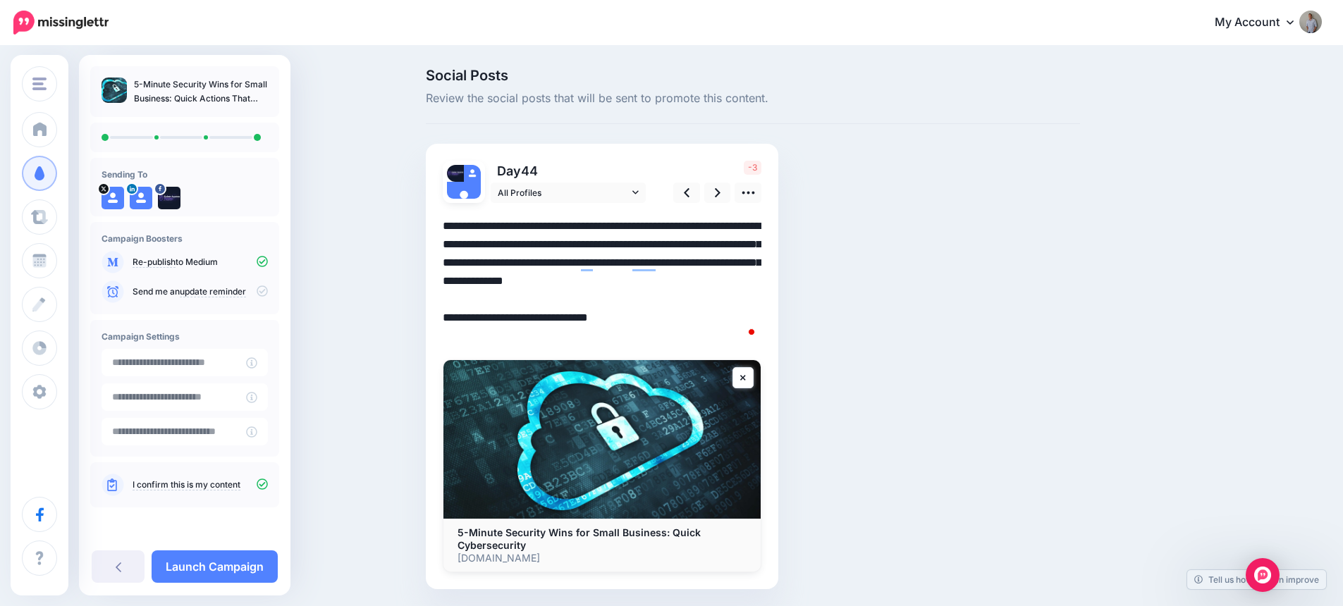
click at [544, 299] on textarea "**********" at bounding box center [602, 281] width 319 height 128
type textarea "**********"
click at [720, 192] on icon at bounding box center [718, 192] width 6 height 15
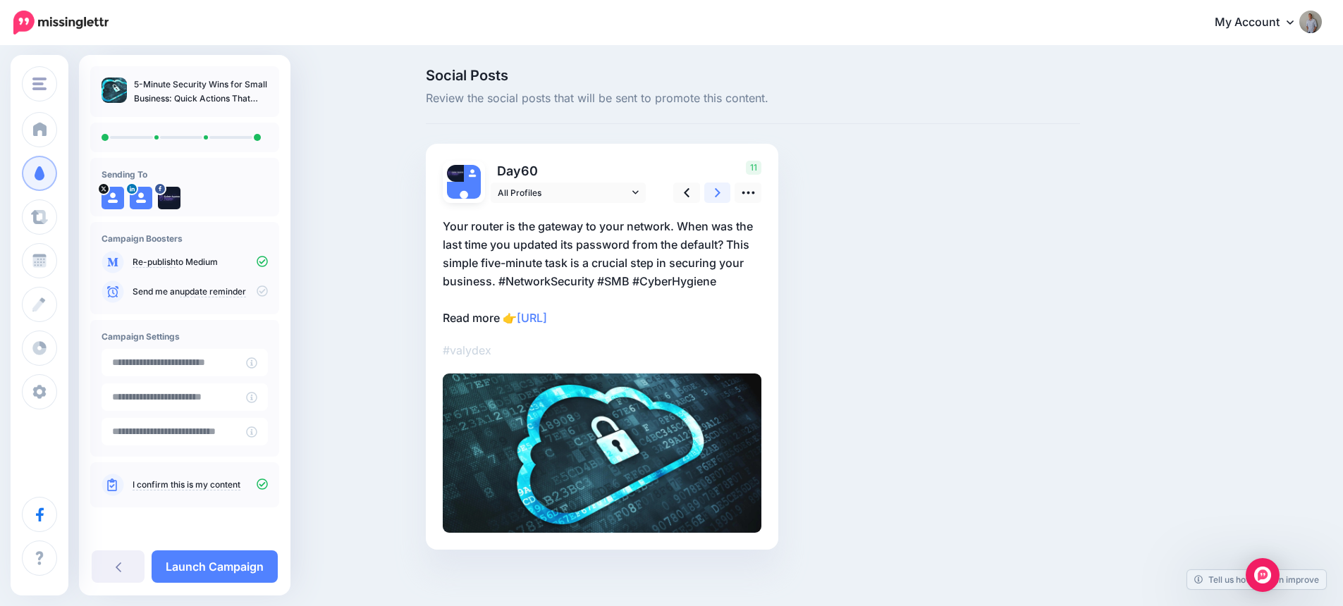
click at [720, 192] on icon at bounding box center [718, 192] width 6 height 15
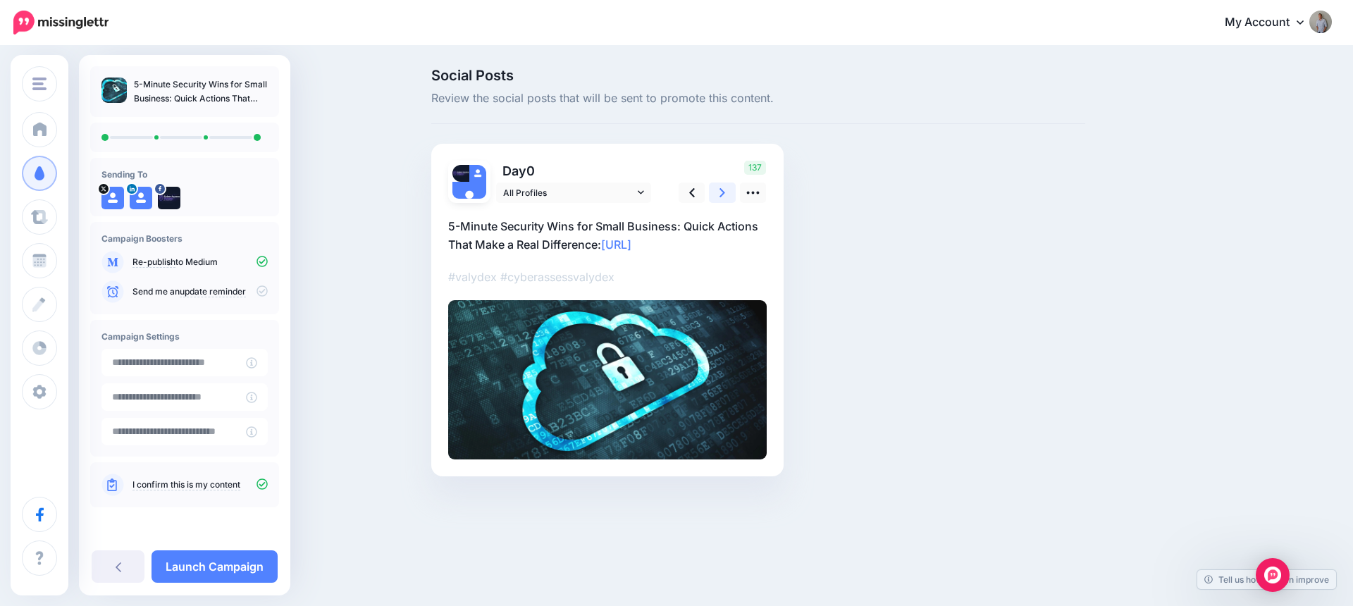
click at [720, 192] on icon at bounding box center [723, 192] width 6 height 15
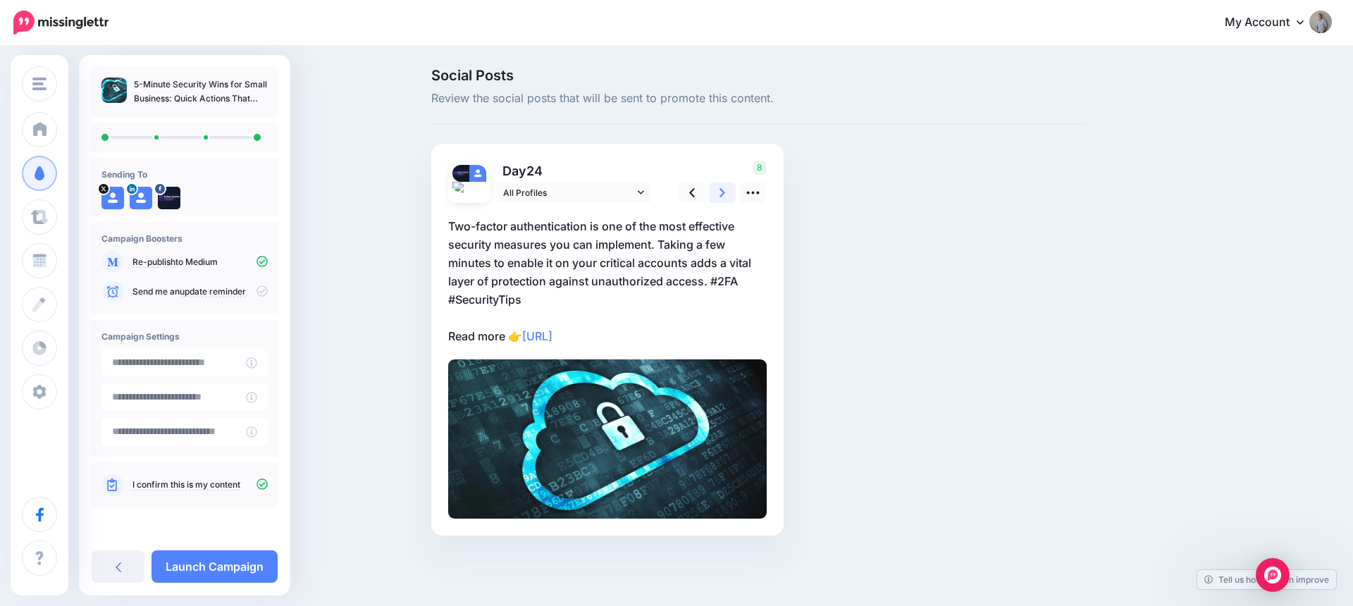
click at [720, 192] on icon at bounding box center [723, 192] width 6 height 15
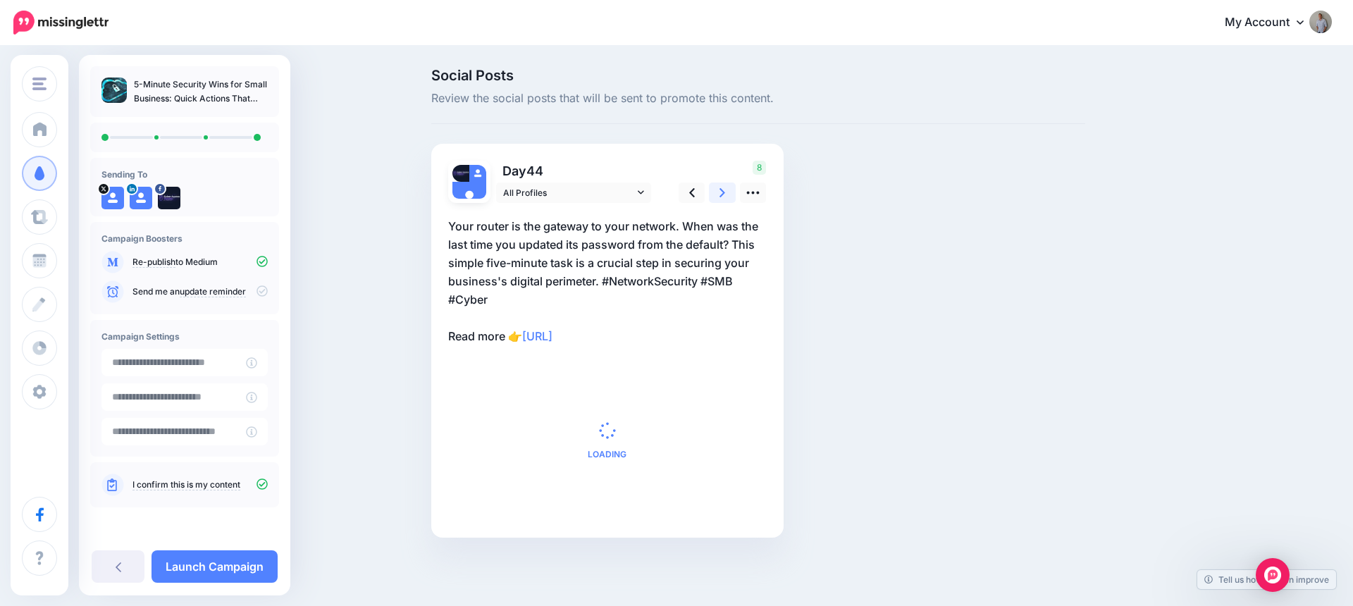
click at [720, 192] on icon at bounding box center [723, 192] width 6 height 15
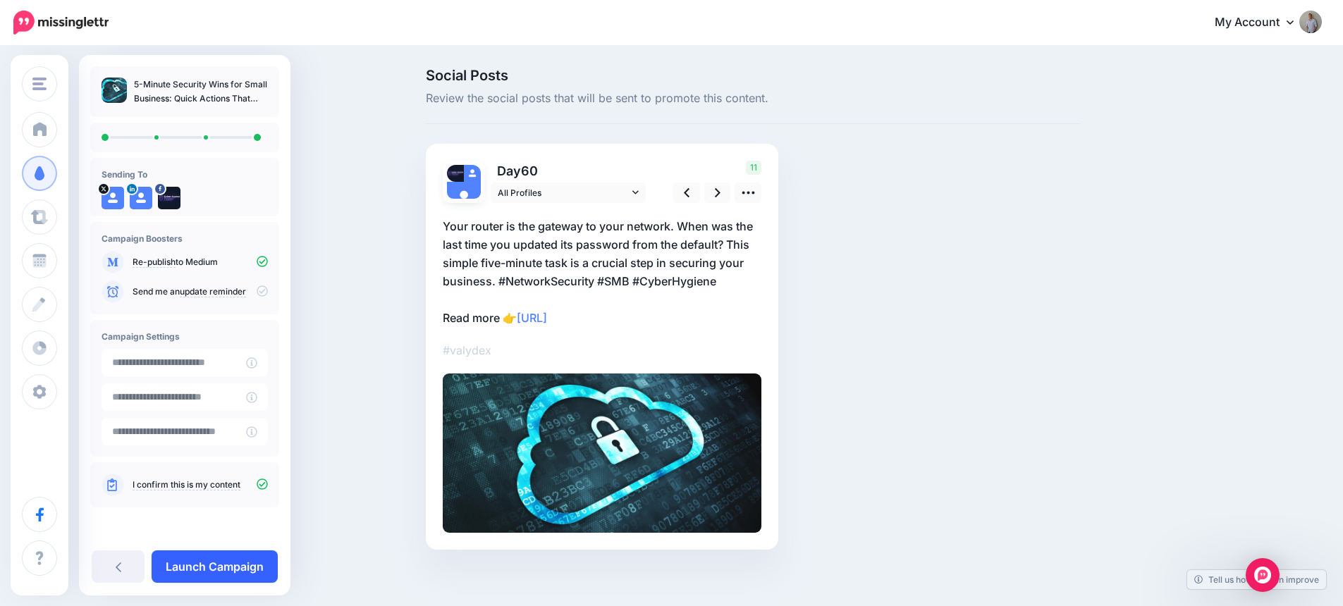
click at [238, 568] on link "Launch Campaign" at bounding box center [215, 567] width 126 height 32
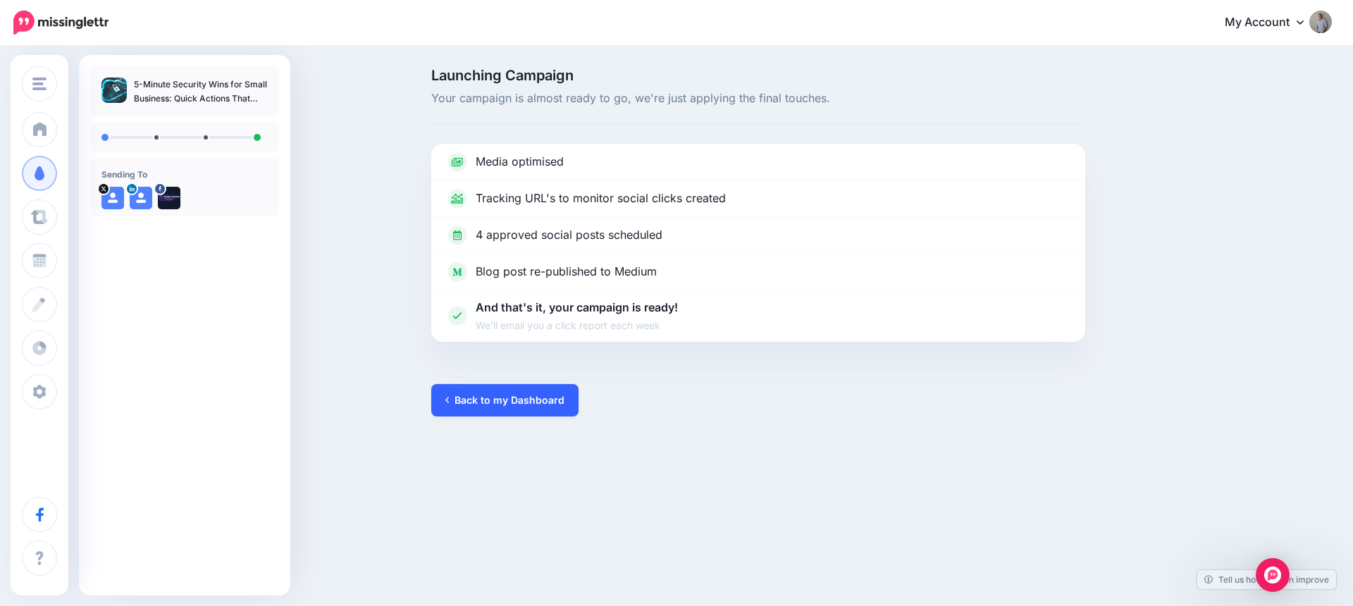
click at [519, 405] on link "Back to my Dashboard" at bounding box center [504, 400] width 147 height 32
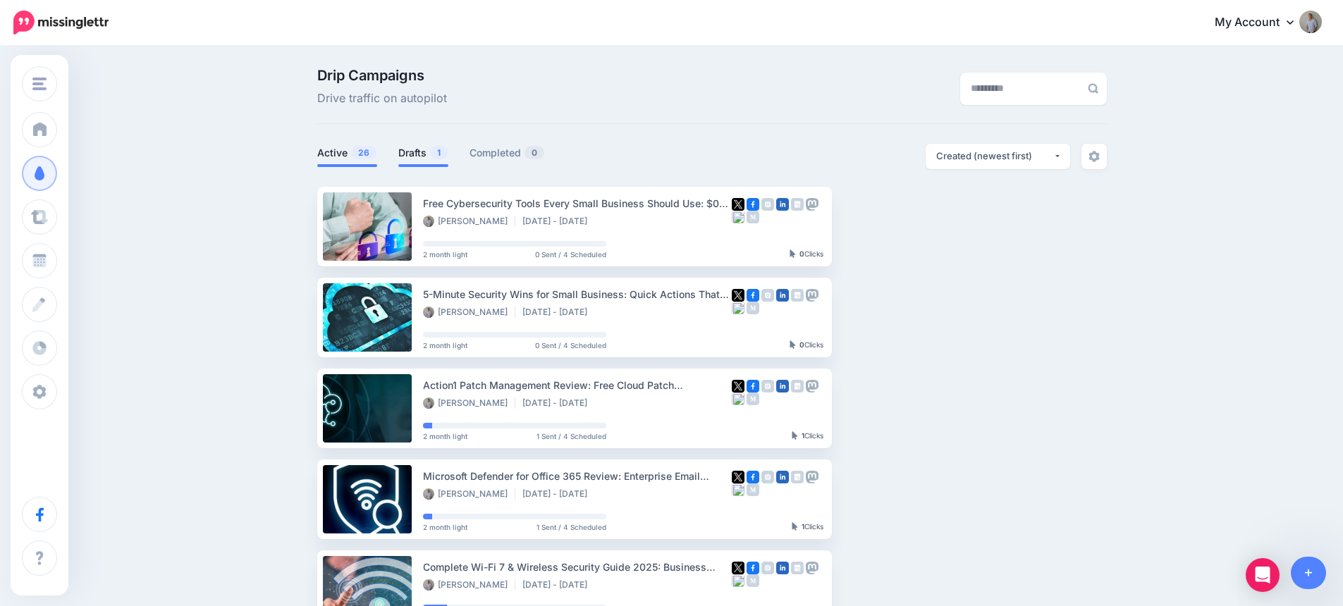
click at [424, 155] on link "Drafts 1" at bounding box center [423, 152] width 50 height 17
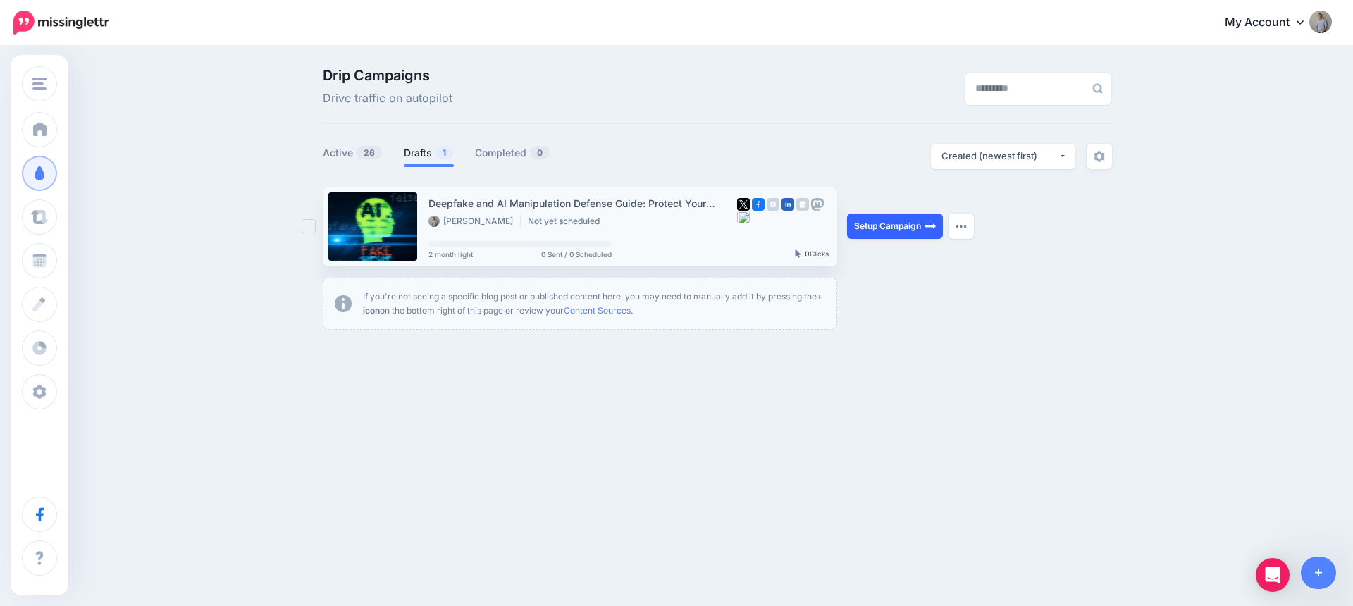
click at [904, 222] on link "Setup Campaign" at bounding box center [895, 226] width 96 height 25
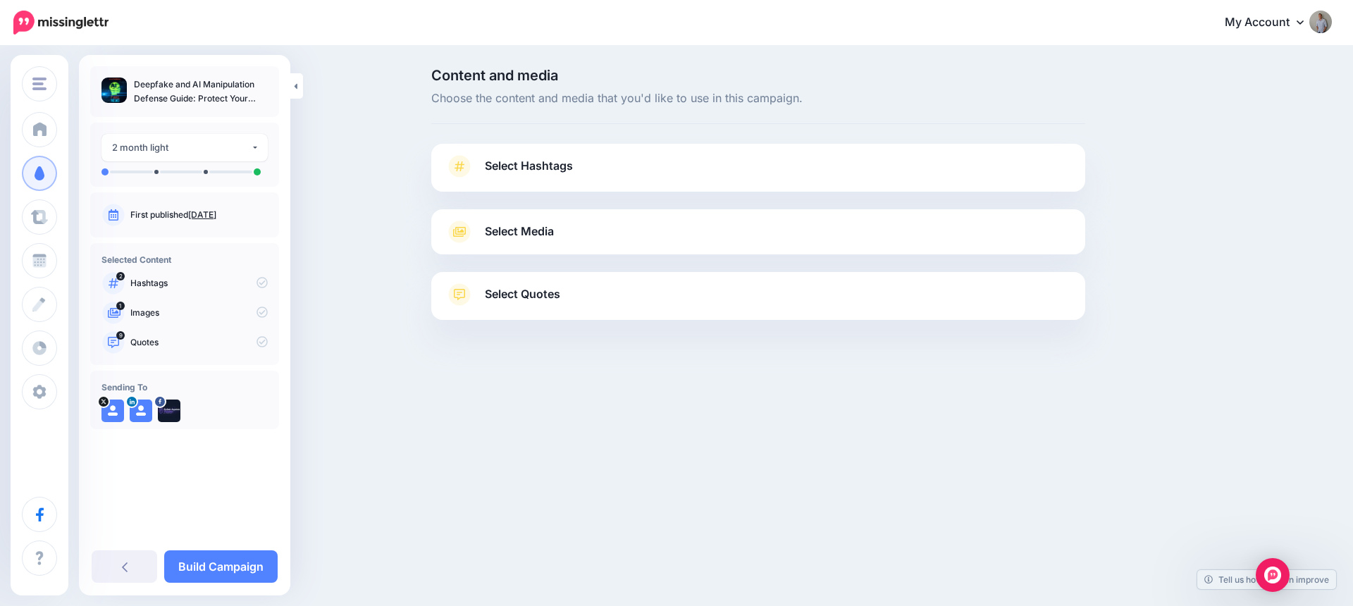
click at [675, 161] on link "Select Hashtags" at bounding box center [758, 173] width 626 height 37
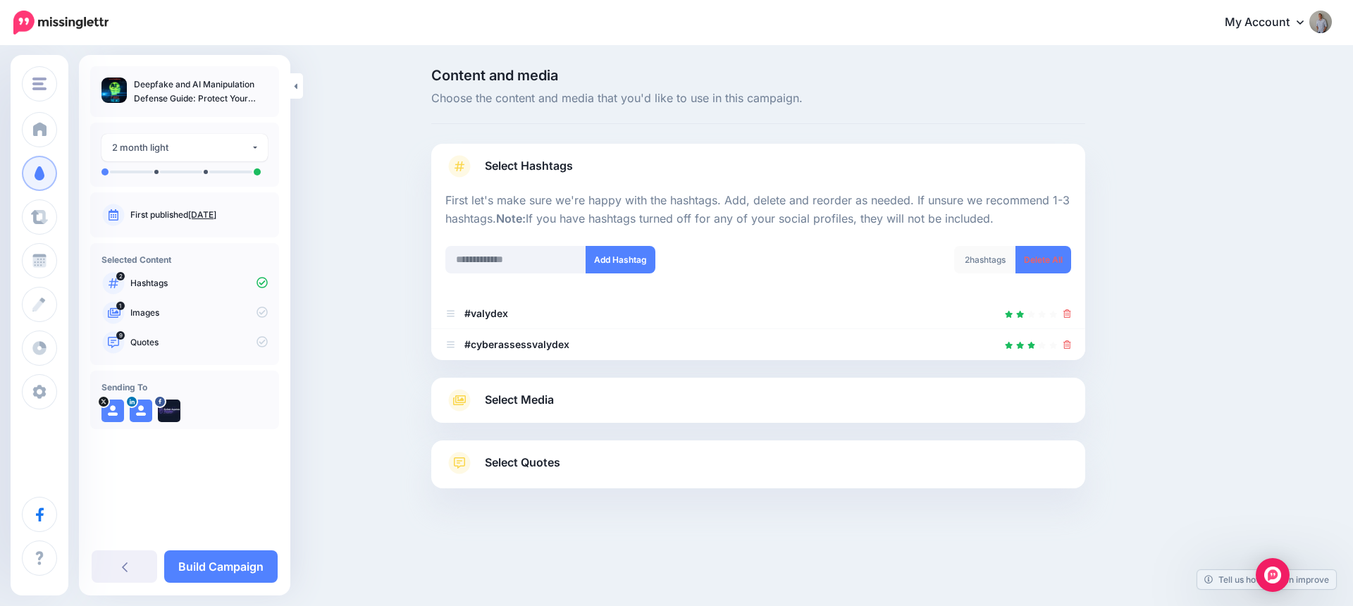
click at [838, 405] on link "Select Media" at bounding box center [758, 400] width 626 height 23
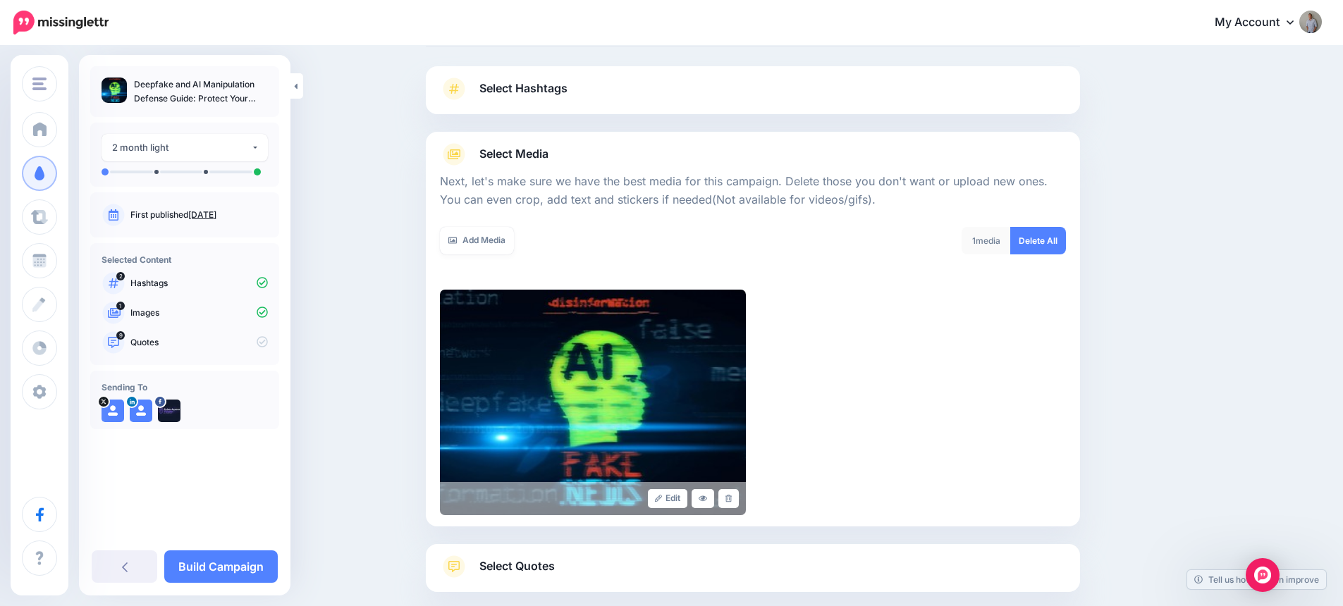
scroll to position [155, 0]
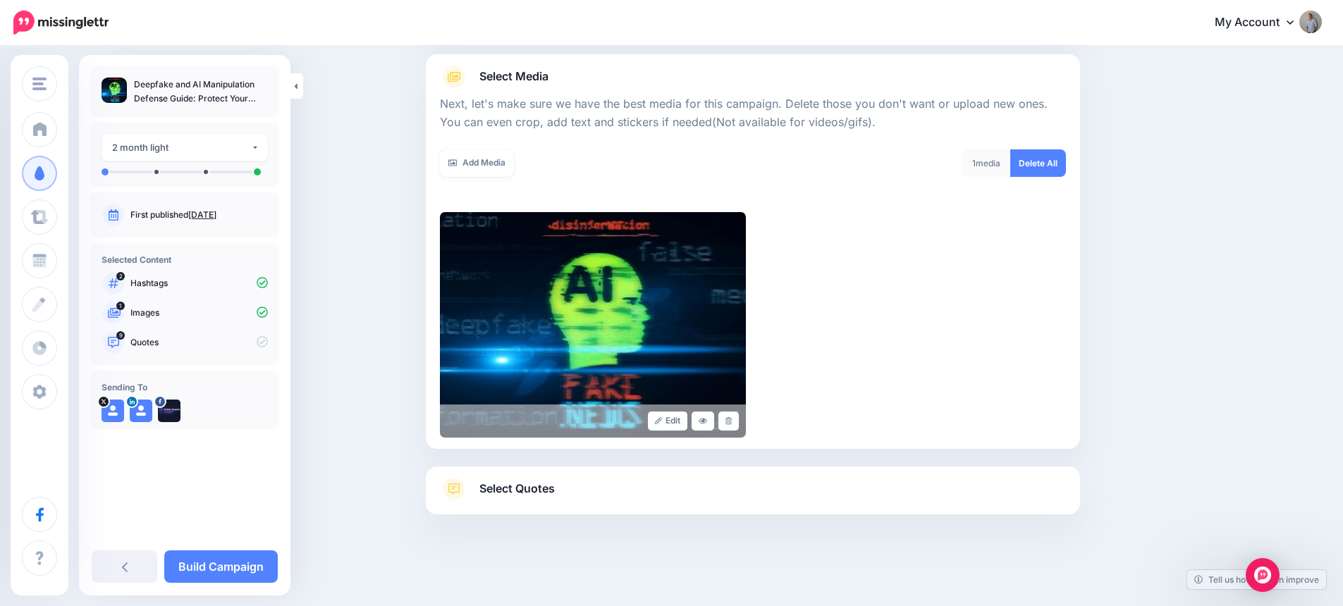
click at [887, 481] on link "Select Quotes" at bounding box center [753, 496] width 626 height 37
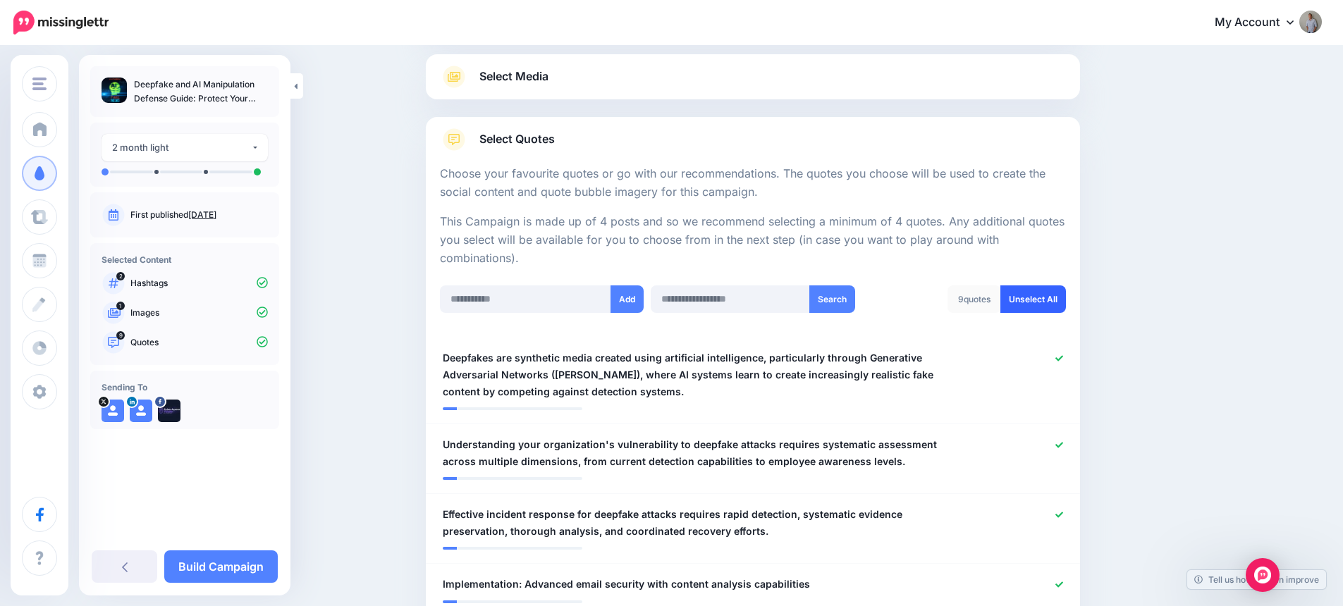
click at [1057, 299] on link "Unselect All" at bounding box center [1033, 298] width 66 height 27
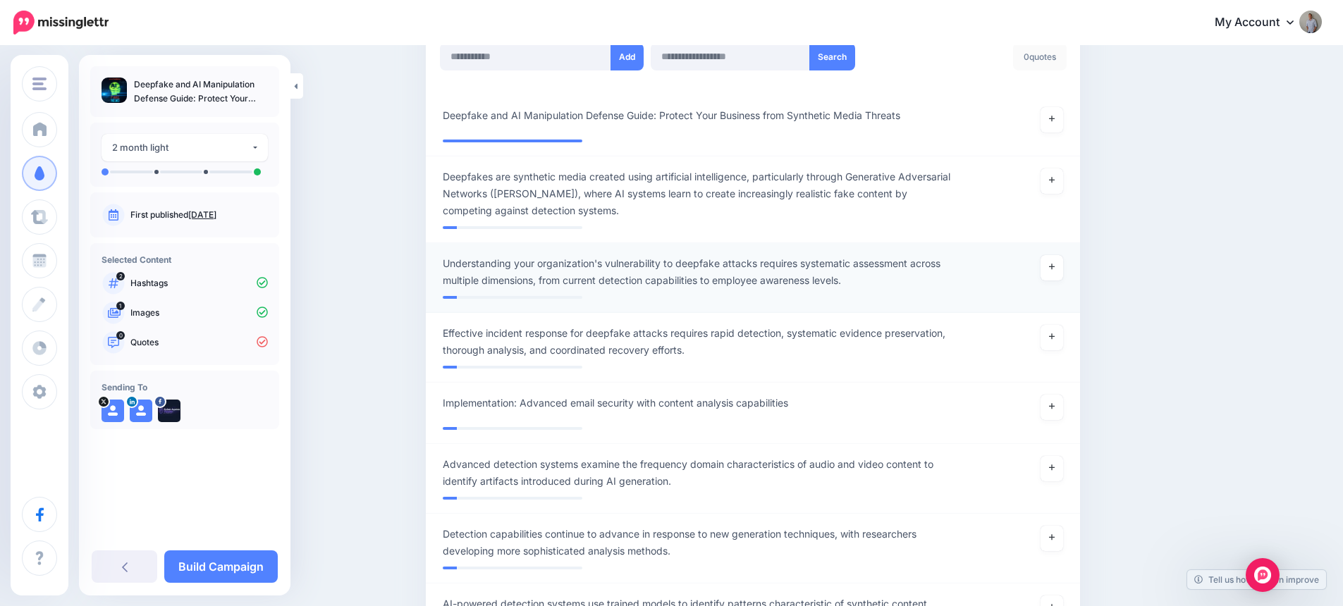
scroll to position [210, 0]
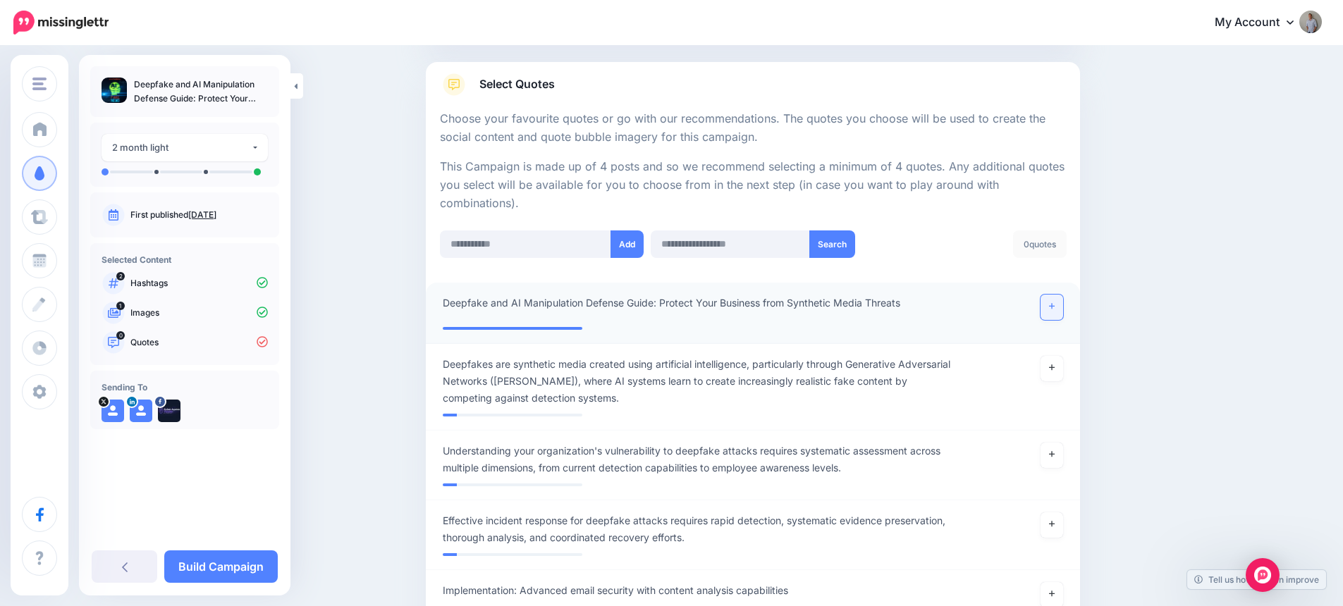
click at [1063, 302] on link at bounding box center [1051, 307] width 23 height 25
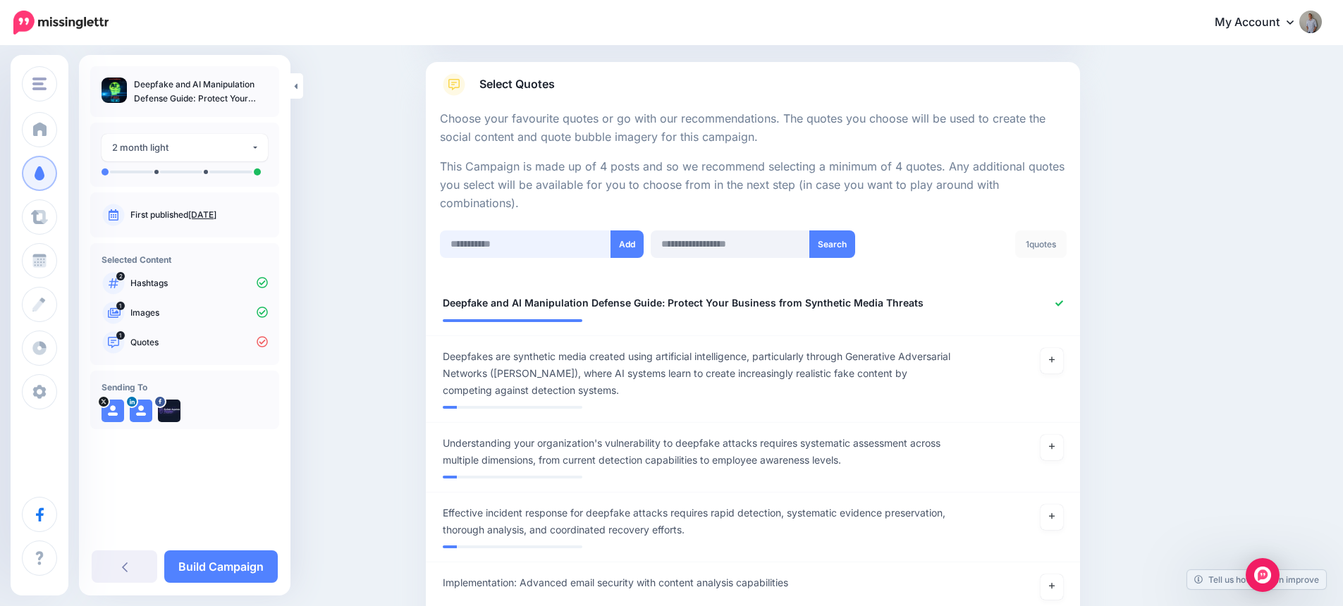
click at [519, 245] on input "text" at bounding box center [525, 243] width 171 height 27
drag, startPoint x: 519, startPoint y: 238, endPoint x: 529, endPoint y: 242, distance: 10.1
click at [519, 239] on input "text" at bounding box center [525, 243] width 171 height 27
paste input "**********"
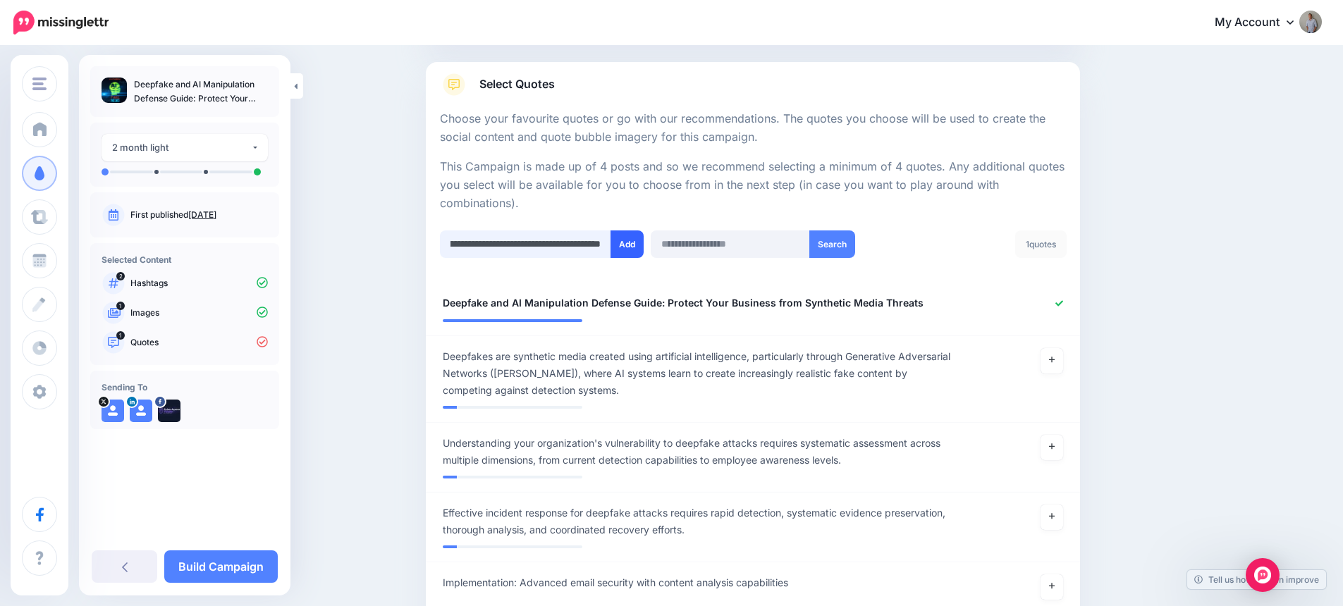
type input "**********"
click at [627, 245] on button "Add" at bounding box center [626, 243] width 33 height 27
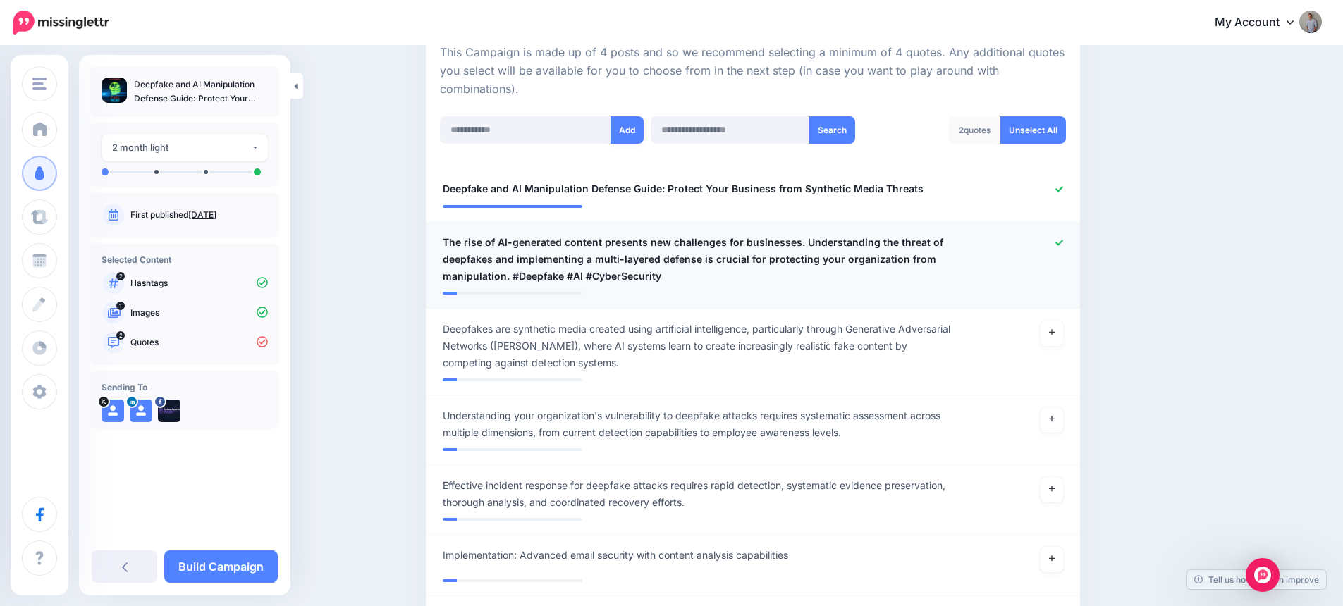
scroll to position [162, 0]
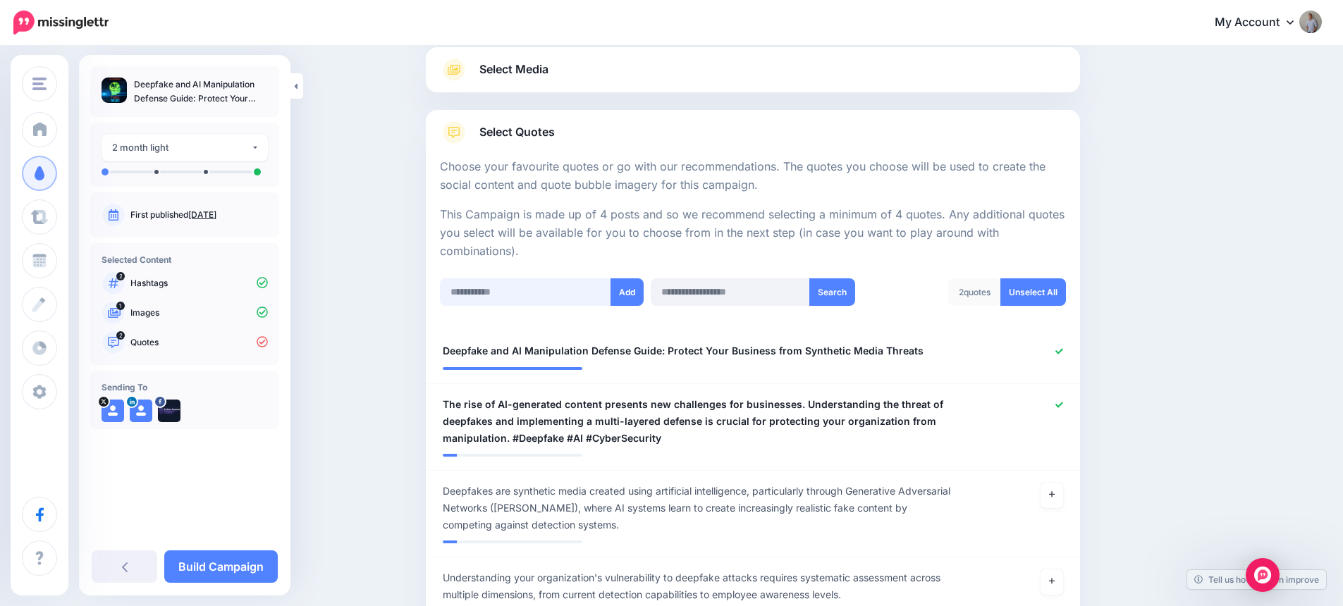
click at [527, 286] on input "text" at bounding box center [525, 291] width 171 height 27
paste input "**********"
type input "**********"
click at [641, 295] on button "Add" at bounding box center [626, 291] width 33 height 27
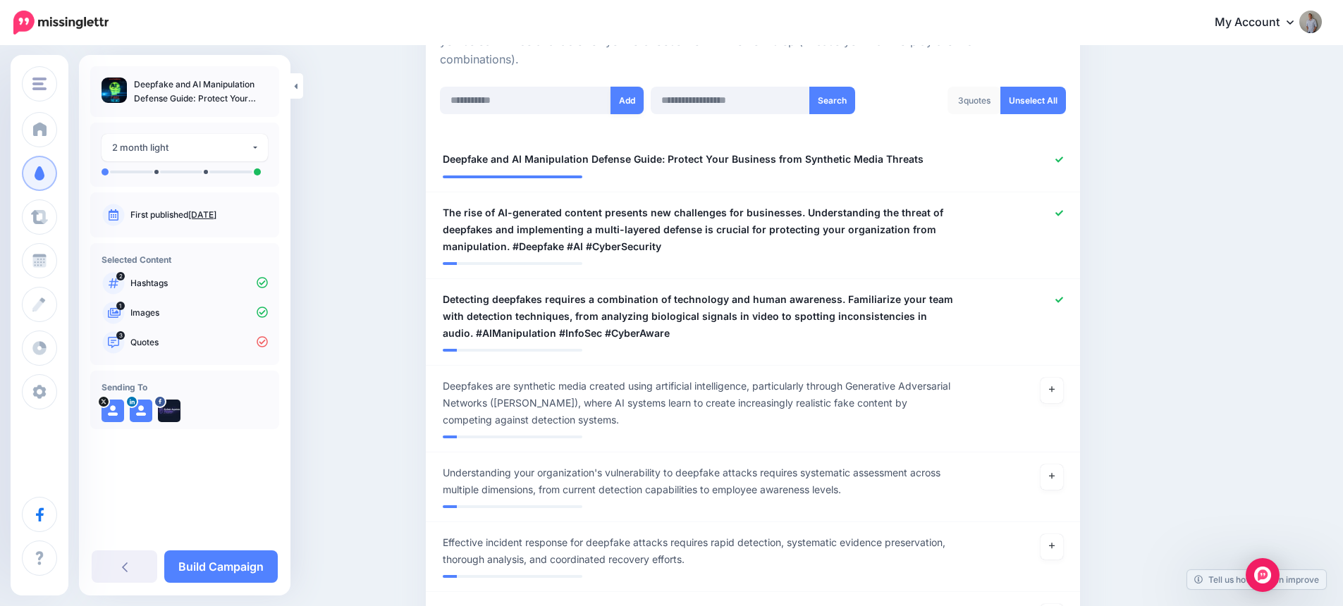
scroll to position [180, 0]
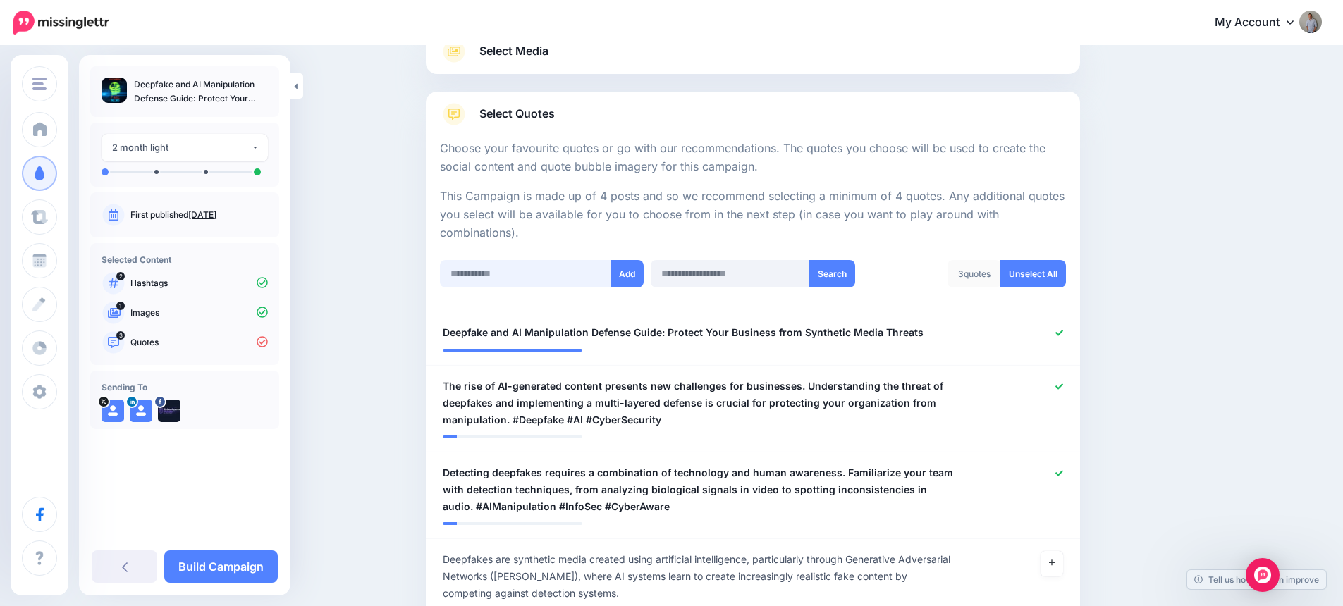
click at [543, 269] on input "text" at bounding box center [525, 273] width 171 height 27
paste input "**********"
type input "**********"
click at [632, 272] on button "Add" at bounding box center [626, 273] width 33 height 27
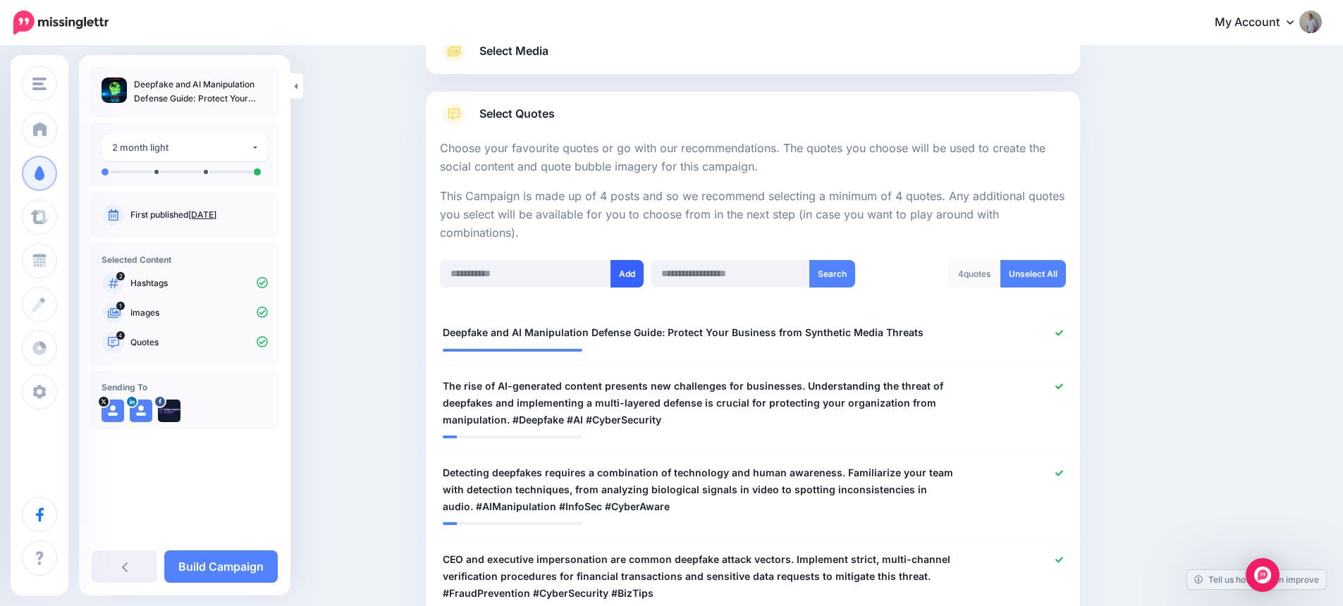
scroll to position [492, 0]
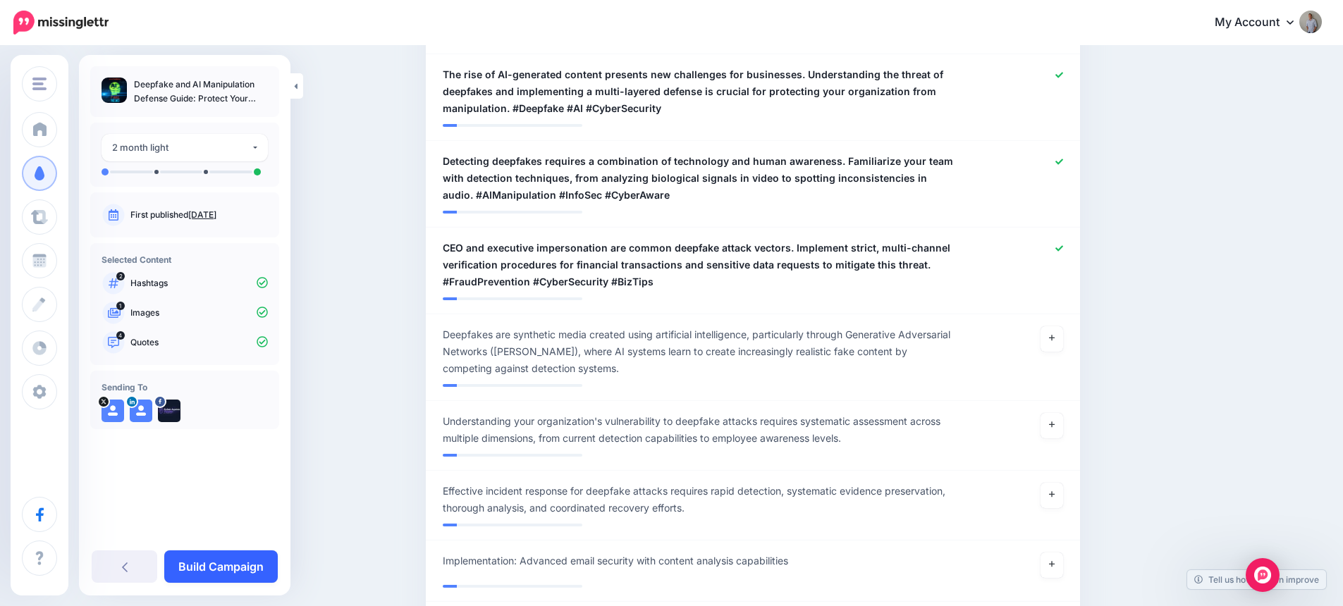
click at [227, 571] on link "Build Campaign" at bounding box center [220, 567] width 113 height 32
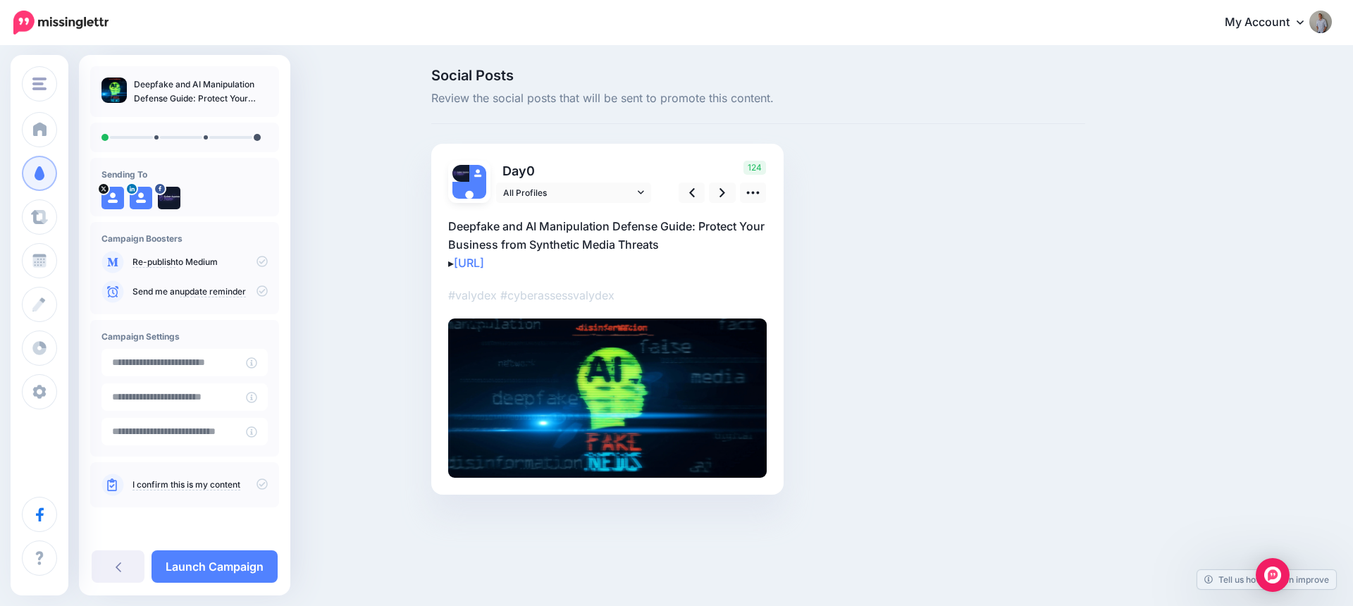
click at [266, 485] on icon at bounding box center [262, 484] width 11 height 11
click at [262, 259] on icon at bounding box center [262, 261] width 11 height 11
click at [266, 261] on icon at bounding box center [262, 261] width 11 height 11
click at [221, 571] on link "Launch Campaign" at bounding box center [215, 567] width 126 height 32
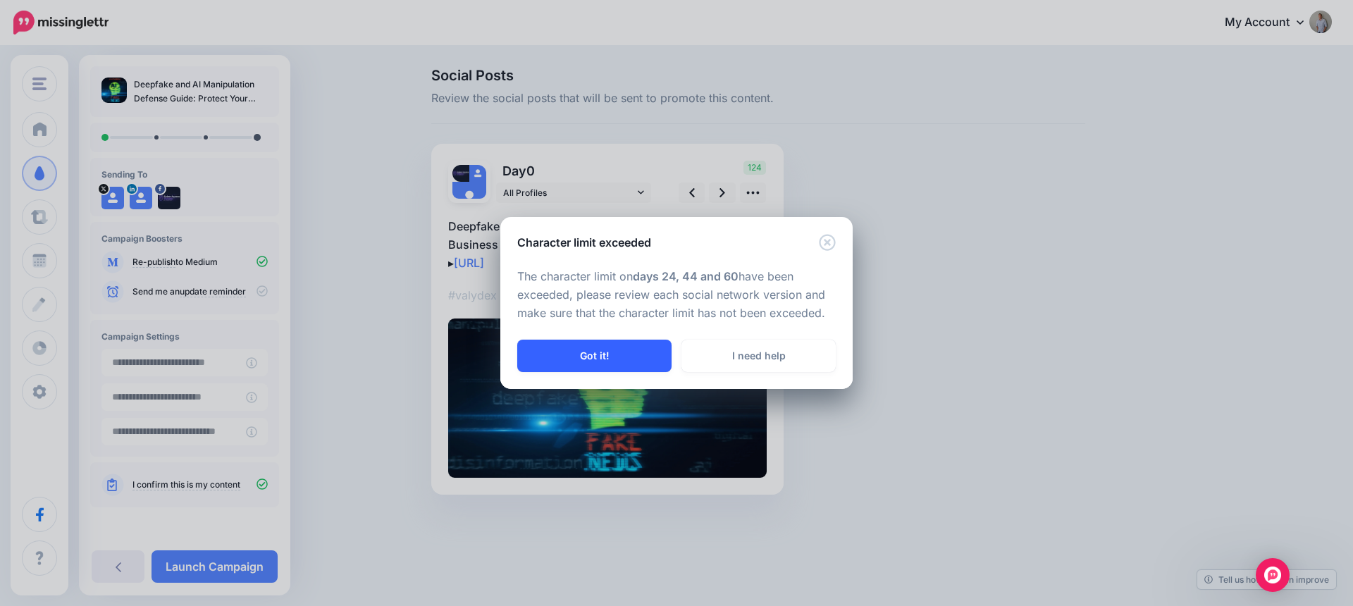
click at [615, 346] on button "Got it!" at bounding box center [594, 356] width 154 height 32
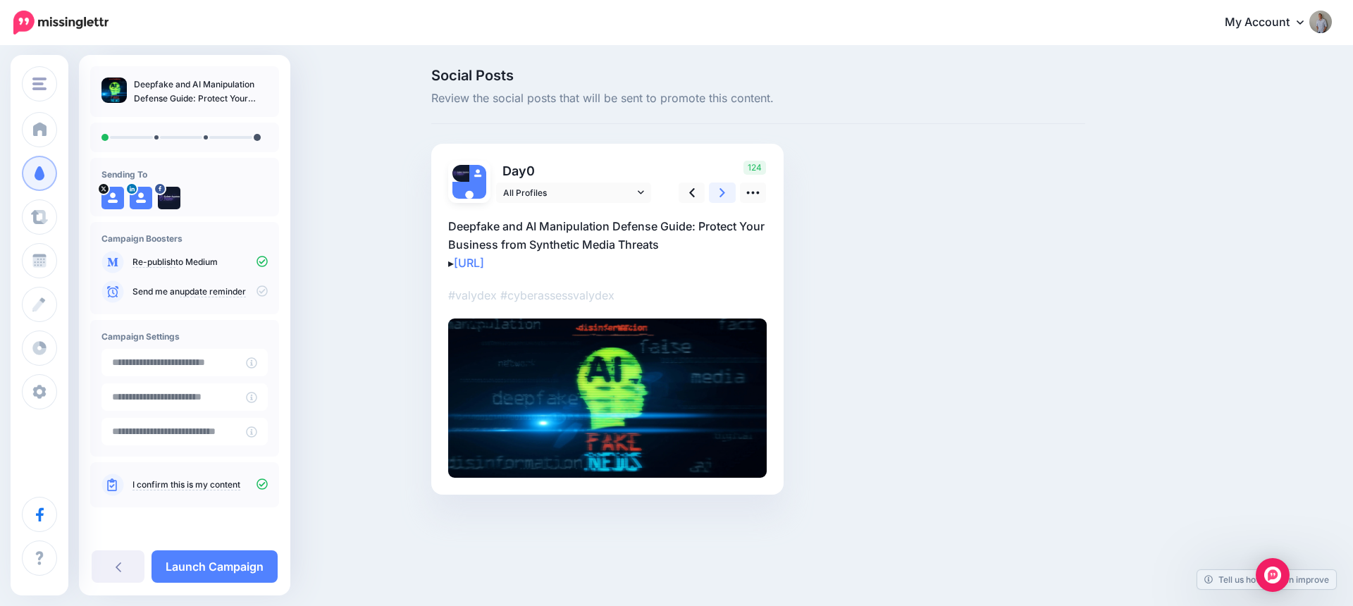
click at [715, 192] on link at bounding box center [722, 193] width 27 height 20
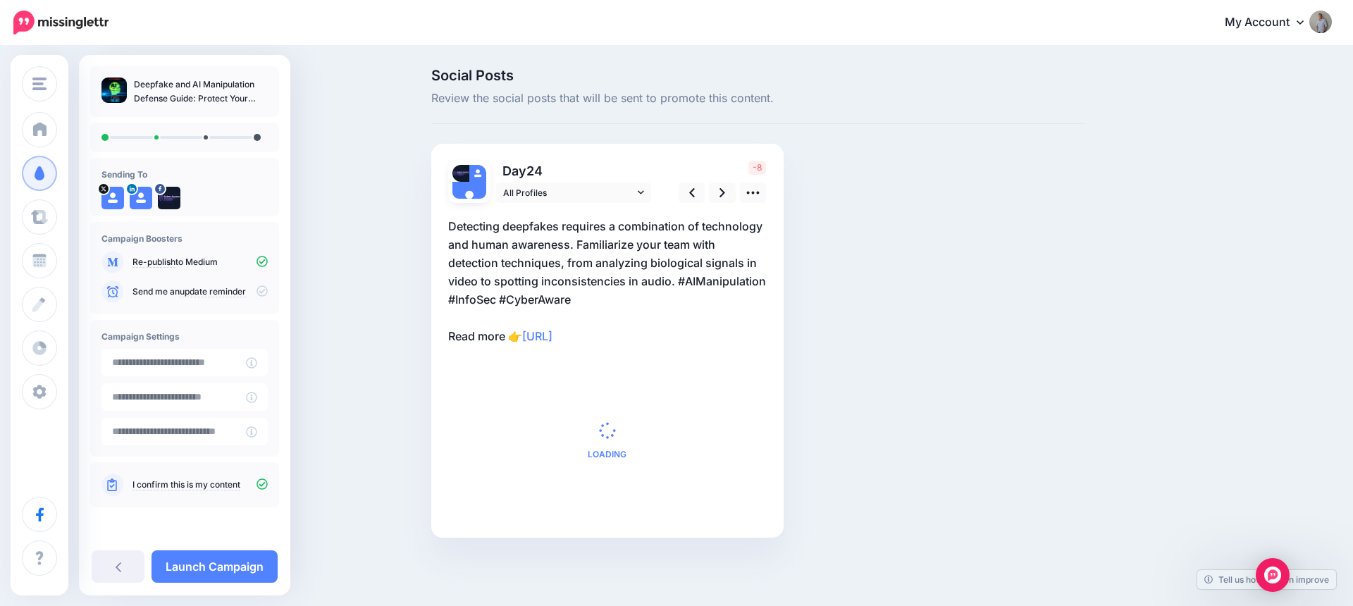
click at [572, 295] on p "Detecting deepfakes requires a combination of technology and human awareness. F…" at bounding box center [607, 281] width 319 height 128
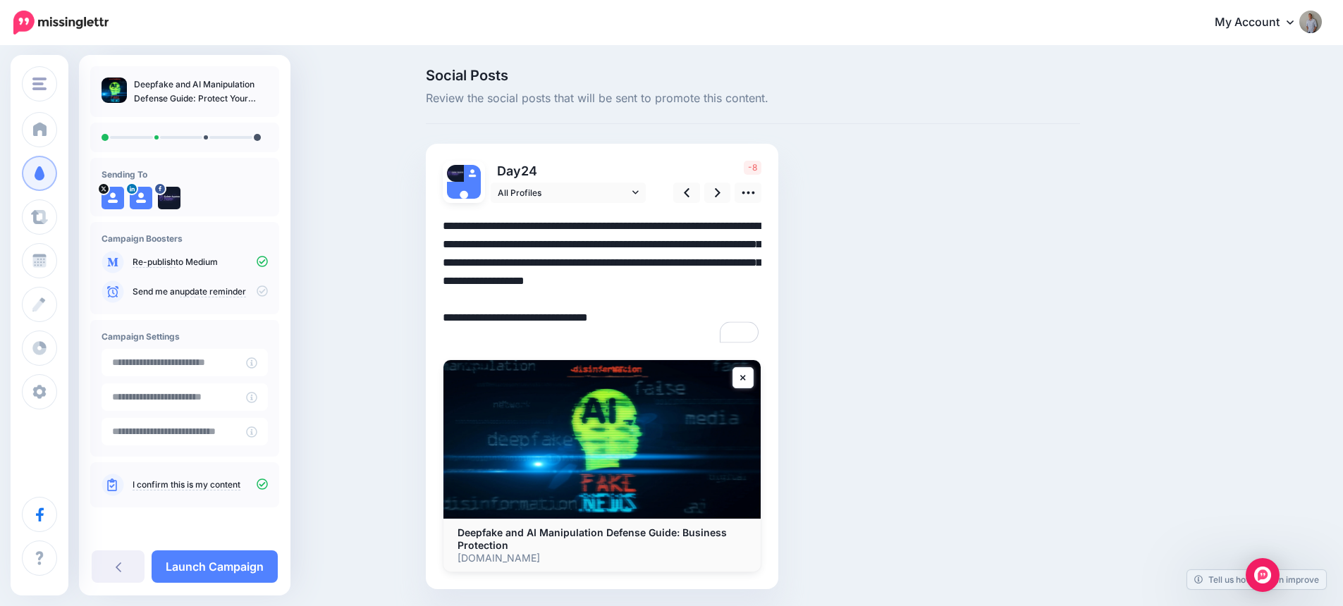
drag, startPoint x: 577, startPoint y: 300, endPoint x: 591, endPoint y: 304, distance: 15.4
click at [577, 300] on textarea "**********" at bounding box center [602, 281] width 319 height 128
click at [761, 283] on textarea "**********" at bounding box center [602, 281] width 319 height 128
click at [720, 189] on icon at bounding box center [718, 192] width 6 height 9
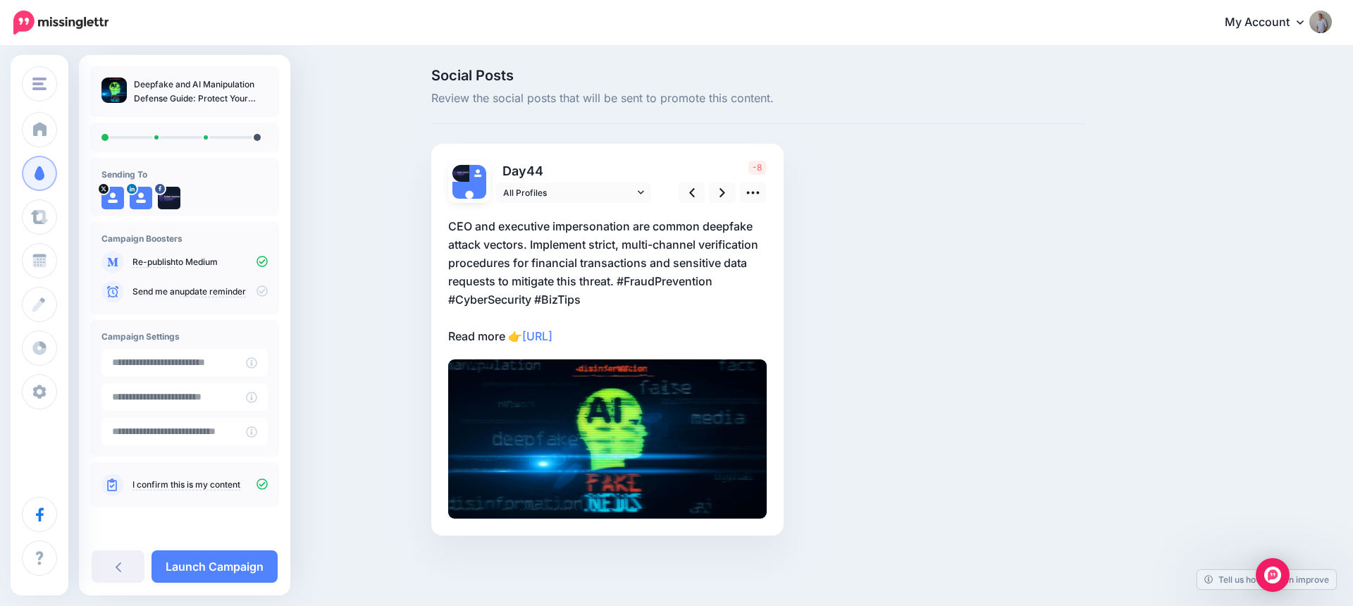
click at [577, 257] on p "CEO and executive impersonation are common deepfake attack vectors. Implement s…" at bounding box center [607, 281] width 319 height 128
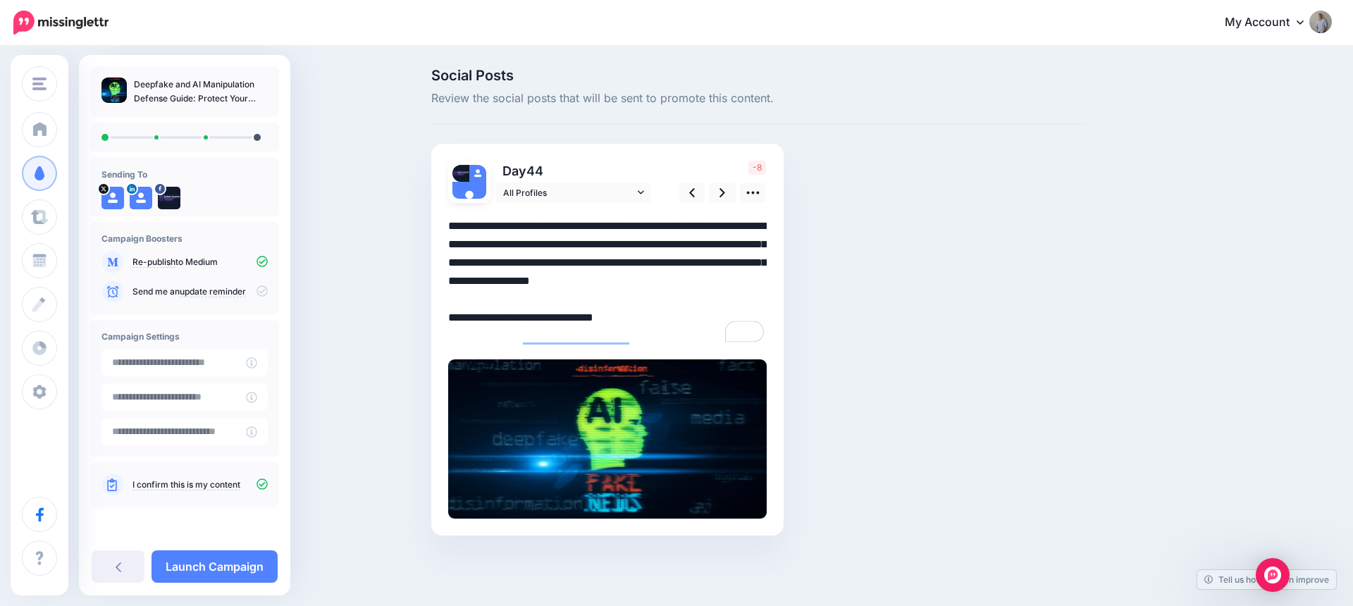
drag, startPoint x: 512, startPoint y: 259, endPoint x: 536, endPoint y: 294, distance: 42.2
click at [512, 259] on textarea "**********" at bounding box center [607, 281] width 319 height 128
click at [720, 191] on icon at bounding box center [723, 192] width 6 height 15
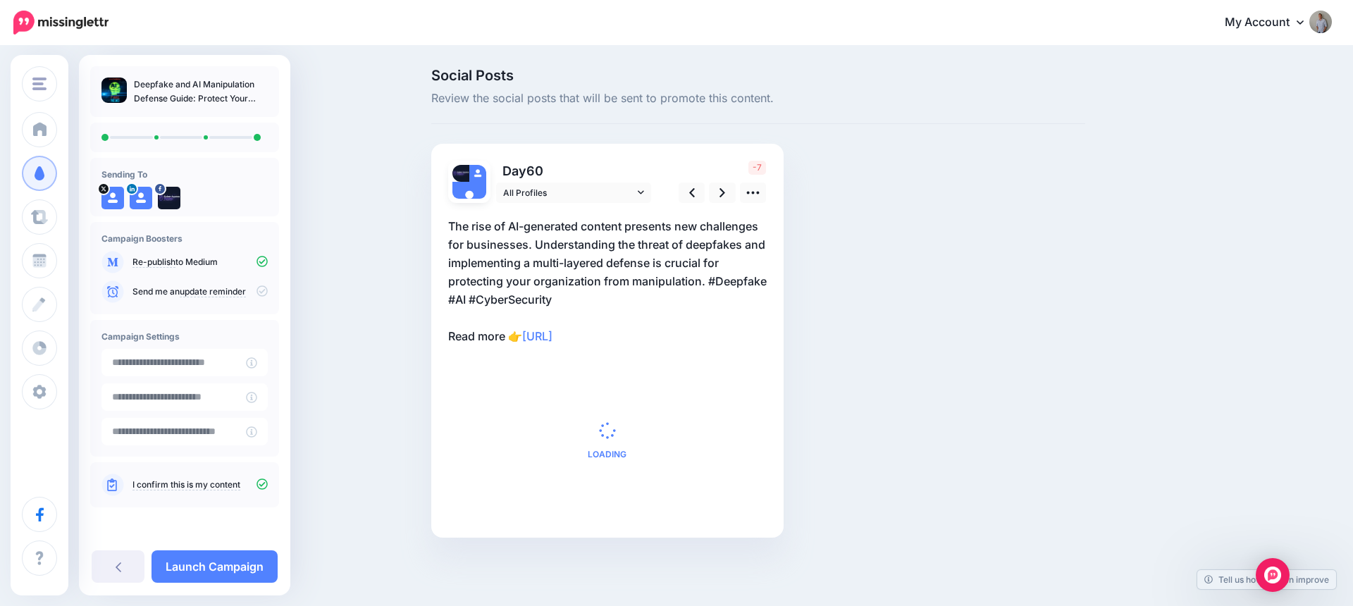
click at [639, 255] on p "The rise of AI-generated content presents new challenges for businesses. Unders…" at bounding box center [607, 281] width 319 height 128
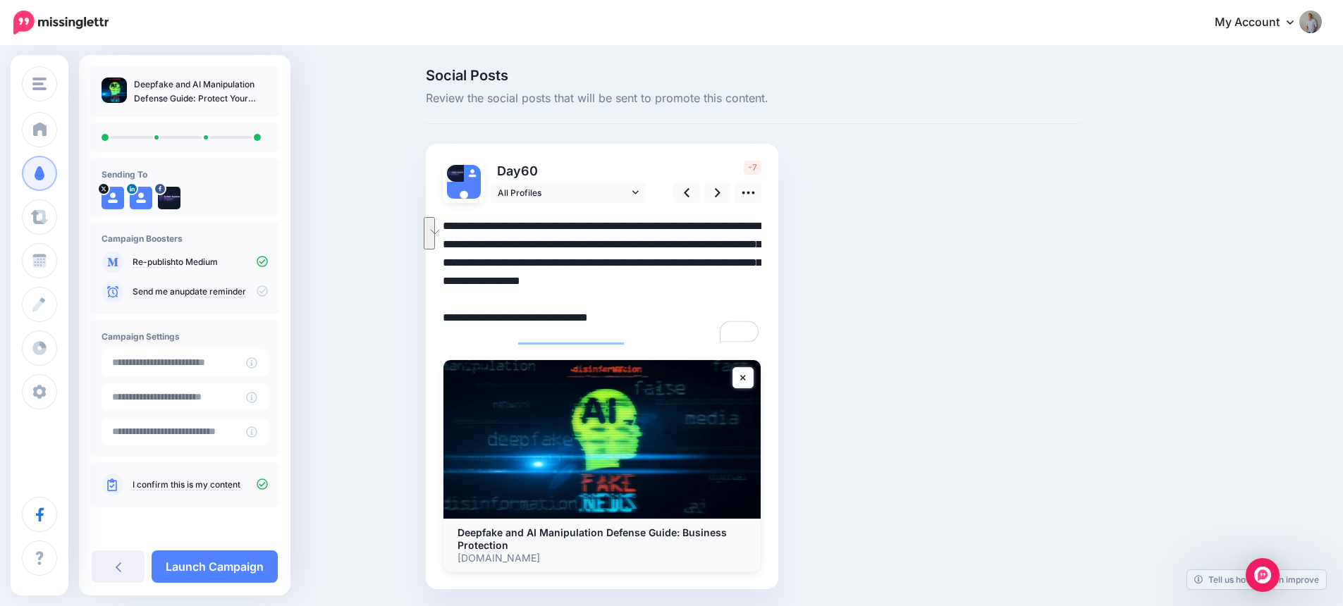
drag, startPoint x: 703, startPoint y: 283, endPoint x: 703, endPoint y: 262, distance: 21.1
click at [703, 262] on textarea "**********" at bounding box center [602, 281] width 319 height 128
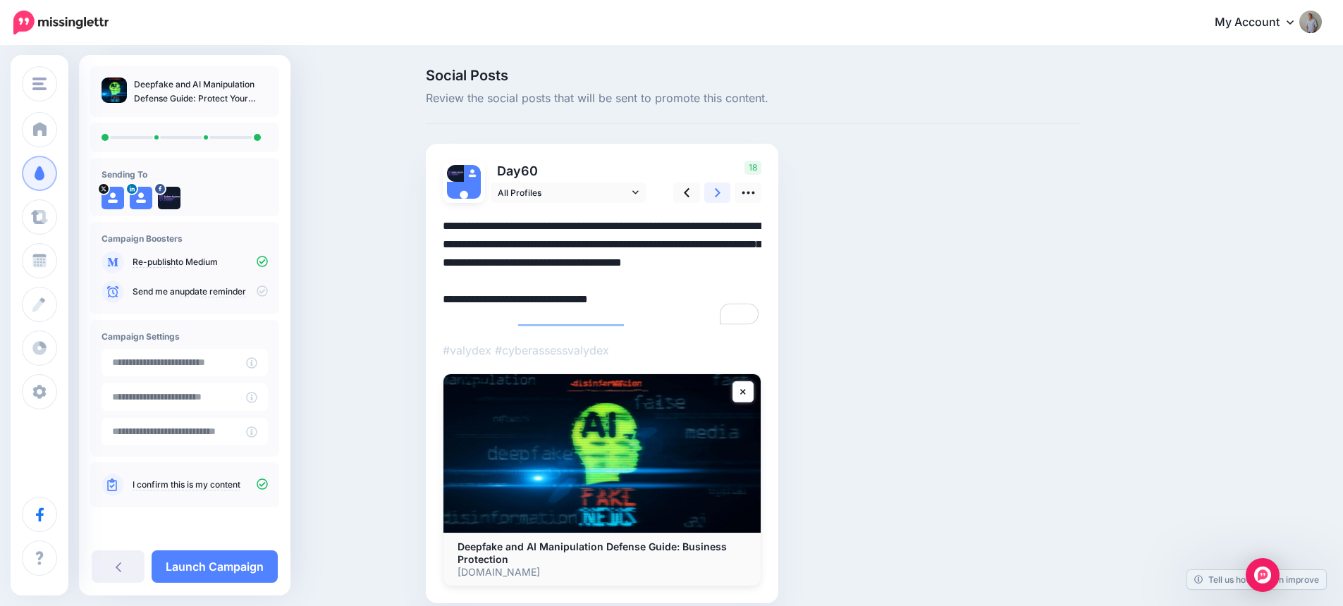
type textarea "**********"
click at [717, 192] on link at bounding box center [717, 193] width 27 height 20
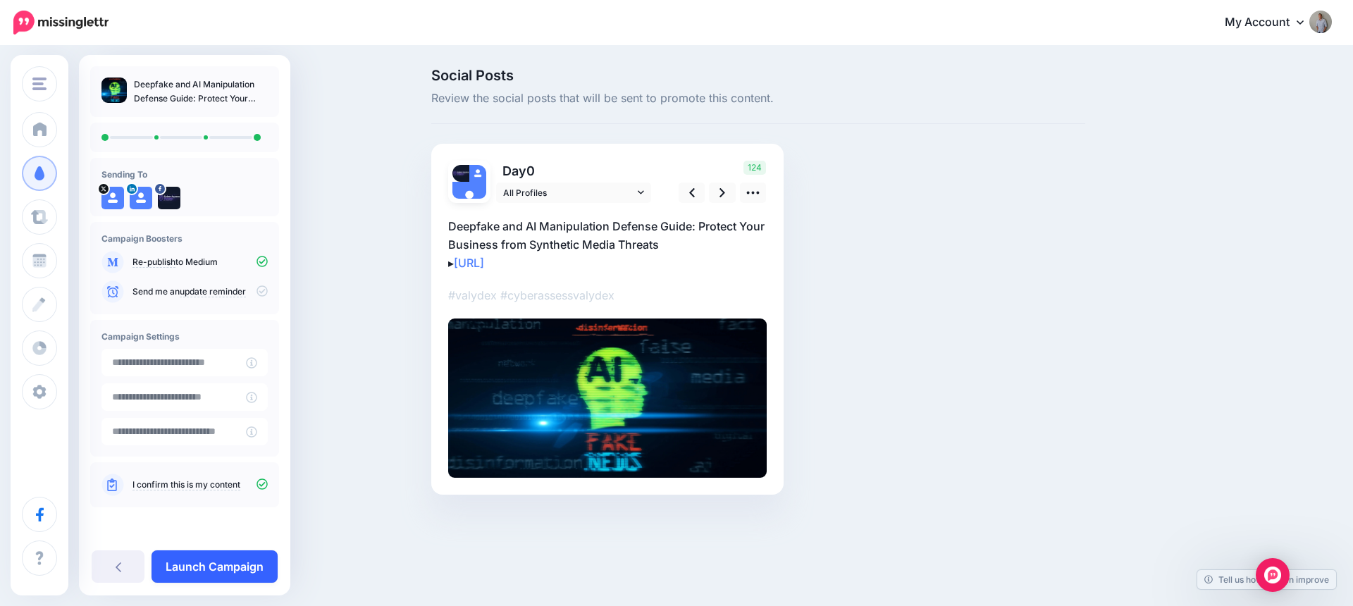
click at [232, 565] on link "Launch Campaign" at bounding box center [215, 567] width 126 height 32
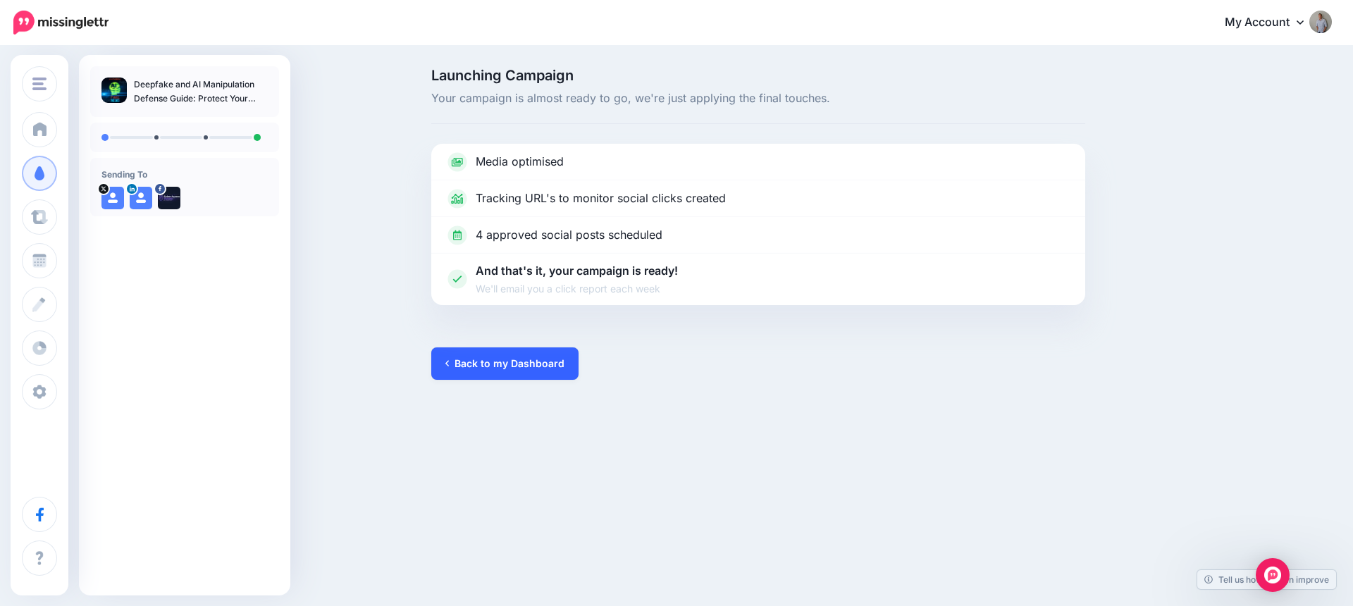
click at [499, 363] on link "Back to my Dashboard" at bounding box center [504, 363] width 147 height 32
